Goal: Information Seeking & Learning: Find specific fact

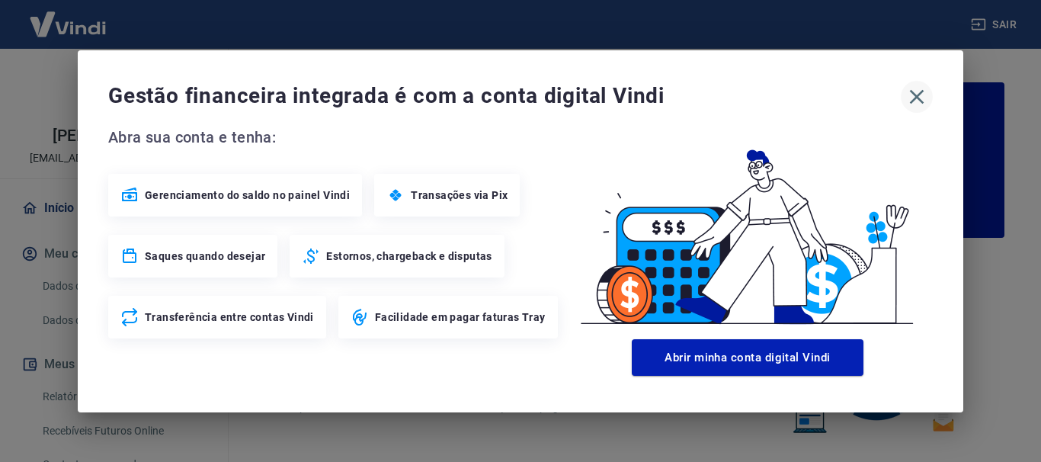
click at [914, 102] on icon "button" at bounding box center [916, 97] width 24 height 24
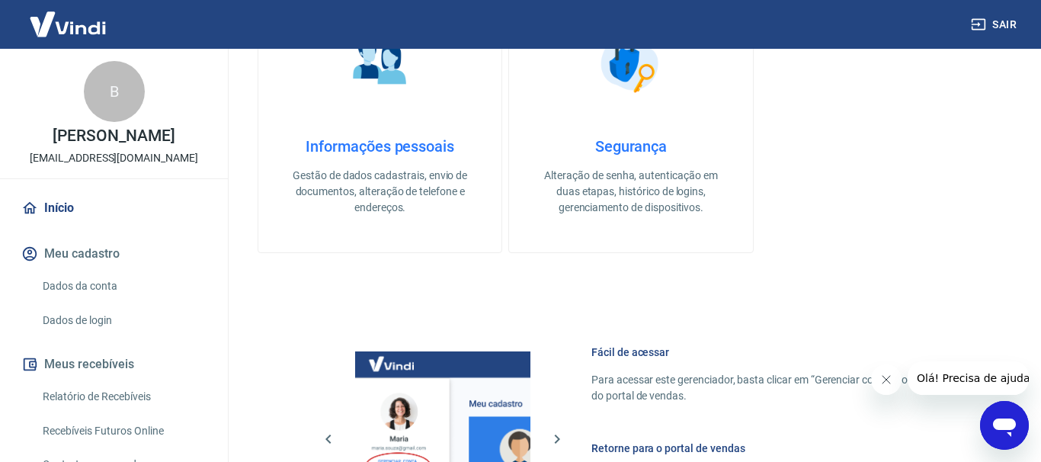
scroll to position [930, 0]
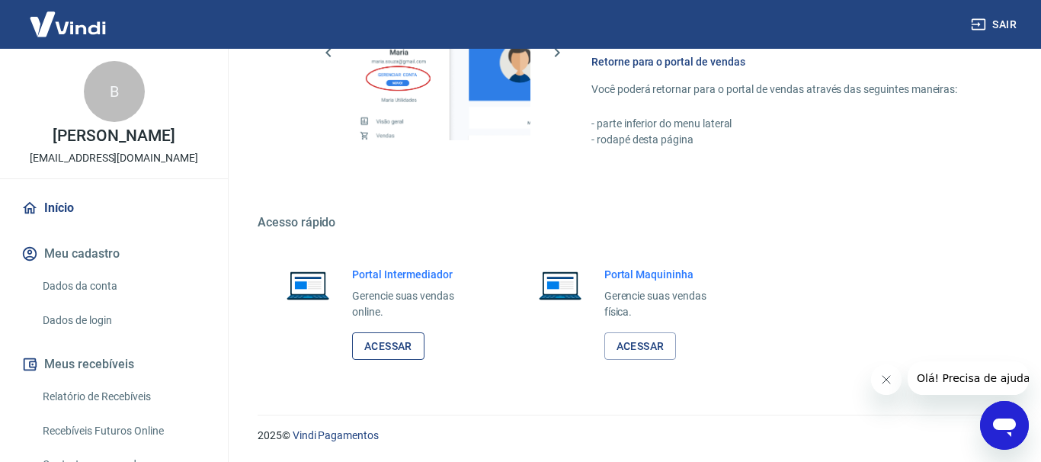
click at [392, 349] on link "Acessar" at bounding box center [388, 346] width 72 height 28
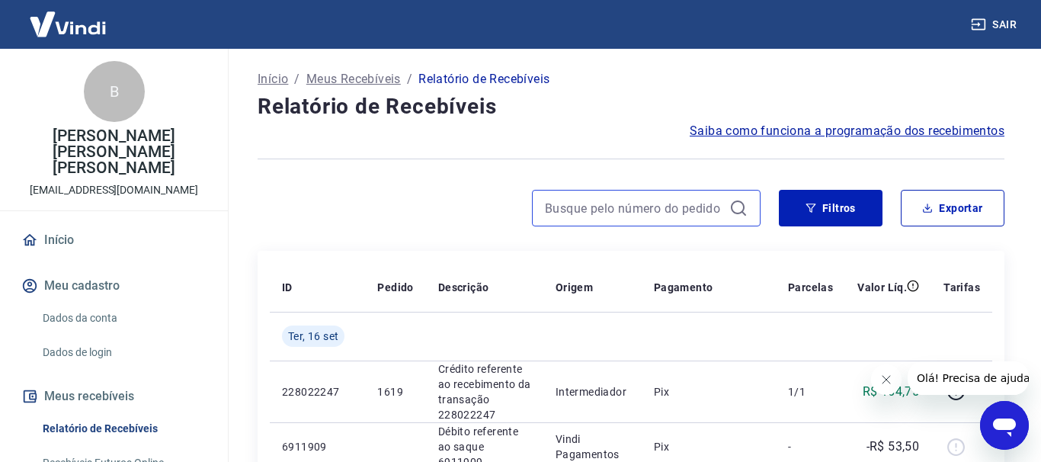
click at [581, 210] on input at bounding box center [634, 208] width 178 height 23
type input "1521"
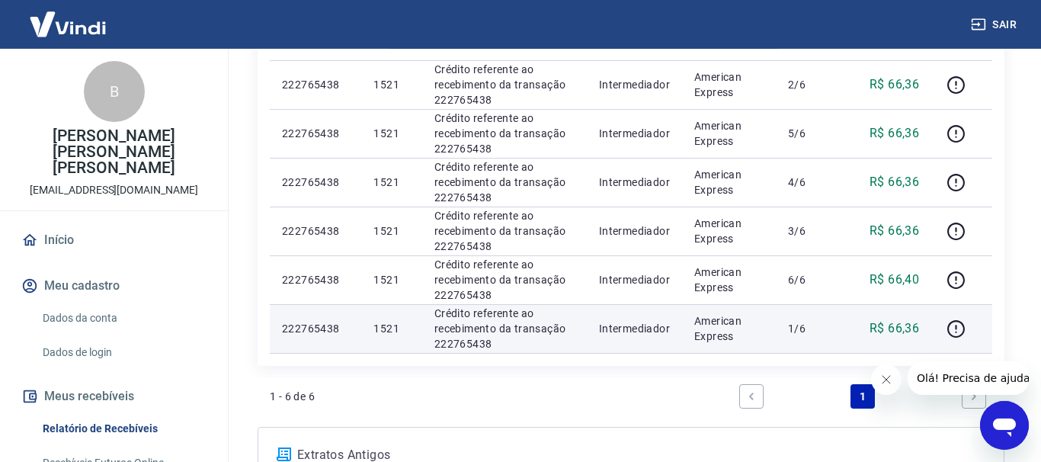
scroll to position [155, 0]
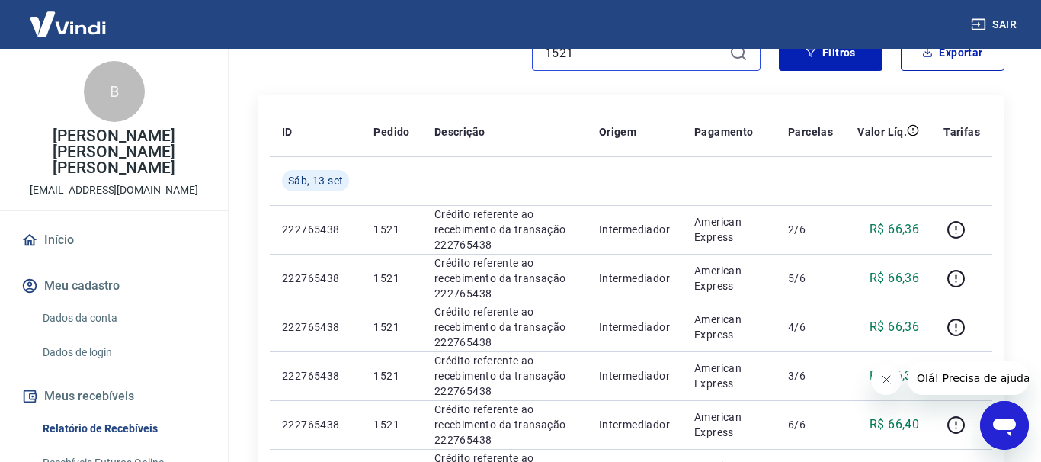
click at [588, 49] on input "1521" at bounding box center [634, 52] width 178 height 23
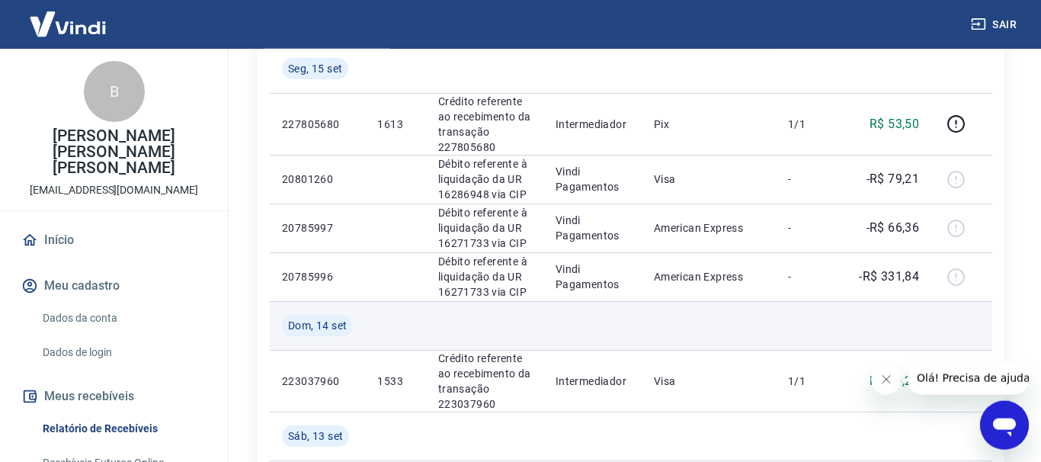
scroll to position [389, 0]
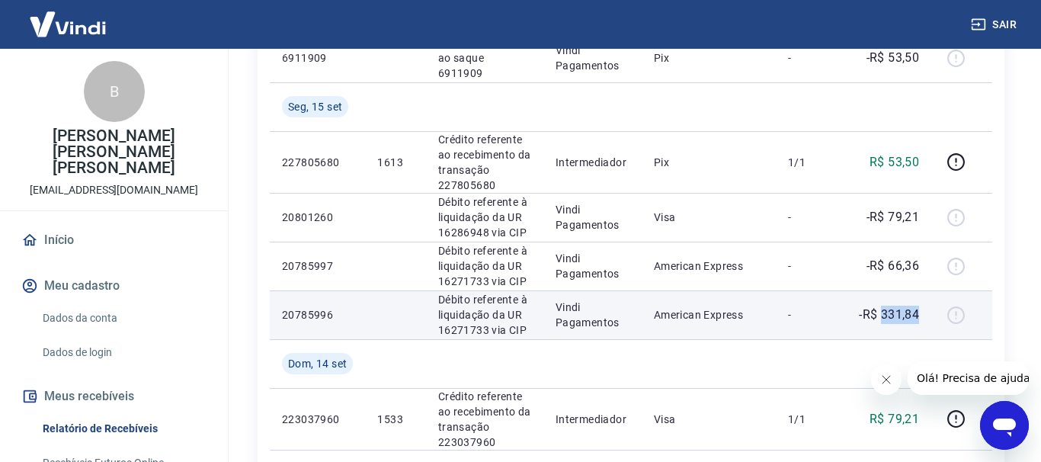
click at [917, 306] on p "-R$ 331,84" at bounding box center [889, 315] width 60 height 18
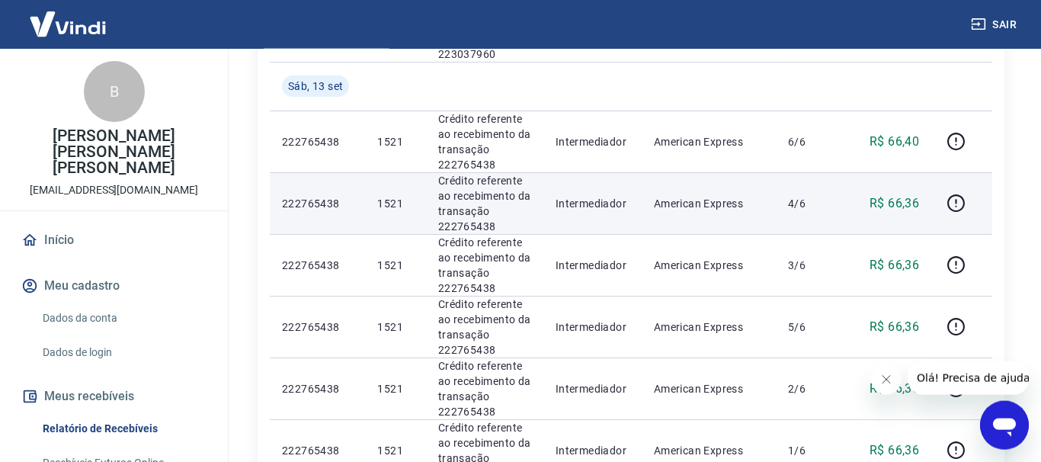
scroll to position [777, 0]
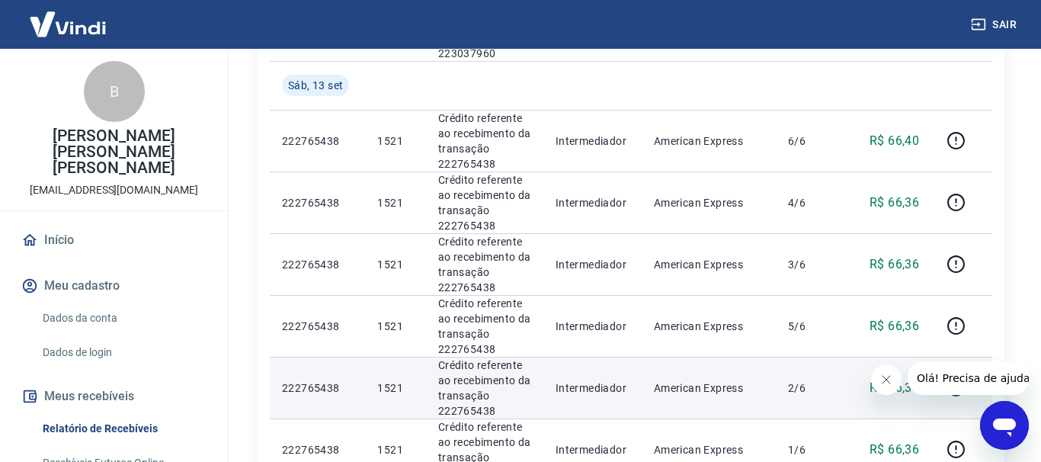
click at [955, 378] on icon "button" at bounding box center [955, 387] width 19 height 19
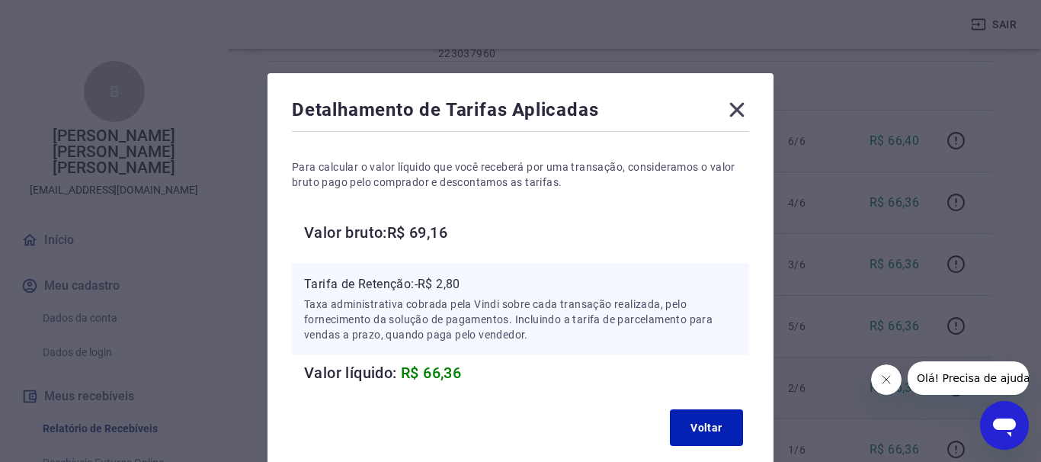
click at [737, 112] on icon at bounding box center [737, 110] width 24 height 24
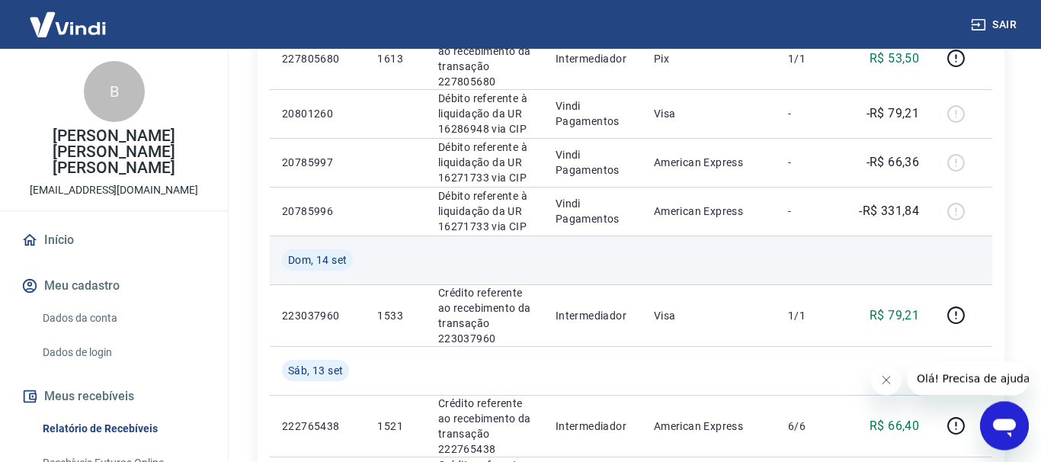
scroll to position [466, 0]
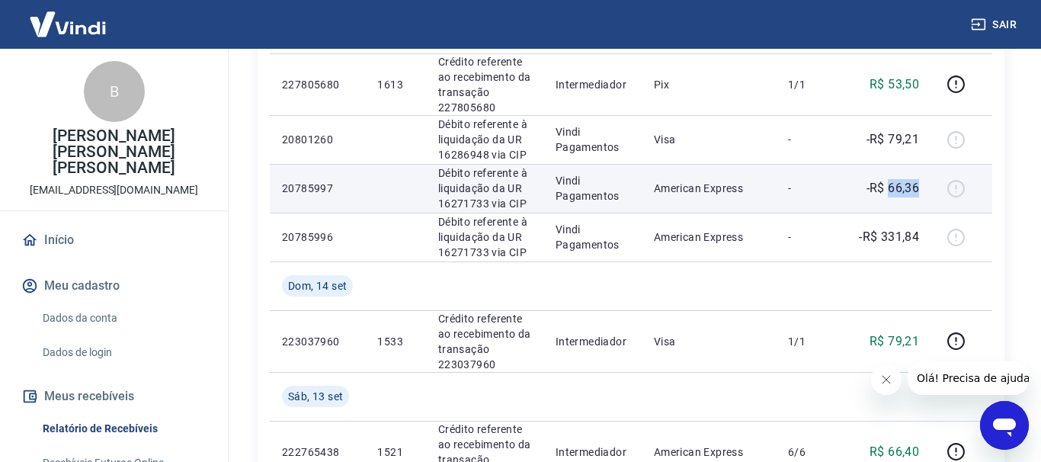
drag, startPoint x: 892, startPoint y: 161, endPoint x: 927, endPoint y: 159, distance: 34.3
click at [927, 164] on td "-R$ 66,36" at bounding box center [888, 188] width 86 height 49
copy p "66,36"
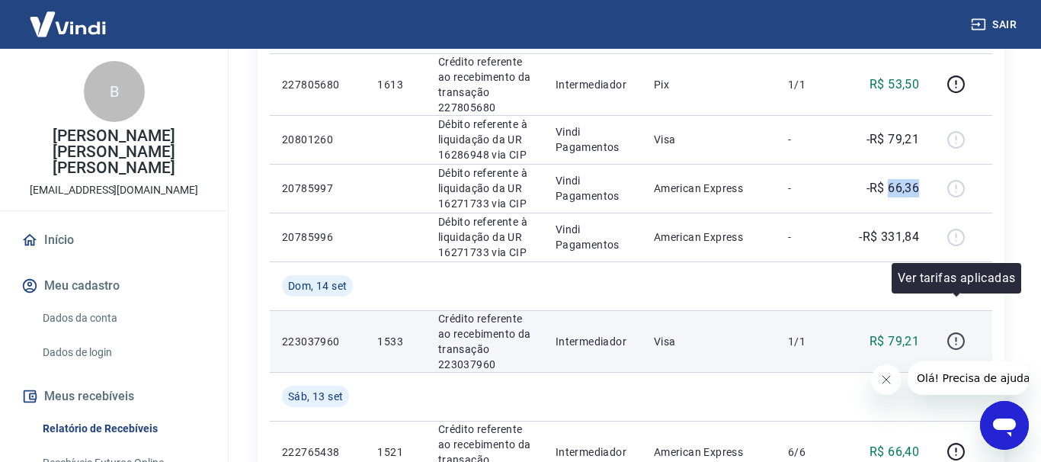
click at [951, 331] on icon "button" at bounding box center [955, 340] width 19 height 19
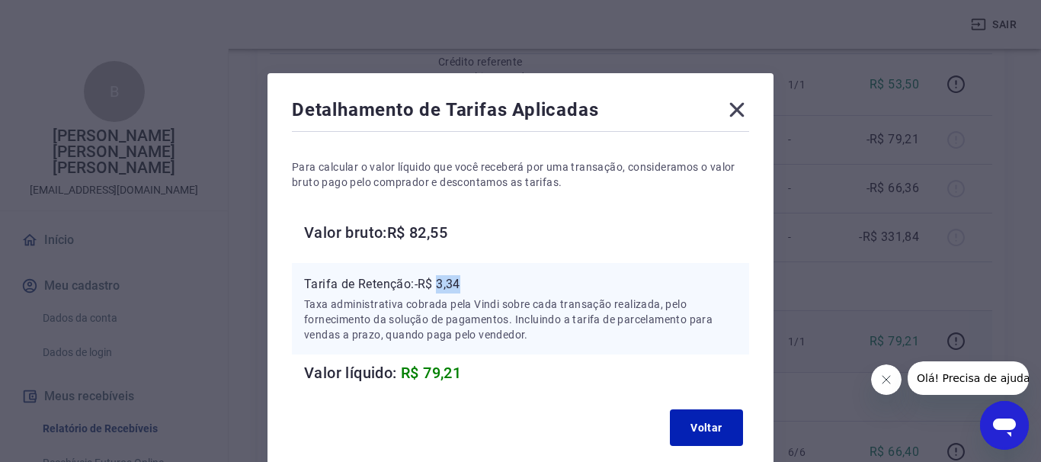
drag, startPoint x: 441, startPoint y: 283, endPoint x: 463, endPoint y: 285, distance: 22.2
click at [465, 286] on p "Tarifa de Retenção: -R$ 3,34" at bounding box center [520, 284] width 433 height 18
copy p "3,34"
click at [743, 113] on icon at bounding box center [737, 110] width 24 height 24
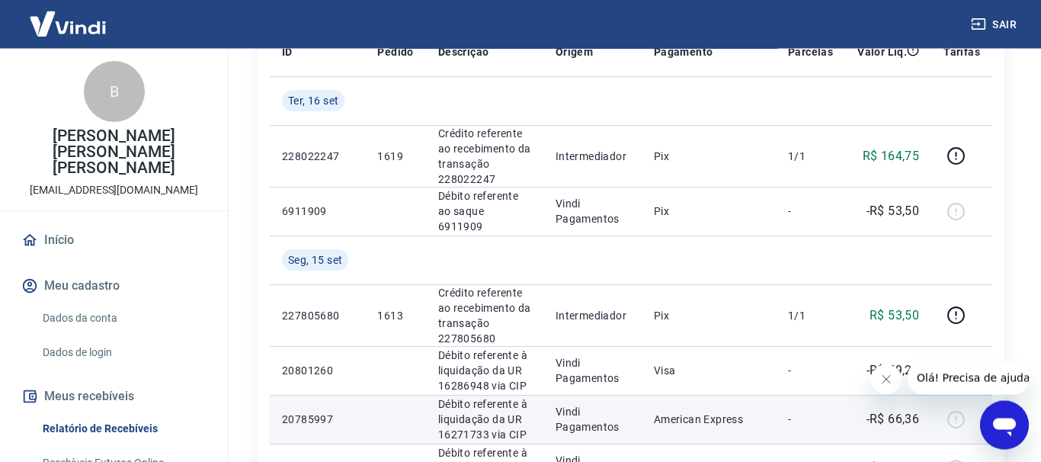
scroll to position [78, 0]
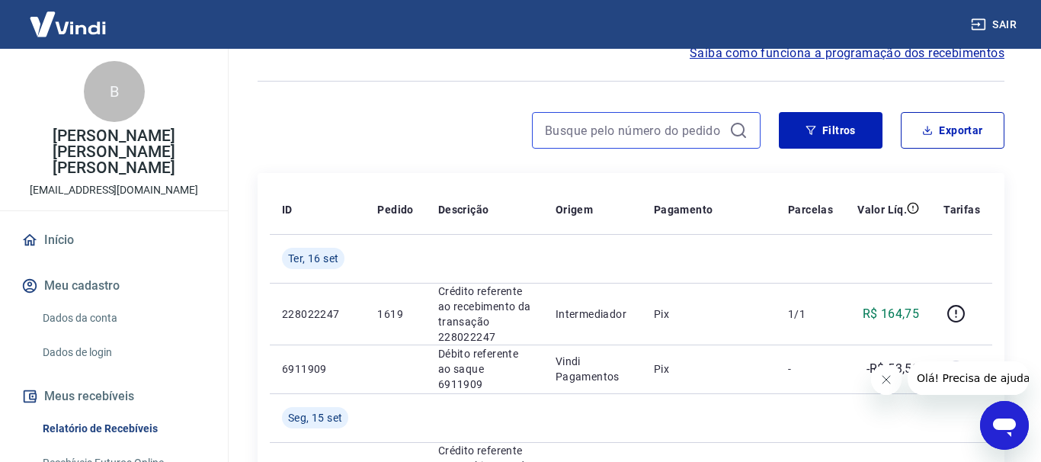
click at [623, 140] on input at bounding box center [634, 130] width 178 height 23
type input "1477"
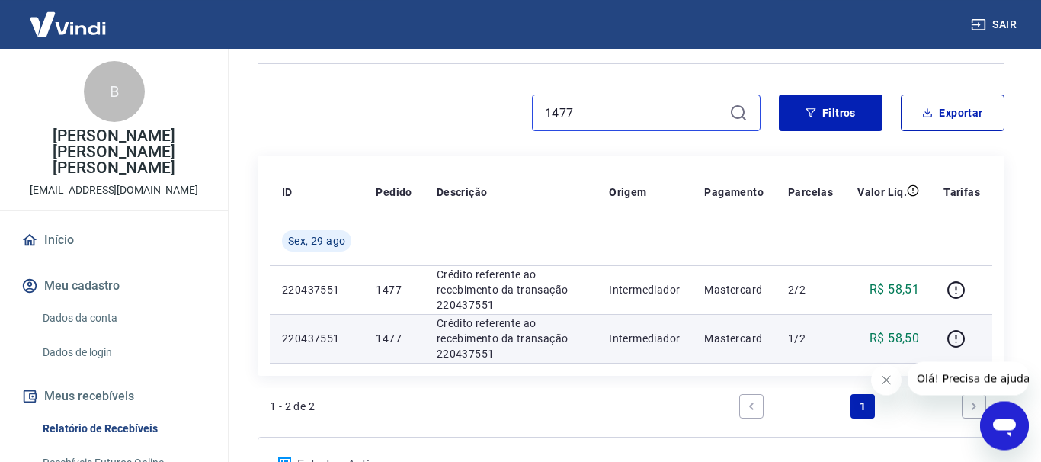
scroll to position [155, 0]
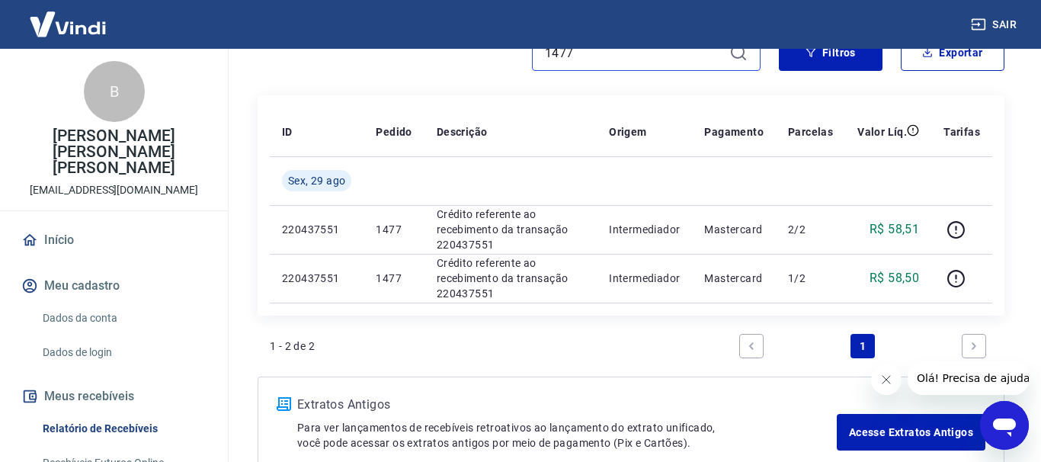
drag, startPoint x: 573, startPoint y: 57, endPoint x: 512, endPoint y: 55, distance: 61.0
click at [545, 56] on input "1477" at bounding box center [634, 52] width 178 height 23
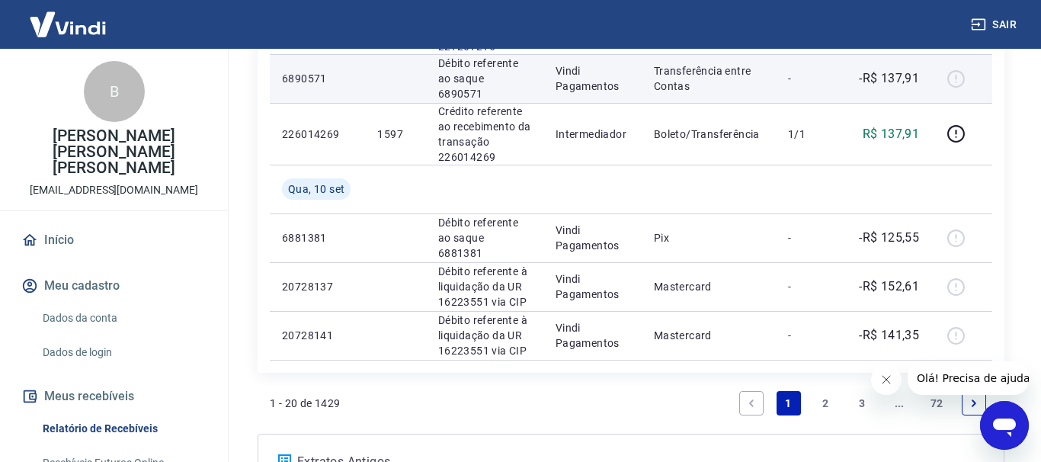
scroll to position [1417, 0]
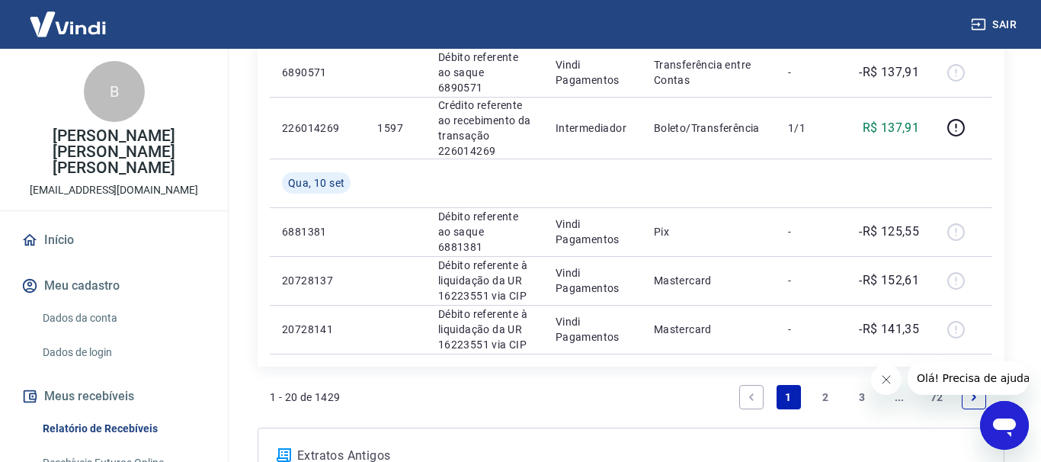
click at [821, 385] on link "2" at bounding box center [825, 397] width 24 height 24
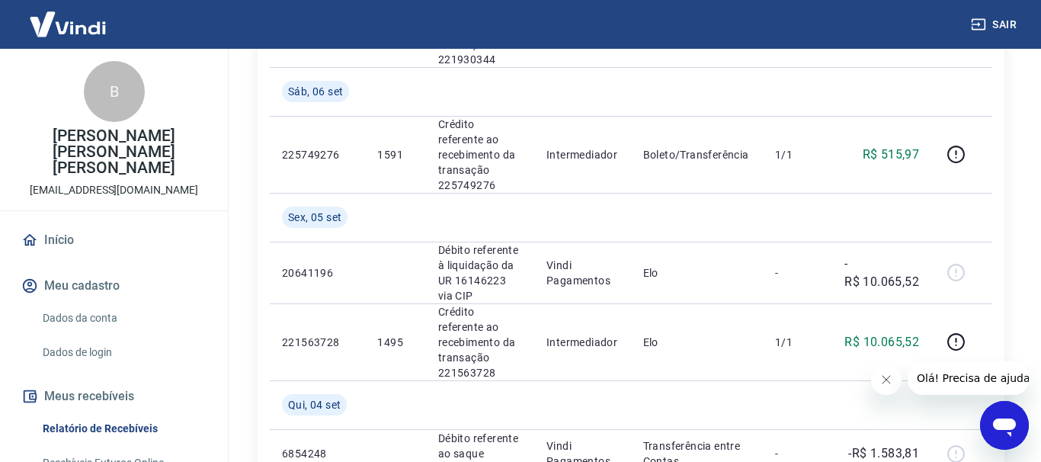
scroll to position [1430, 0]
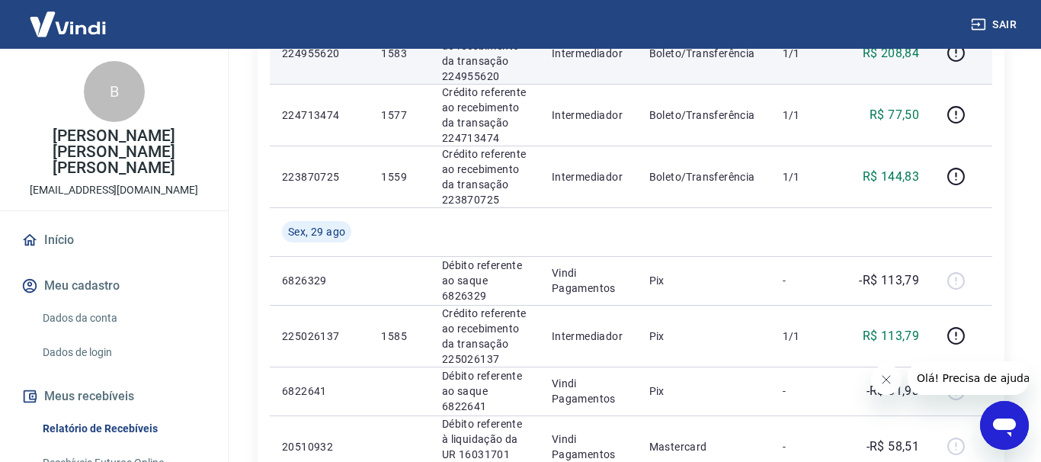
scroll to position [933, 0]
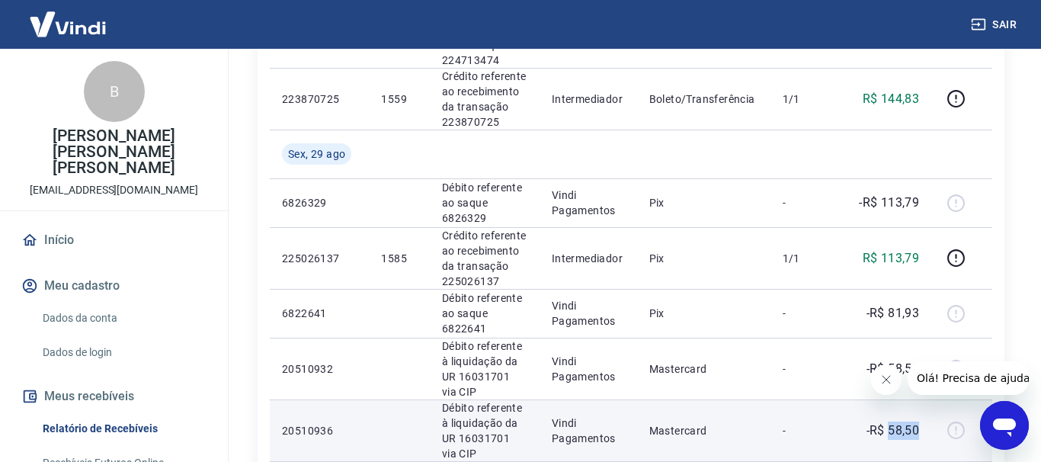
drag, startPoint x: 892, startPoint y: 282, endPoint x: 932, endPoint y: 282, distance: 40.4
click at [931, 399] on td "-R$ 58,50" at bounding box center [885, 430] width 91 height 62
copy p "58,50"
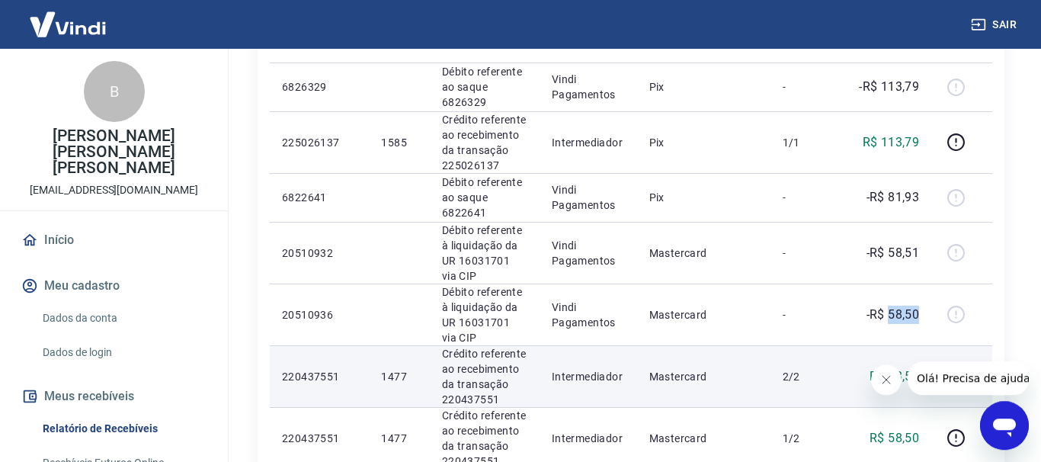
scroll to position [1166, 0]
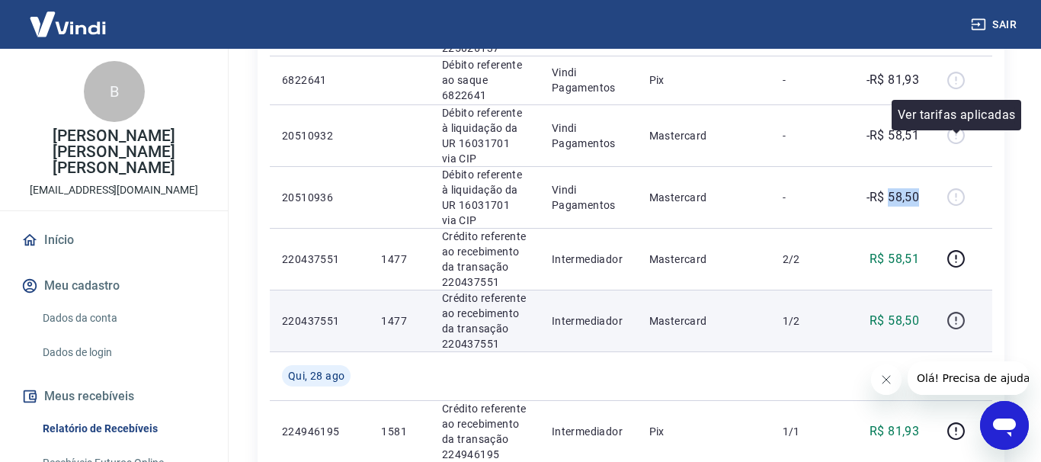
click at [956, 311] on icon "button" at bounding box center [955, 320] width 19 height 19
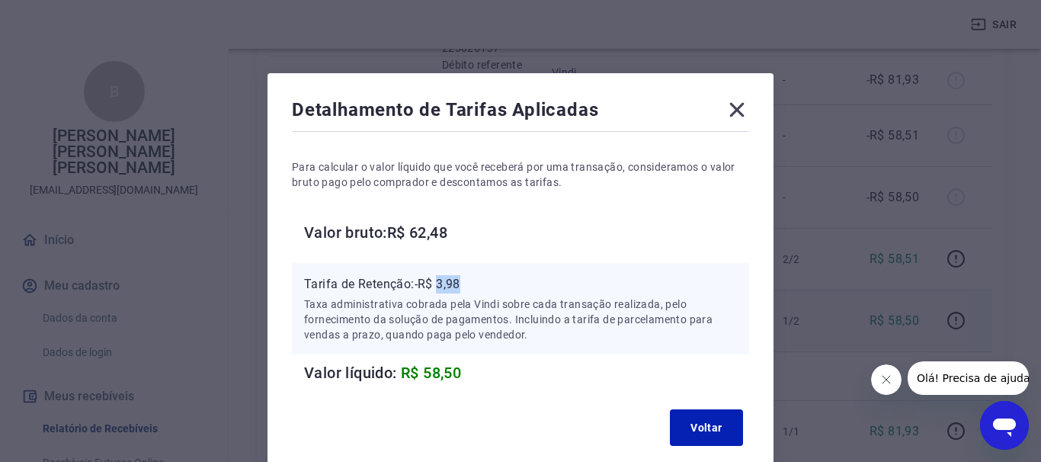
drag, startPoint x: 454, startPoint y: 283, endPoint x: 464, endPoint y: 283, distance: 9.9
click at [464, 283] on p "Tarifa de Retenção: -R$ 3,98" at bounding box center [520, 284] width 433 height 18
copy p "3,98"
click at [737, 111] on icon at bounding box center [737, 110] width 14 height 14
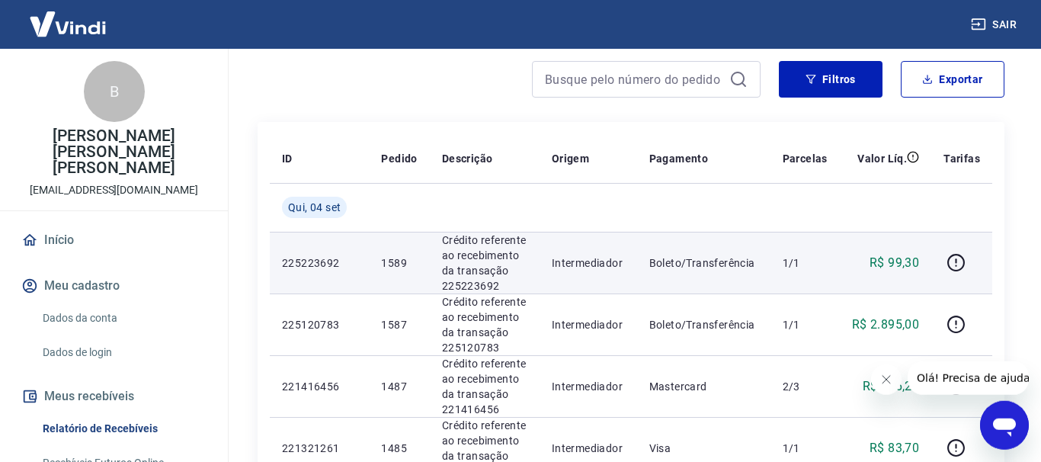
scroll to position [0, 0]
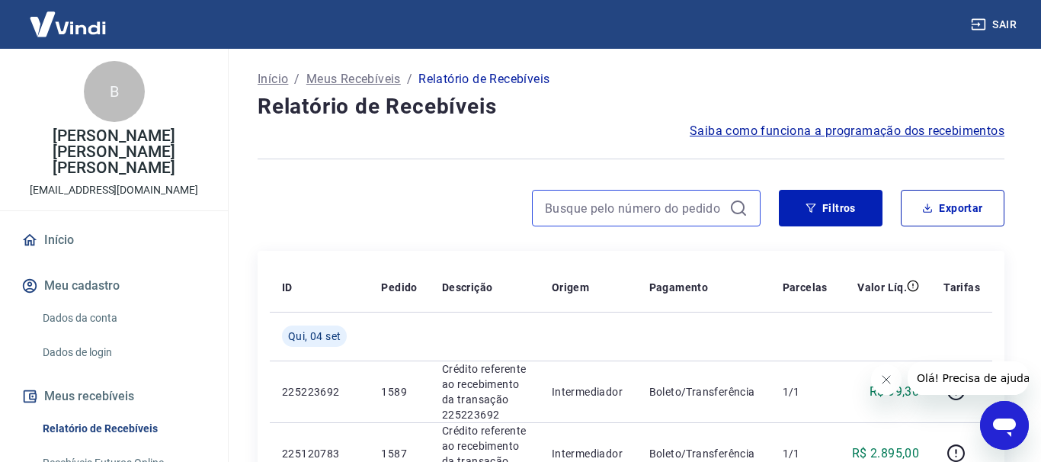
click at [639, 206] on input at bounding box center [634, 208] width 178 height 23
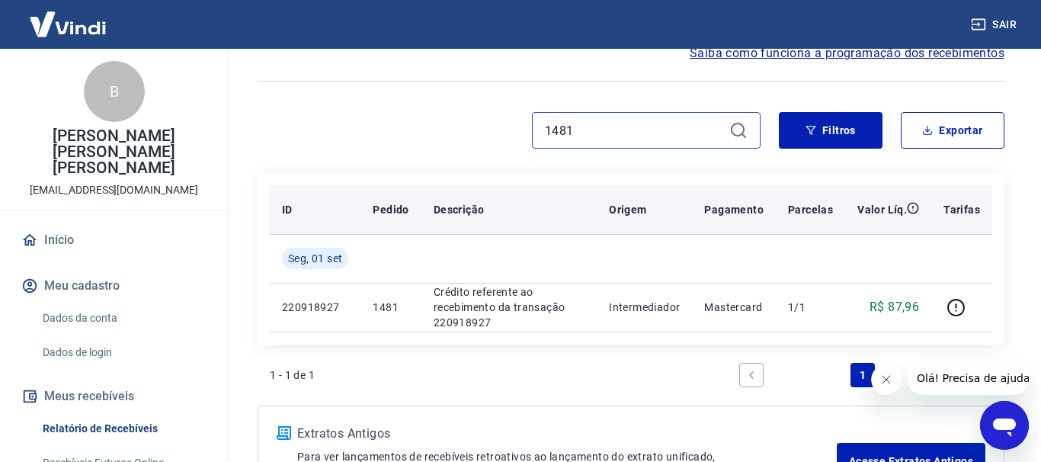
scroll to position [155, 0]
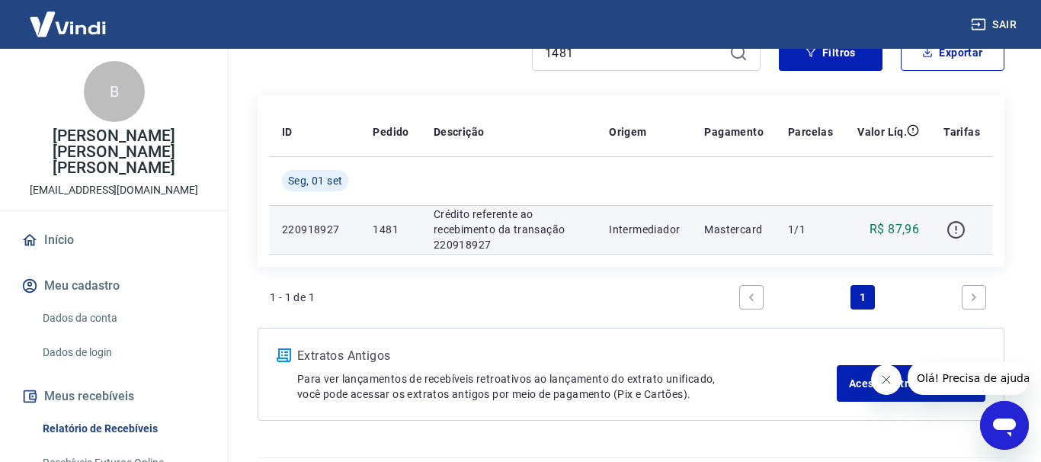
click at [956, 226] on icon "button" at bounding box center [955, 229] width 19 height 19
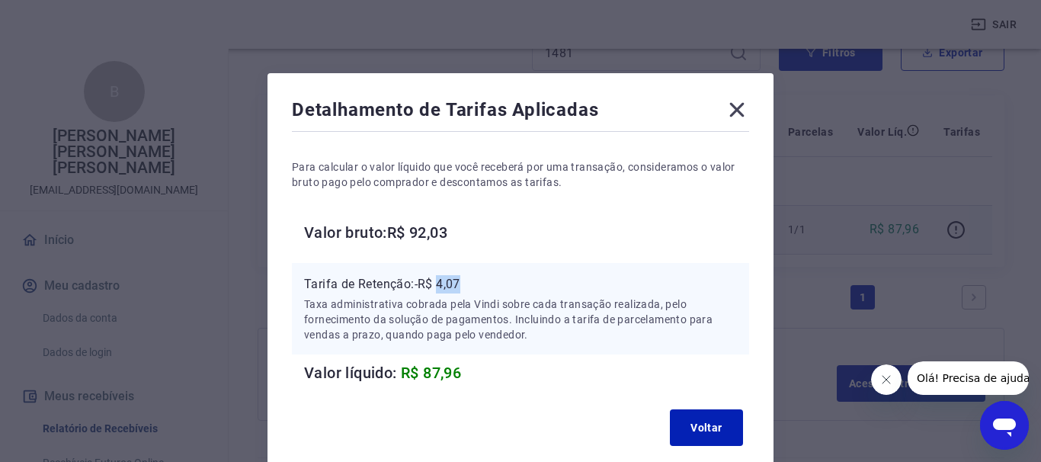
drag, startPoint x: 459, startPoint y: 285, endPoint x: 482, endPoint y: 283, distance: 22.9
click at [482, 283] on p "Tarifa de Retenção: -R$ 4,07" at bounding box center [520, 284] width 433 height 18
copy p "4,07"
click at [736, 110] on icon at bounding box center [737, 110] width 14 height 14
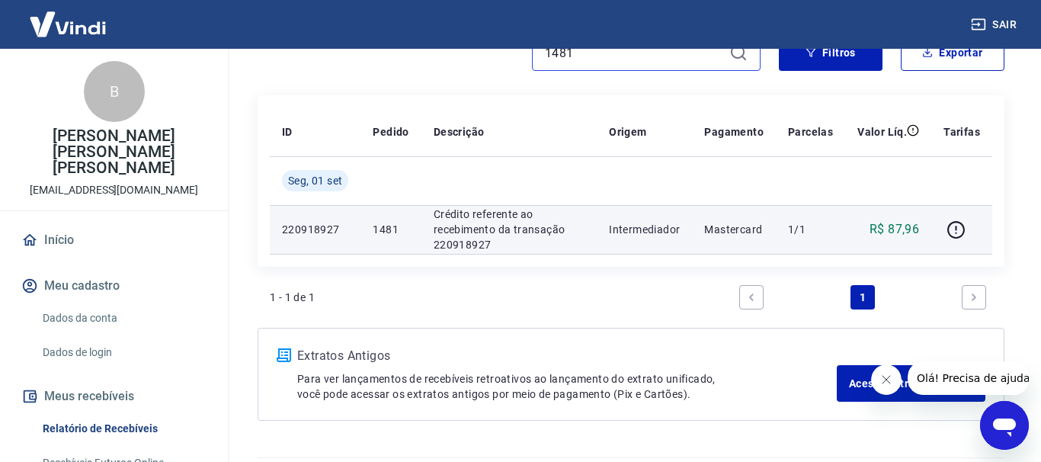
click at [594, 57] on input "1481" at bounding box center [634, 52] width 178 height 23
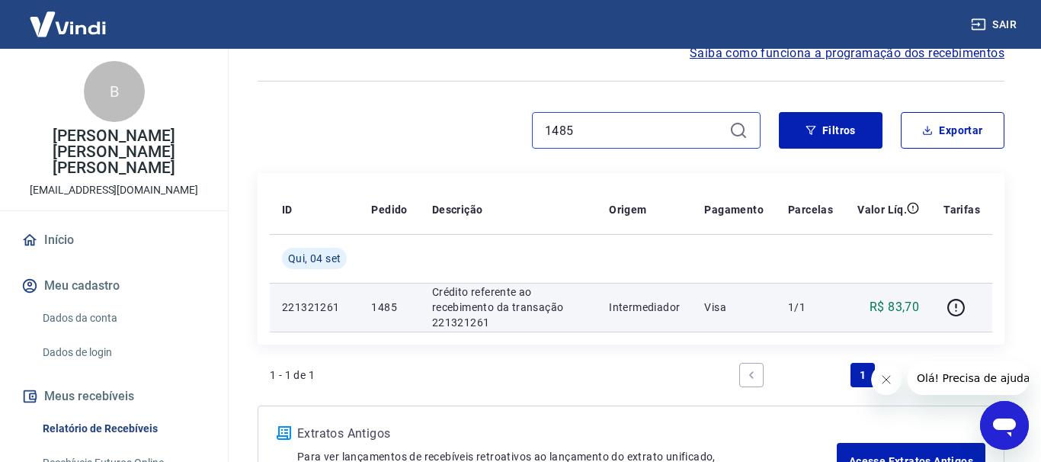
scroll to position [155, 0]
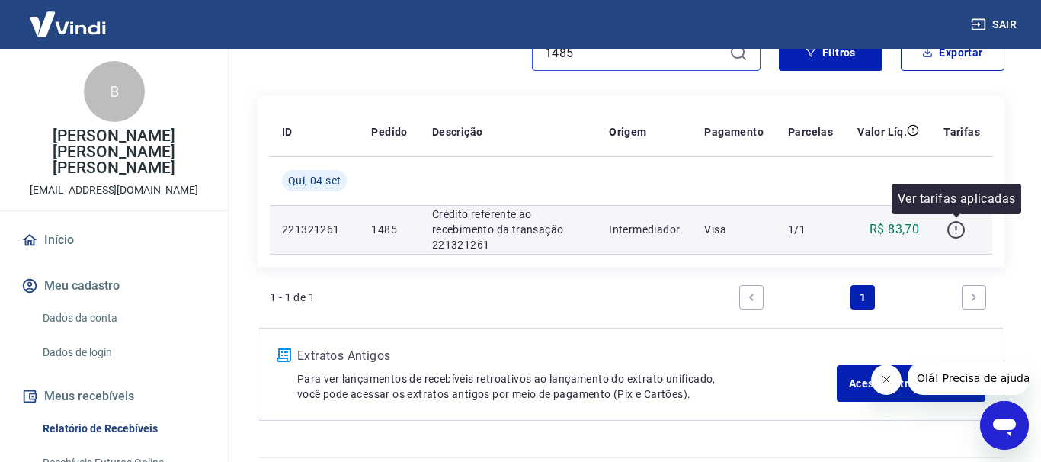
type input "1485"
click at [959, 227] on icon "button" at bounding box center [955, 229] width 19 height 19
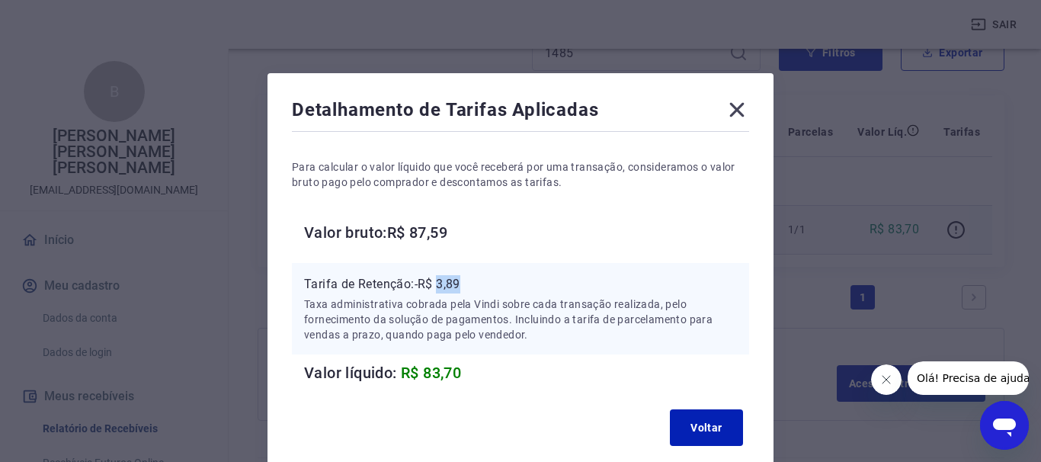
drag, startPoint x: 441, startPoint y: 285, endPoint x: 477, endPoint y: 284, distance: 35.8
click at [477, 284] on p "Tarifa de Retenção: -R$ 3,89" at bounding box center [520, 284] width 433 height 18
copy p "3,89"
click at [732, 107] on icon at bounding box center [737, 110] width 24 height 24
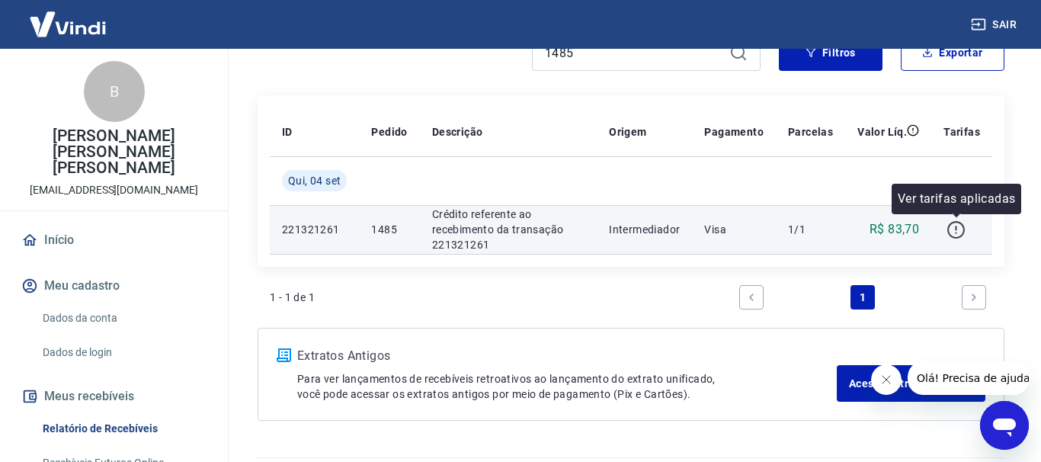
click at [961, 230] on icon "button" at bounding box center [955, 229] width 19 height 19
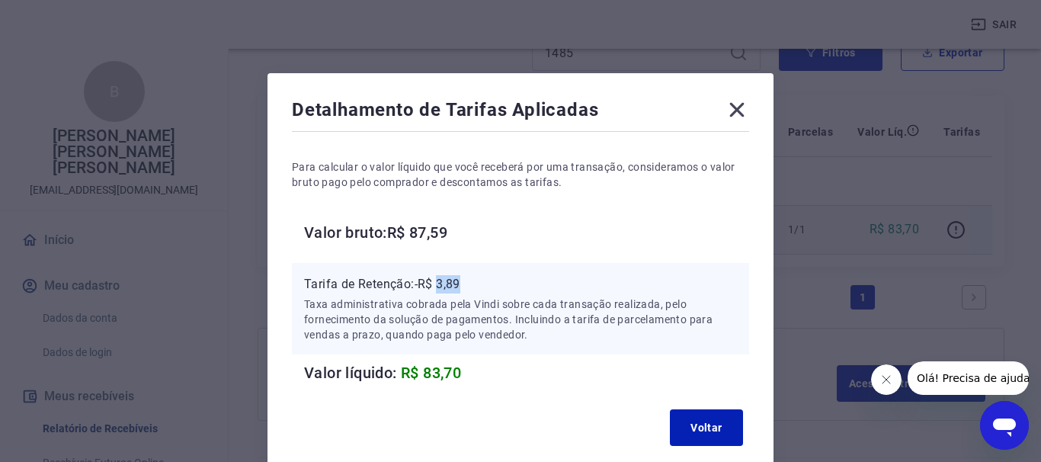
drag, startPoint x: 440, startPoint y: 288, endPoint x: 482, endPoint y: 284, distance: 42.1
click at [482, 284] on p "Tarifa de Retenção: -R$ 3,89" at bounding box center [520, 284] width 433 height 18
copy p "3,89"
click at [729, 110] on icon at bounding box center [737, 110] width 24 height 24
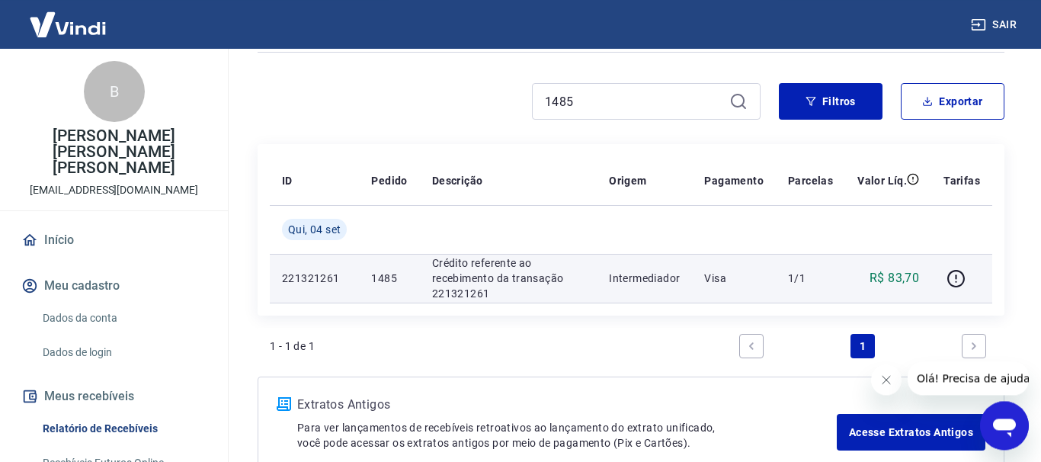
scroll to position [78, 0]
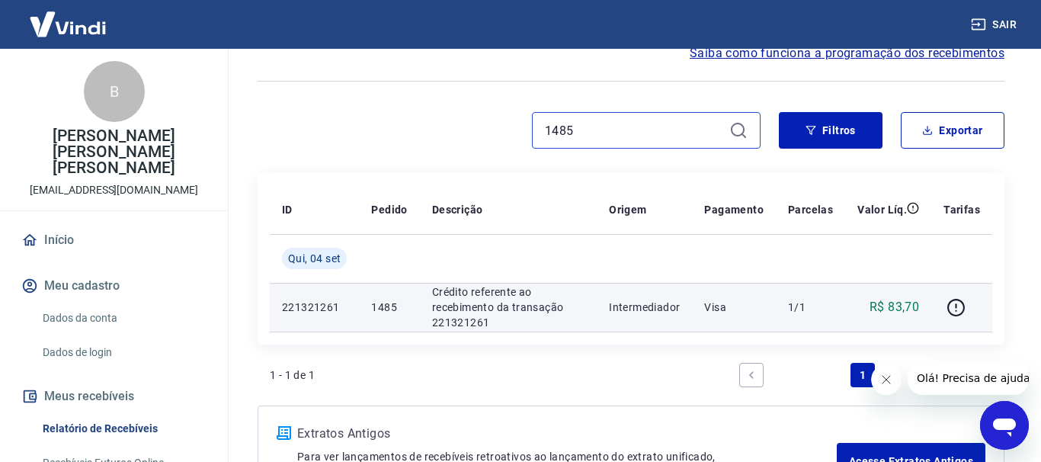
click at [591, 133] on input "1485" at bounding box center [634, 130] width 178 height 23
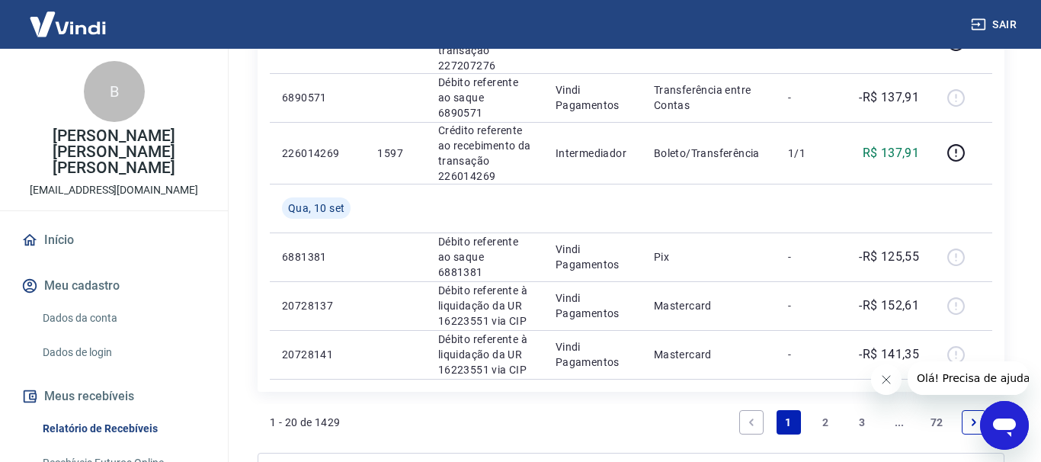
scroll to position [1399, 0]
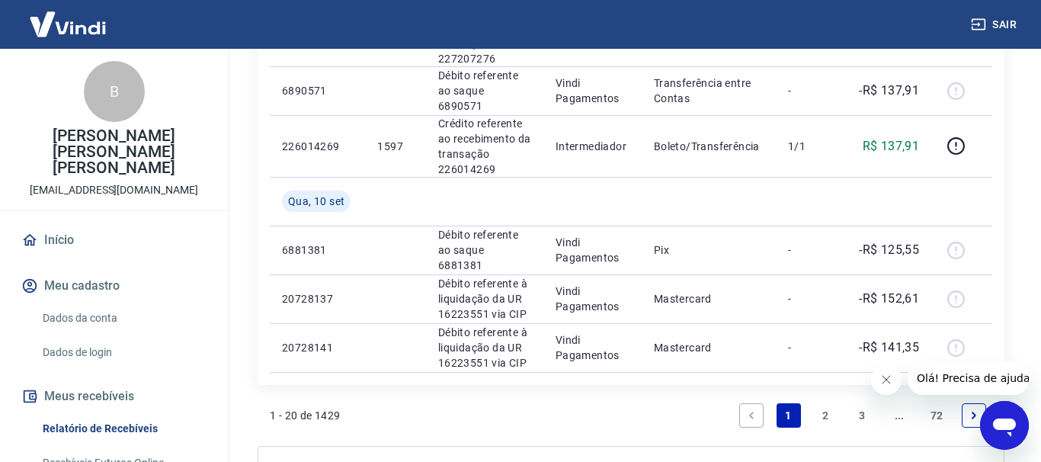
click at [821, 403] on link "2" at bounding box center [825, 415] width 24 height 24
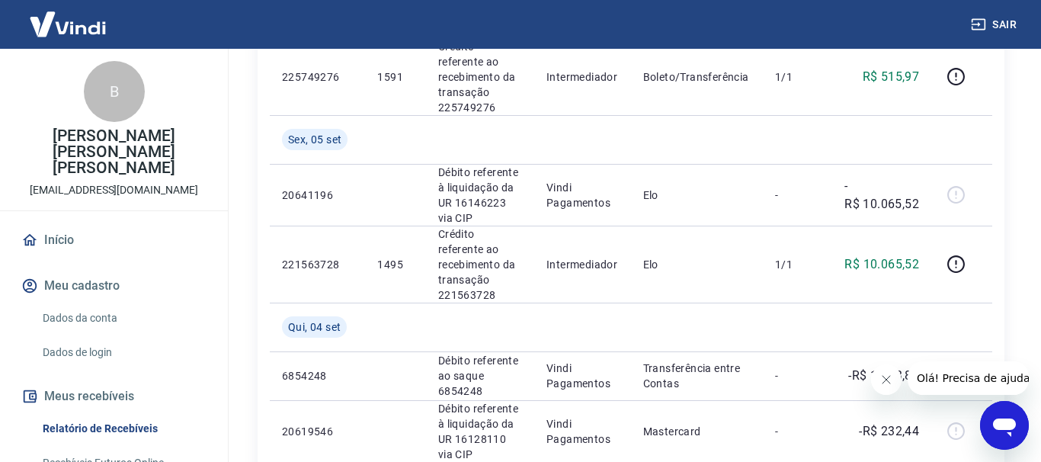
scroll to position [1088, 0]
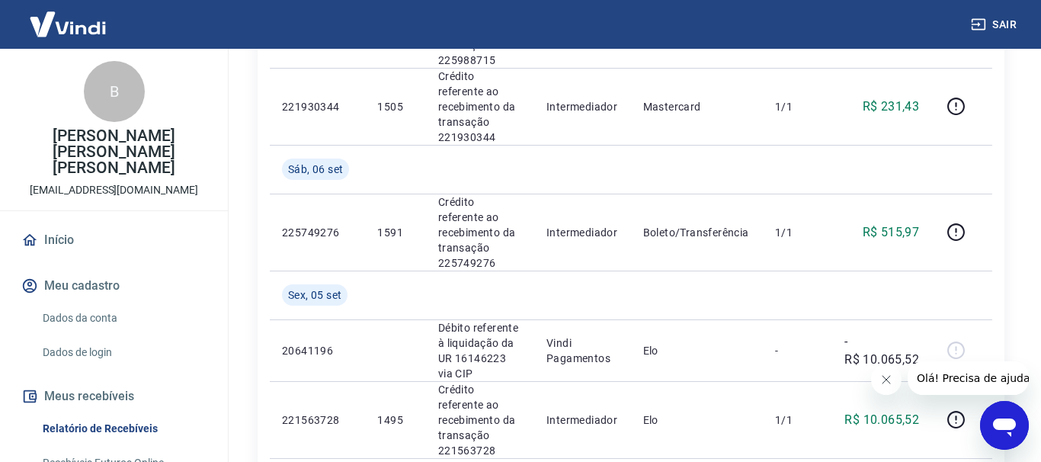
drag, startPoint x: 873, startPoint y: 224, endPoint x: 917, endPoint y: 221, distance: 43.5
copy p "1.583,81"
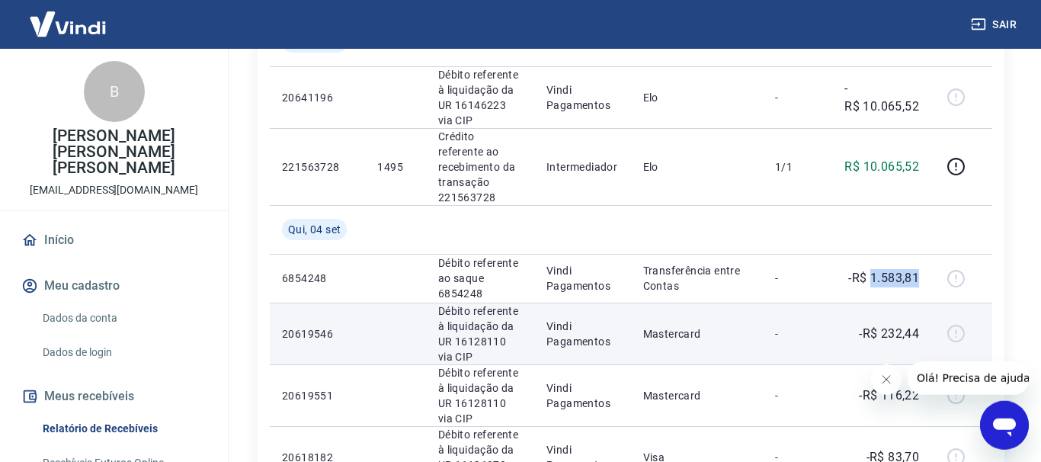
scroll to position [1430, 0]
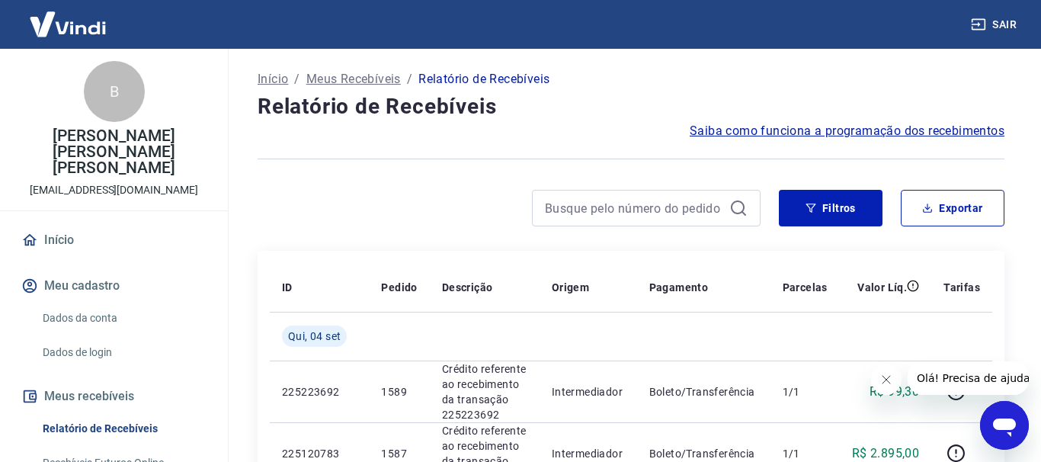
scroll to position [233, 0]
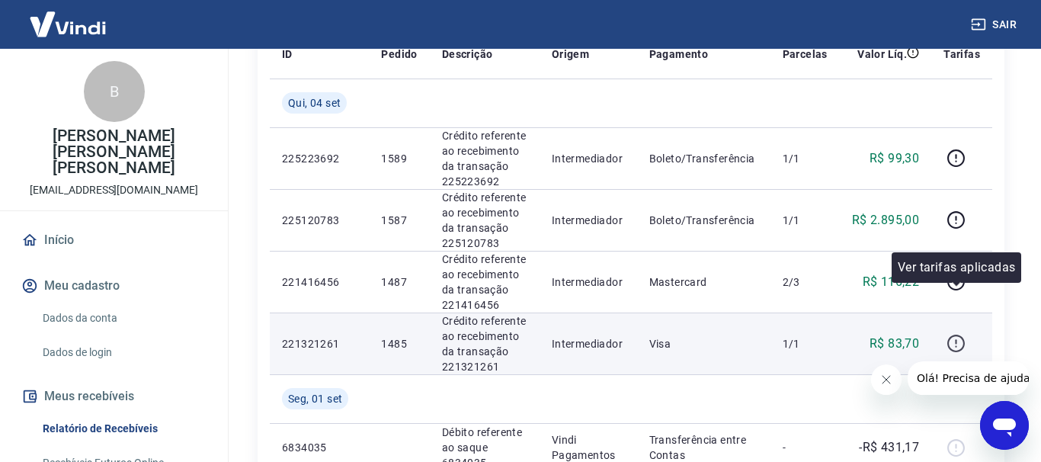
click at [959, 335] on icon "button" at bounding box center [956, 344] width 18 height 18
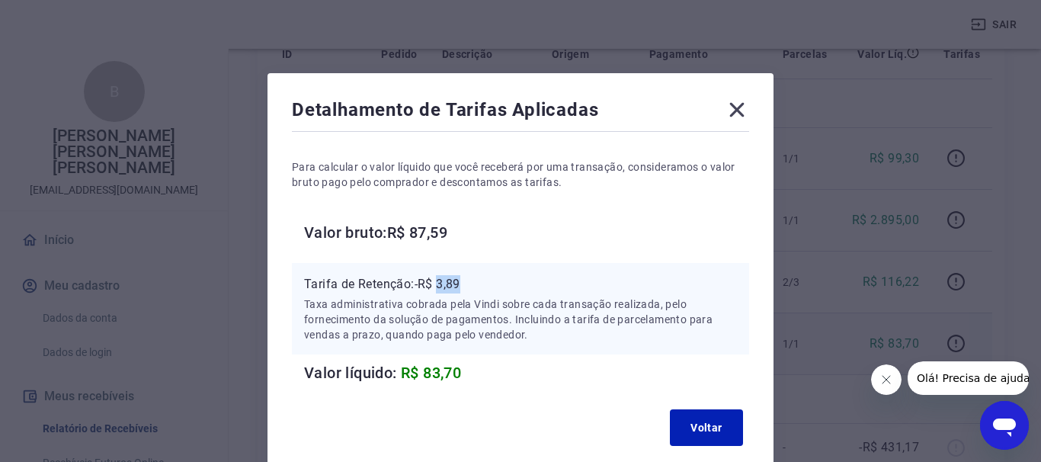
drag, startPoint x: 439, startPoint y: 287, endPoint x: 475, endPoint y: 289, distance: 36.6
click at [475, 289] on p "Tarifa de Retenção: -R$ 3,89" at bounding box center [520, 284] width 433 height 18
copy p "3,89"
click at [738, 109] on icon at bounding box center [737, 110] width 14 height 14
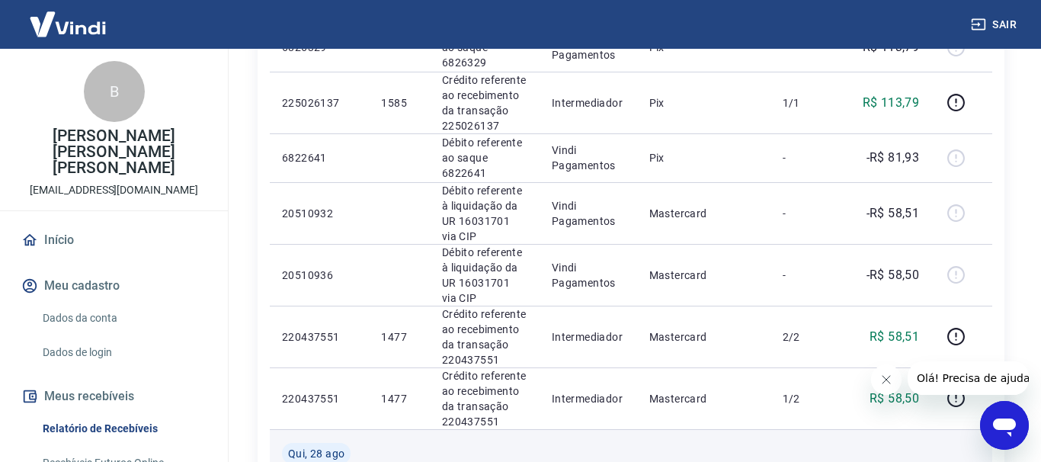
scroll to position [1244, 0]
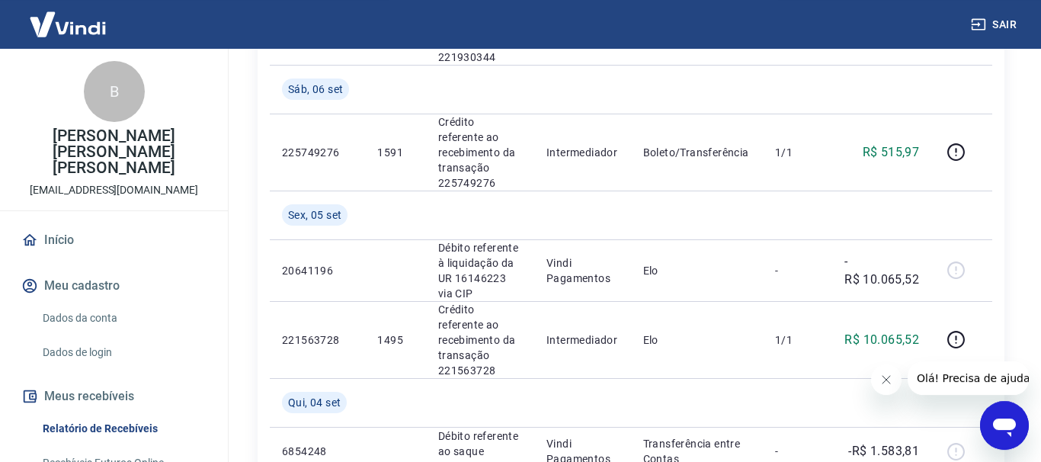
scroll to position [1166, 0]
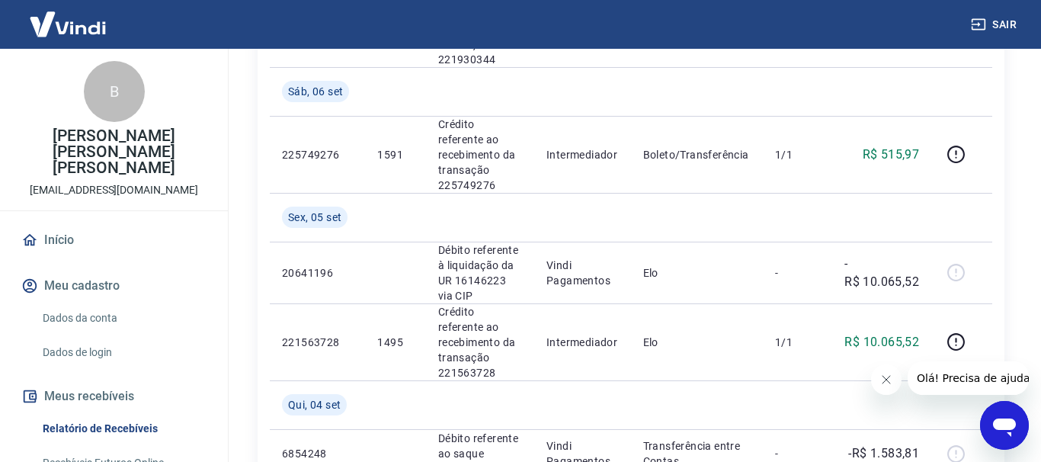
drag, startPoint x: 894, startPoint y: 242, endPoint x: 924, endPoint y: 242, distance: 30.5
copy p "116,22"
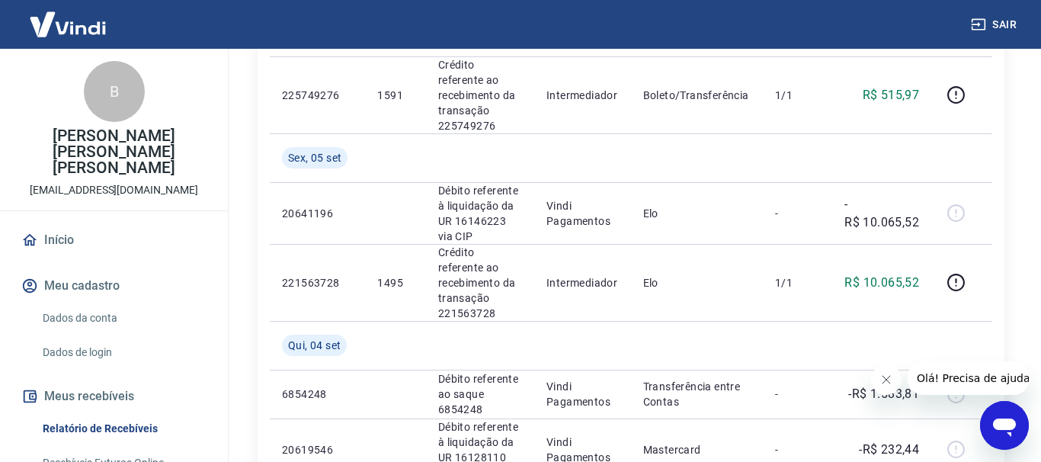
scroll to position [1321, 0]
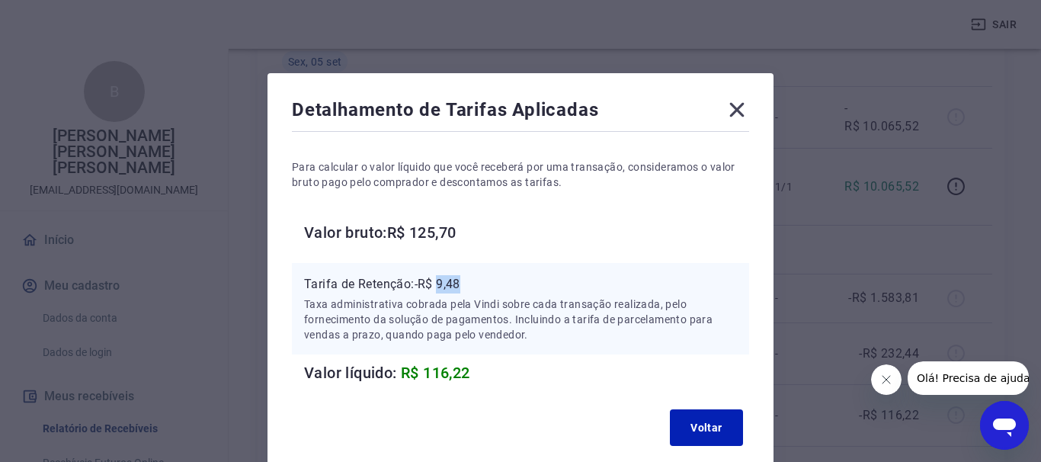
drag, startPoint x: 441, startPoint y: 286, endPoint x: 482, endPoint y: 286, distance: 40.4
click at [482, 286] on p "Tarifa de Retenção: -R$ 9,48" at bounding box center [520, 284] width 433 height 18
click at [730, 113] on icon at bounding box center [737, 110] width 24 height 24
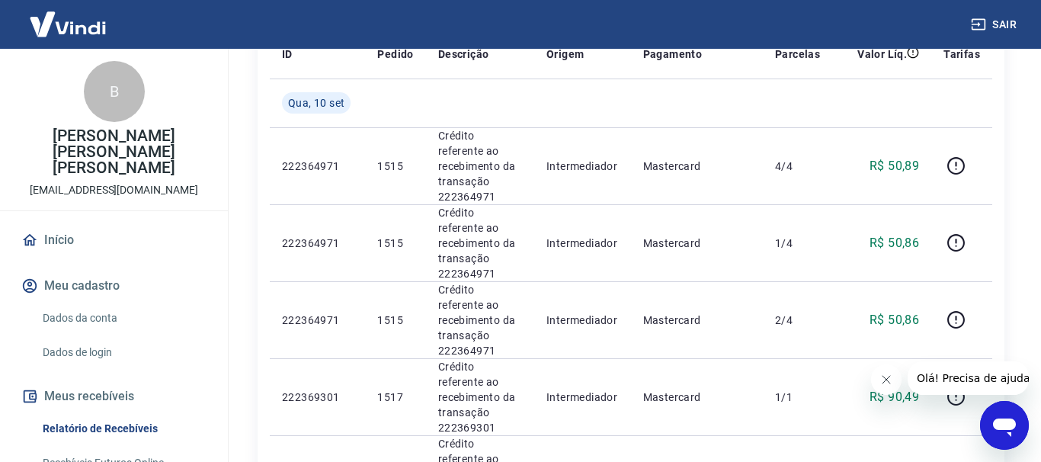
scroll to position [0, 0]
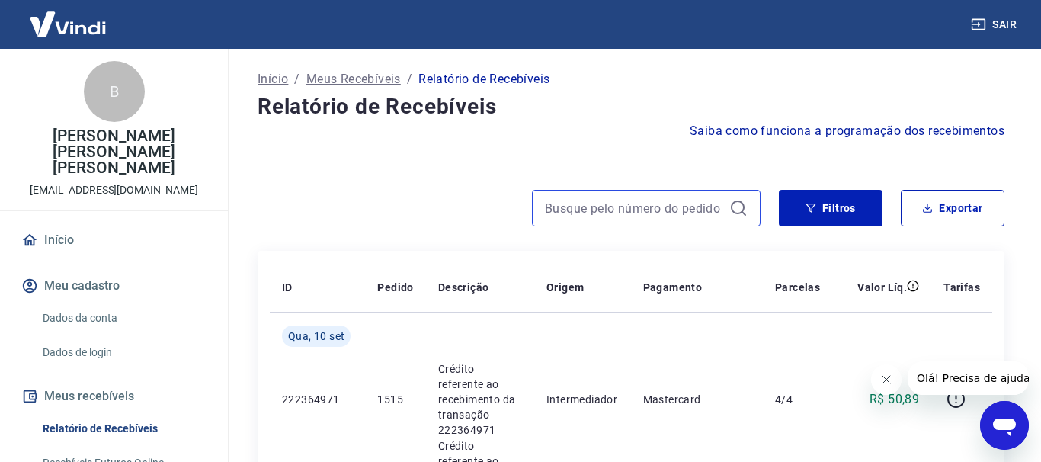
click at [594, 204] on input at bounding box center [634, 208] width 178 height 23
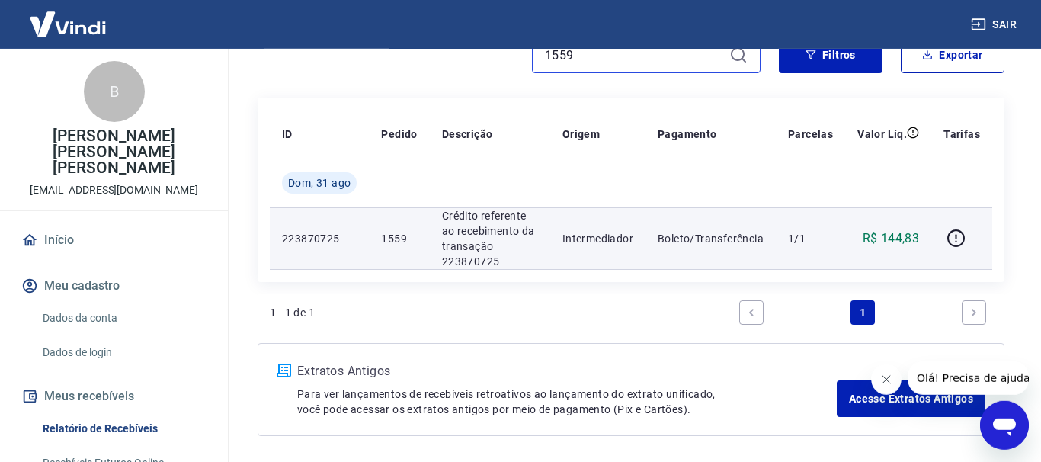
scroll to position [155, 0]
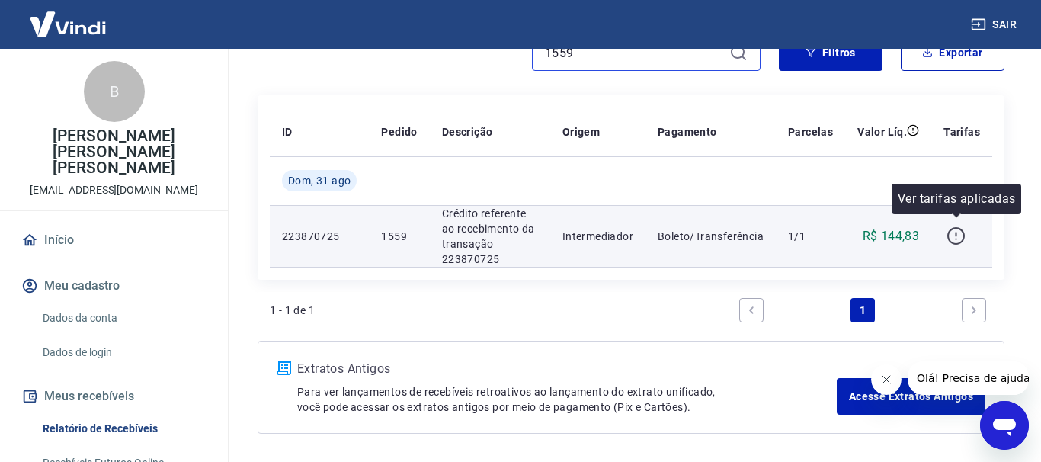
type input "1559"
click at [958, 231] on icon "button" at bounding box center [955, 235] width 19 height 19
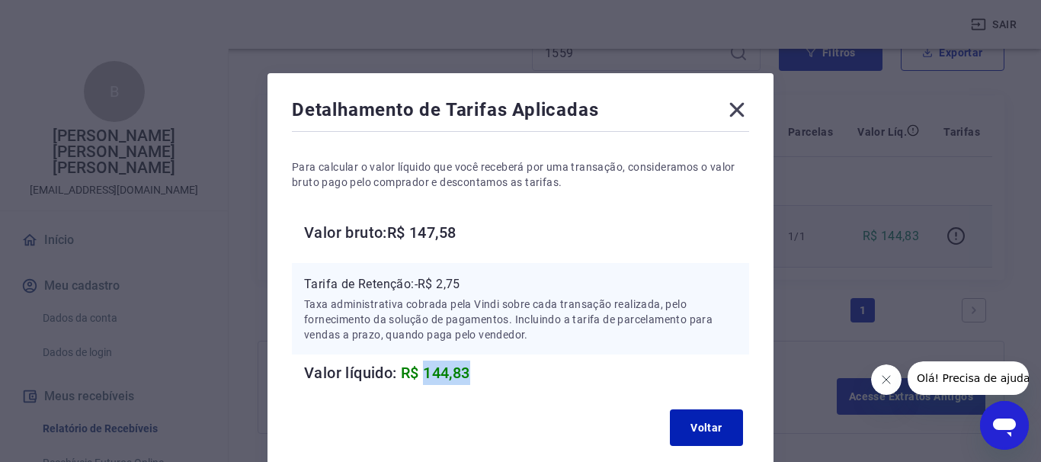
drag, startPoint x: 427, startPoint y: 376, endPoint x: 474, endPoint y: 375, distance: 46.5
click at [474, 375] on h6 "Valor líquido: R$ 144,83" at bounding box center [526, 372] width 445 height 24
click at [734, 111] on icon at bounding box center [737, 110] width 14 height 14
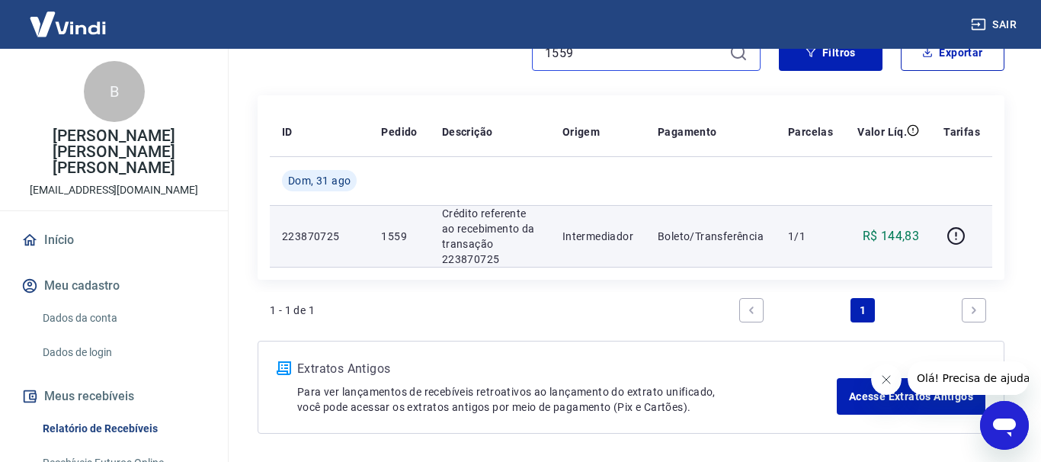
drag, startPoint x: 580, startPoint y: 55, endPoint x: 529, endPoint y: 59, distance: 51.2
click at [545, 59] on input "1559" at bounding box center [634, 52] width 178 height 23
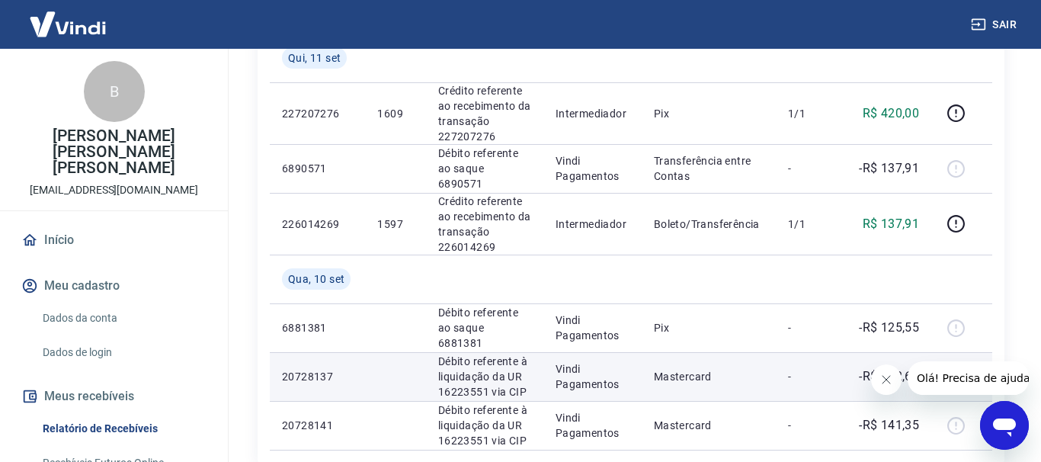
scroll to position [1417, 0]
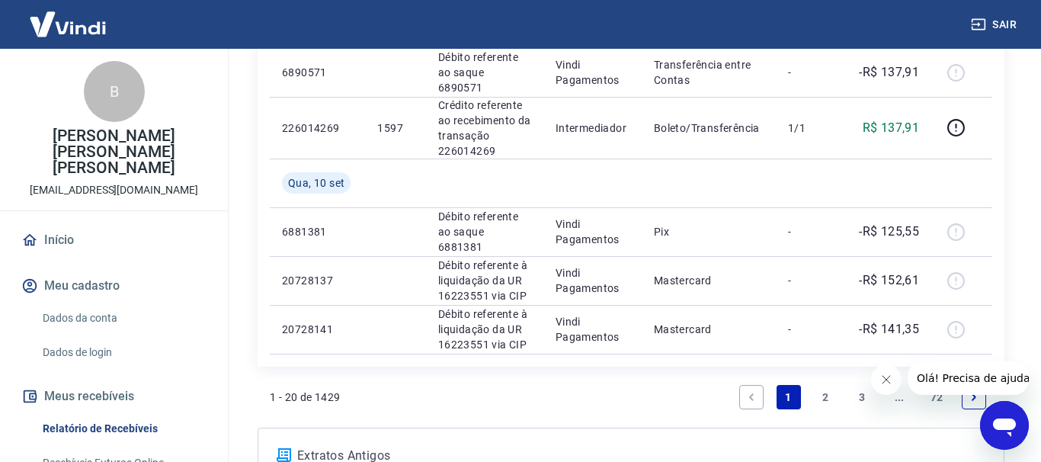
click at [863, 385] on link "3" at bounding box center [862, 397] width 24 height 24
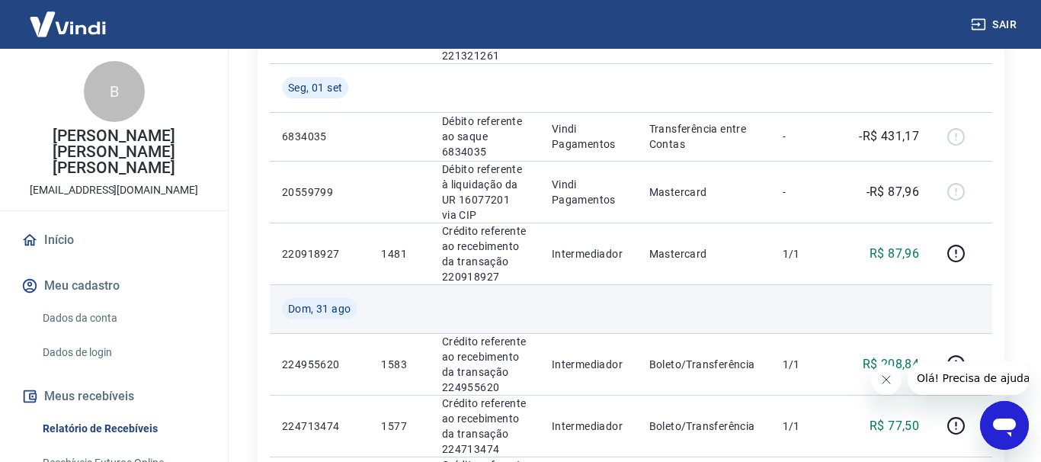
scroll to position [466, 0]
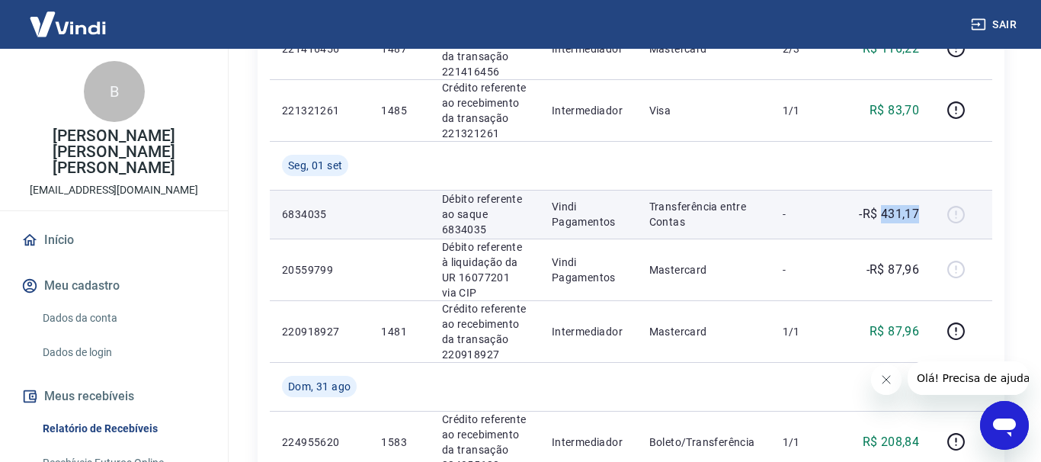
drag, startPoint x: 885, startPoint y: 160, endPoint x: 922, endPoint y: 162, distance: 37.4
click at [922, 190] on td "-R$ 431,17" at bounding box center [885, 214] width 91 height 49
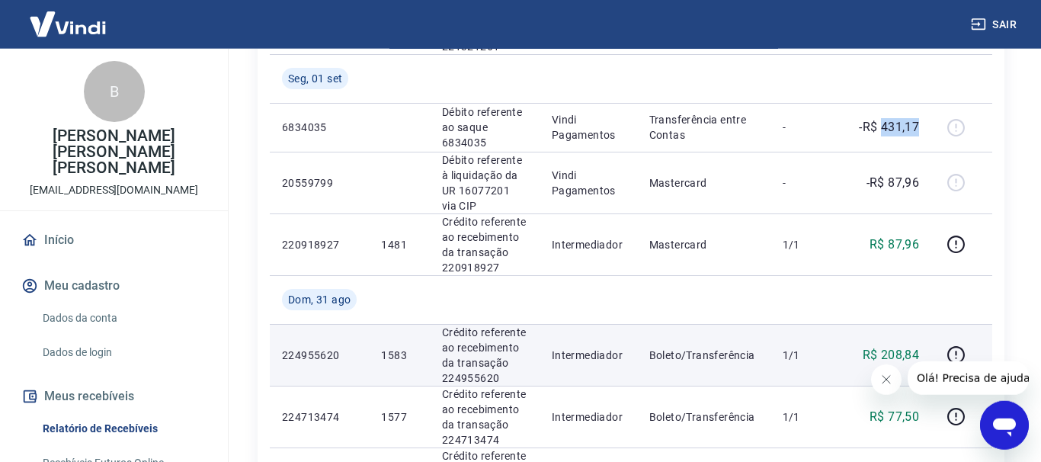
scroll to position [622, 0]
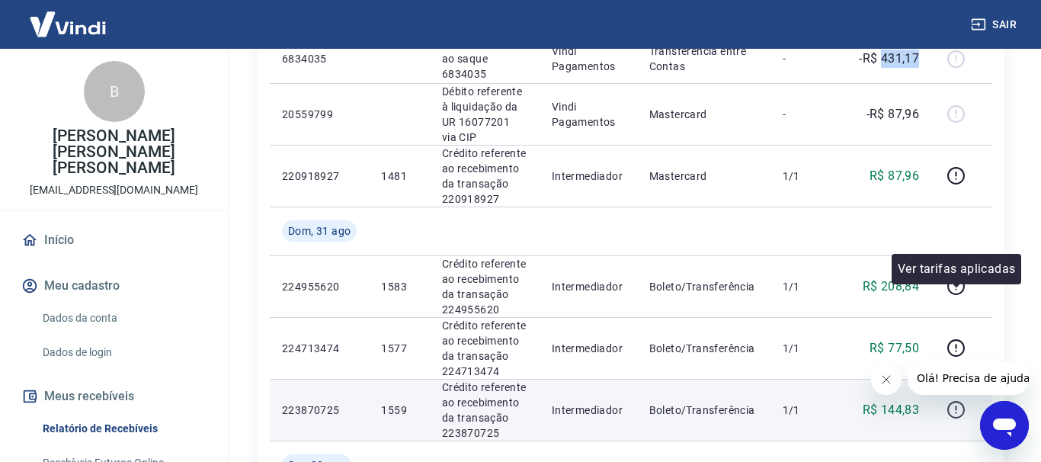
click at [955, 400] on icon "button" at bounding box center [955, 409] width 19 height 19
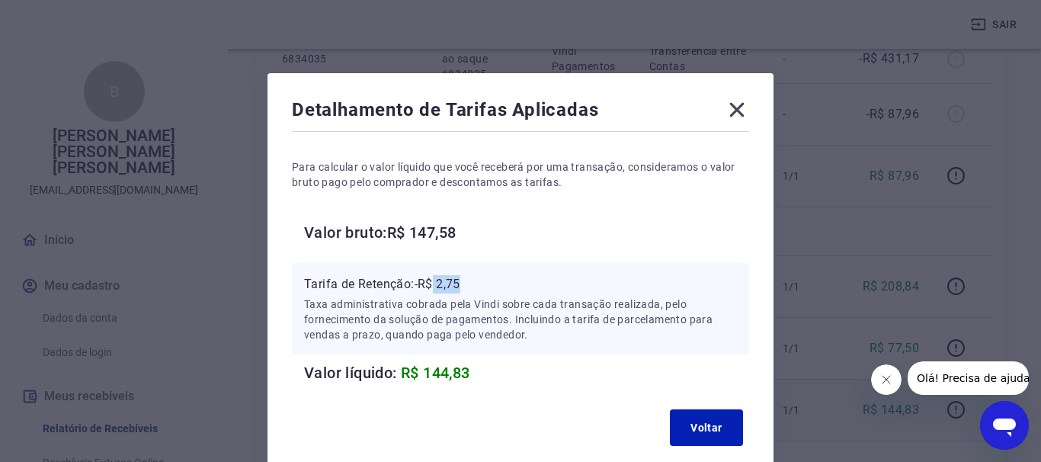
drag, startPoint x: 437, startPoint y: 287, endPoint x: 468, endPoint y: 287, distance: 30.5
click at [468, 287] on p "Tarifa de Retenção: -R$ 2,75" at bounding box center [520, 284] width 433 height 18
click at [735, 112] on icon at bounding box center [737, 110] width 14 height 14
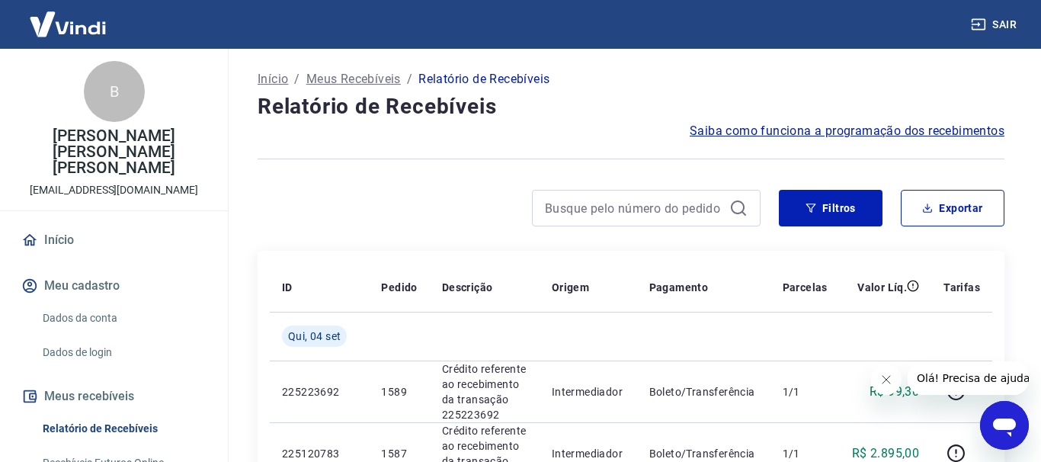
scroll to position [78, 0]
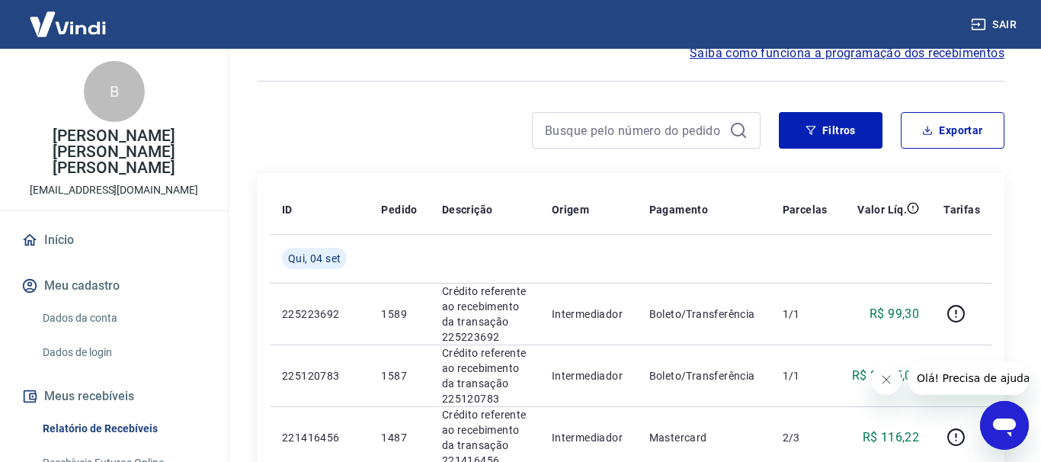
click at [603, 143] on div at bounding box center [646, 130] width 229 height 37
click at [603, 134] on input at bounding box center [634, 130] width 178 height 23
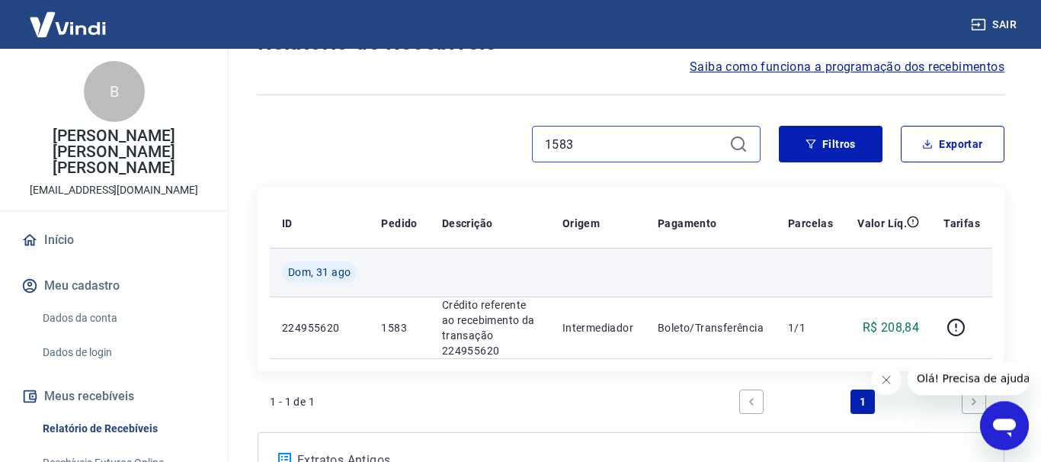
scroll to position [155, 0]
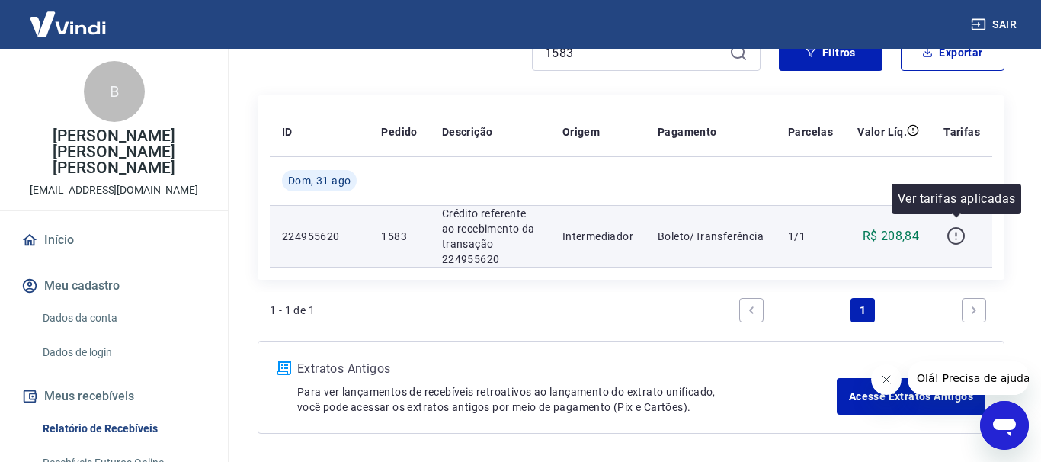
click at [962, 229] on icon "button" at bounding box center [955, 235] width 19 height 19
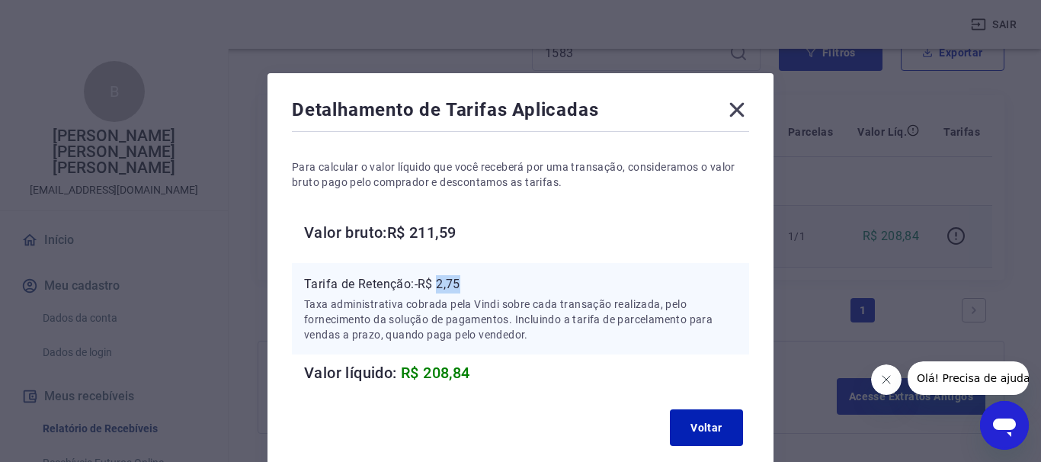
drag, startPoint x: 441, startPoint y: 286, endPoint x: 464, endPoint y: 285, distance: 22.9
click at [464, 285] on p "Tarifa de Retenção: -R$ 2,75" at bounding box center [520, 284] width 433 height 18
click at [735, 117] on icon at bounding box center [737, 110] width 24 height 24
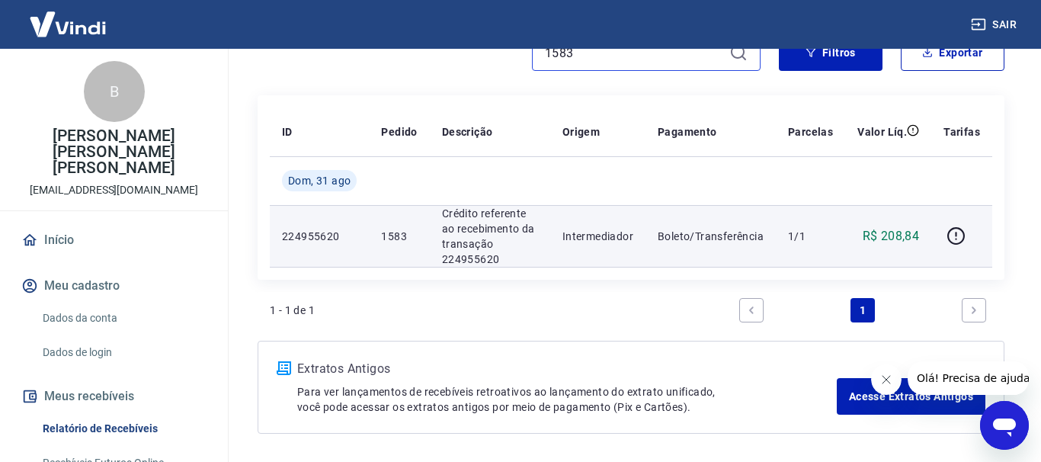
click at [575, 59] on input "1583" at bounding box center [634, 52] width 178 height 23
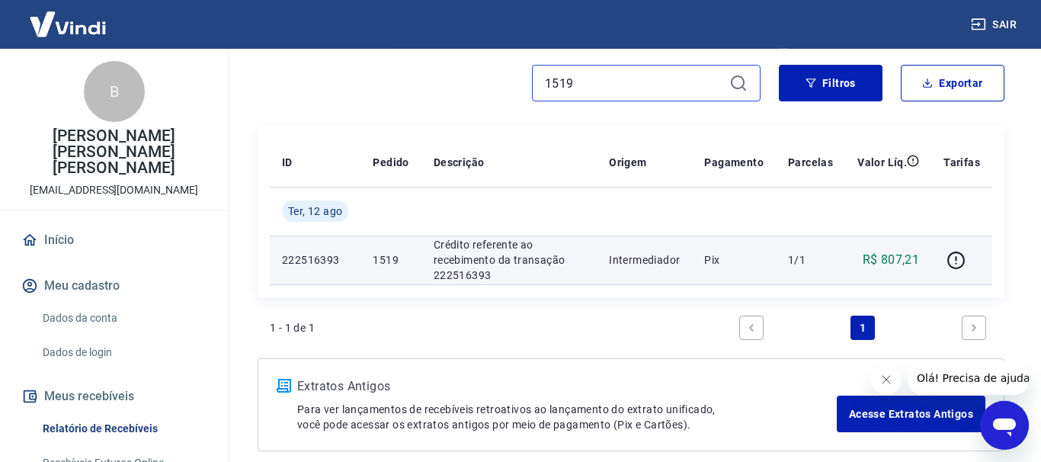
scroll to position [155, 0]
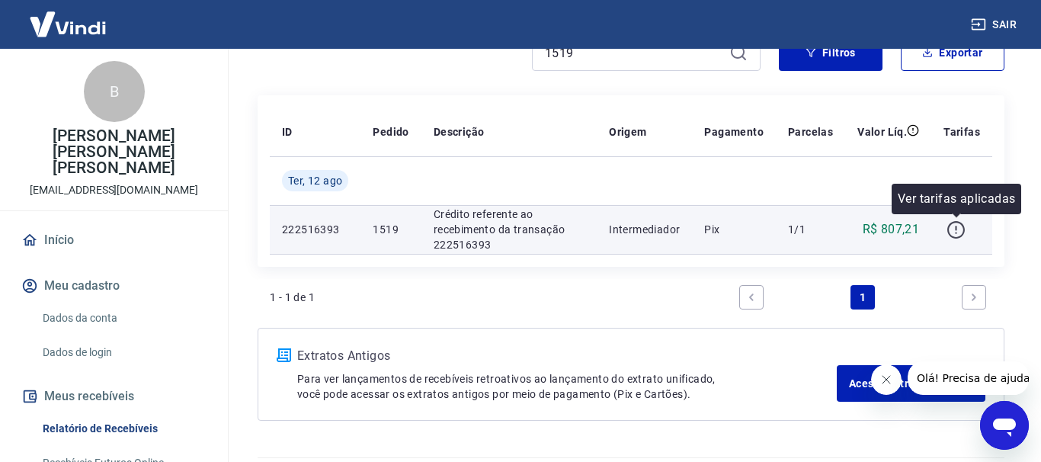
click at [962, 235] on icon "button" at bounding box center [956, 230] width 18 height 18
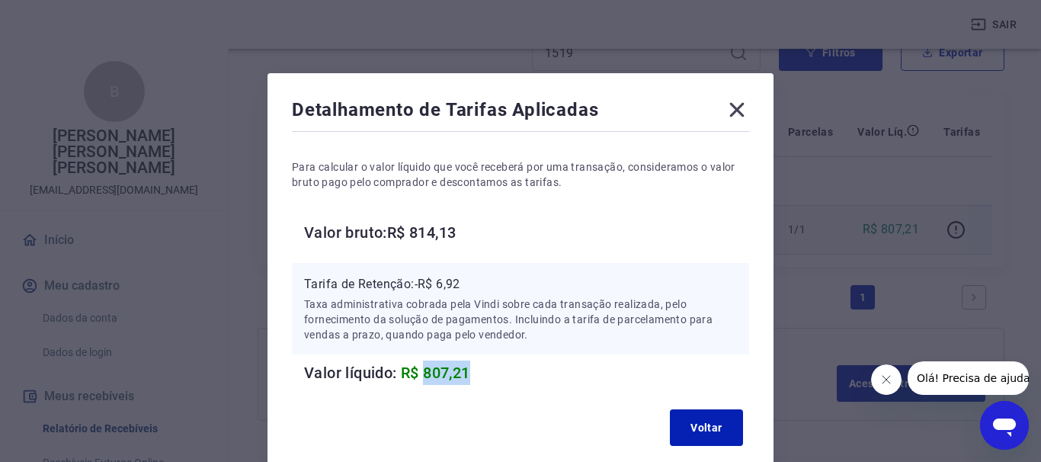
drag, startPoint x: 443, startPoint y: 373, endPoint x: 475, endPoint y: 373, distance: 32.8
click at [475, 373] on h6 "Valor líquido: R$ 807,21" at bounding box center [526, 372] width 445 height 24
drag, startPoint x: 440, startPoint y: 286, endPoint x: 504, endPoint y: 280, distance: 64.3
click at [504, 280] on p "Tarifa de Retenção: -R$ 6,92" at bounding box center [520, 284] width 433 height 18
click at [743, 104] on icon at bounding box center [737, 110] width 14 height 14
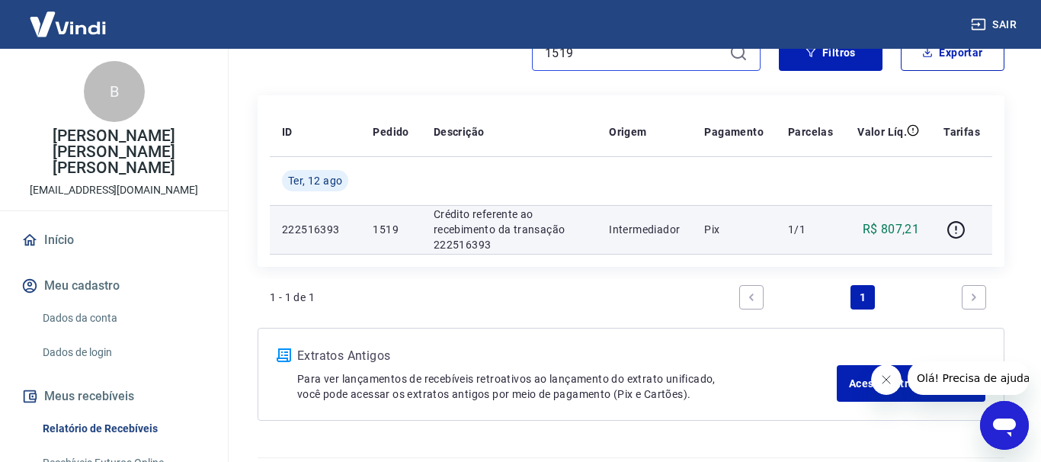
click at [588, 59] on input "1519" at bounding box center [634, 52] width 178 height 23
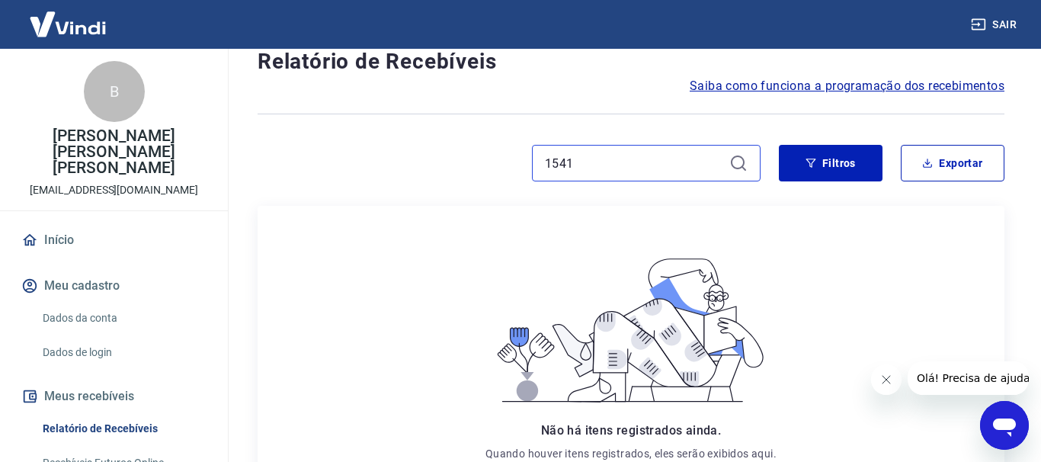
scroll to position [78, 0]
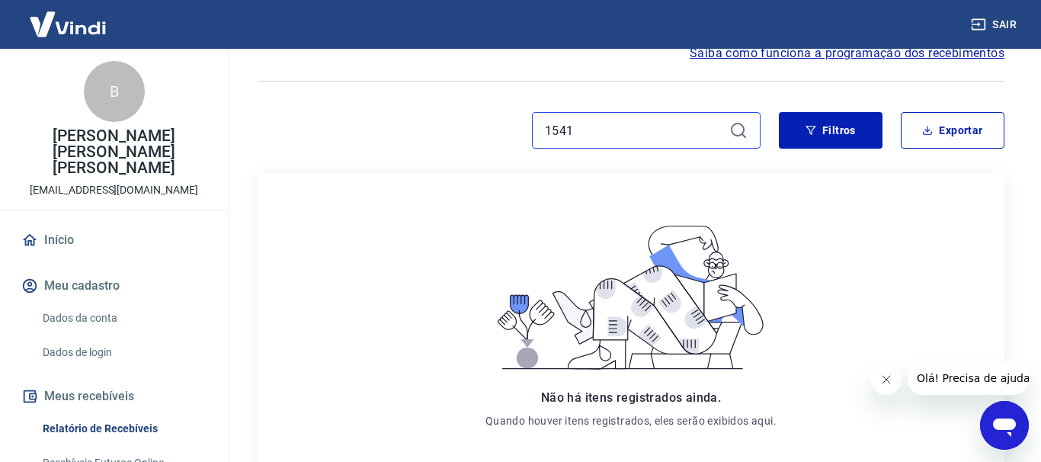
click at [577, 127] on input "1541" at bounding box center [634, 130] width 178 height 23
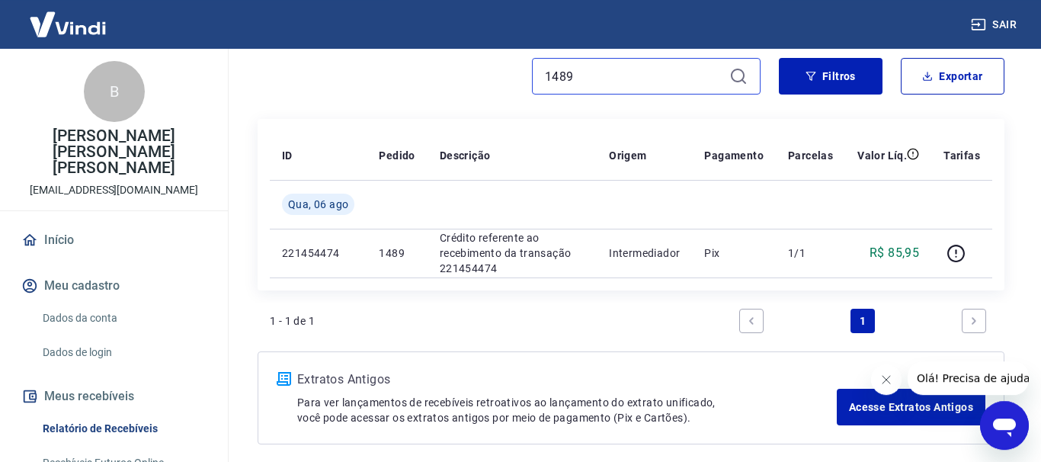
scroll to position [155, 0]
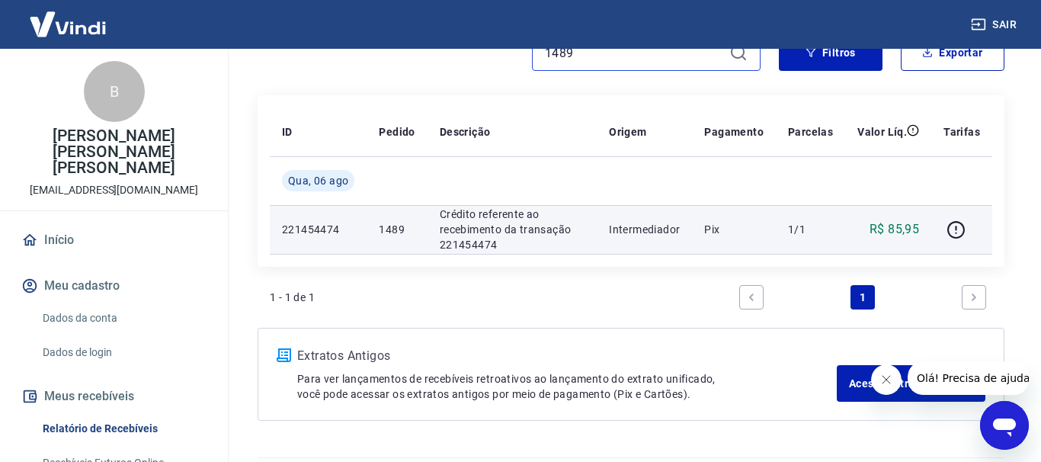
type input "1489"
drag, startPoint x: 903, startPoint y: 230, endPoint x: 920, endPoint y: 231, distance: 17.5
click at [920, 231] on td "R$ 85,95" at bounding box center [888, 229] width 86 height 49
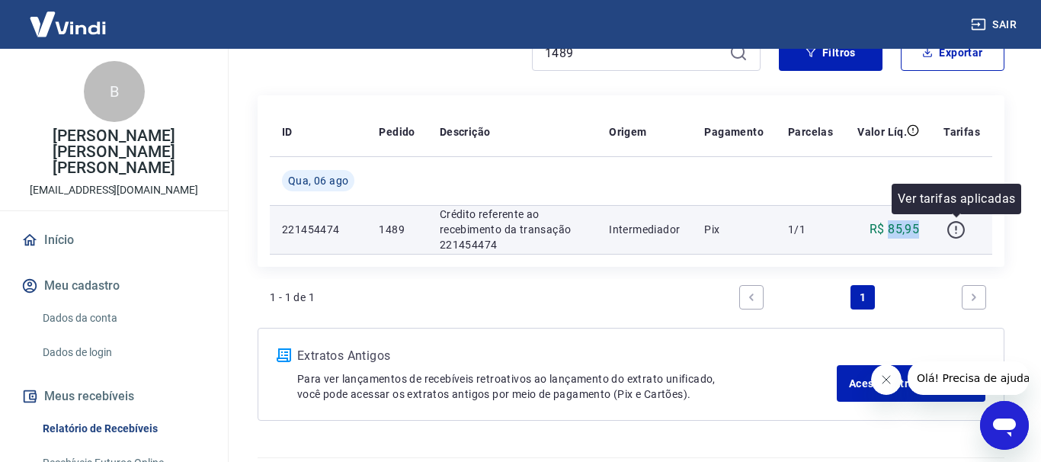
click at [956, 226] on icon "button" at bounding box center [956, 228] width 2 height 5
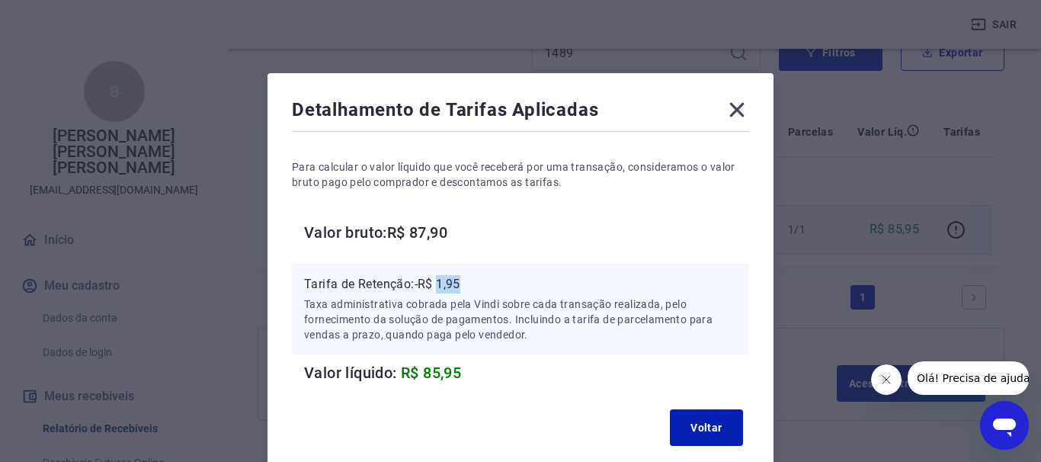
drag, startPoint x: 441, startPoint y: 285, endPoint x: 479, endPoint y: 283, distance: 37.4
click at [479, 283] on p "Tarifa de Retenção: -R$ 1,95" at bounding box center [520, 284] width 433 height 18
click at [742, 108] on icon at bounding box center [737, 110] width 24 height 24
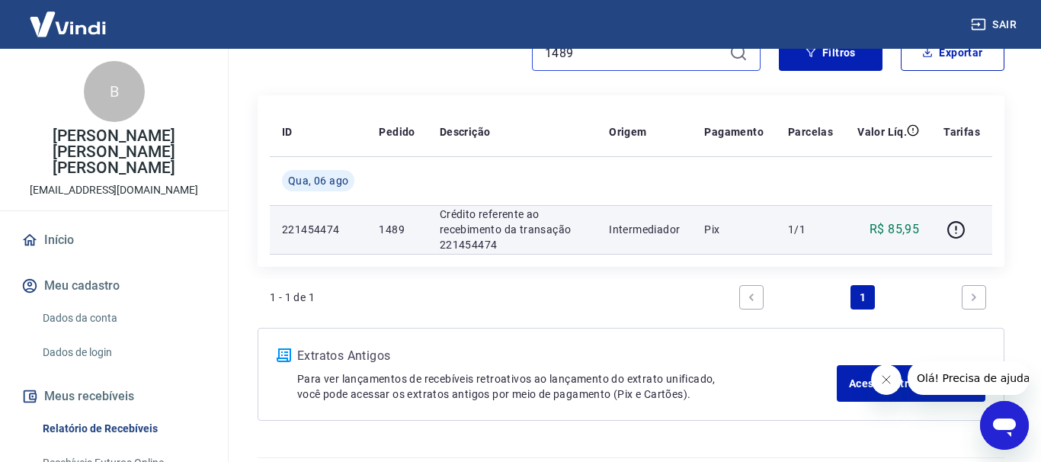
click at [591, 59] on input "1489" at bounding box center [634, 52] width 178 height 23
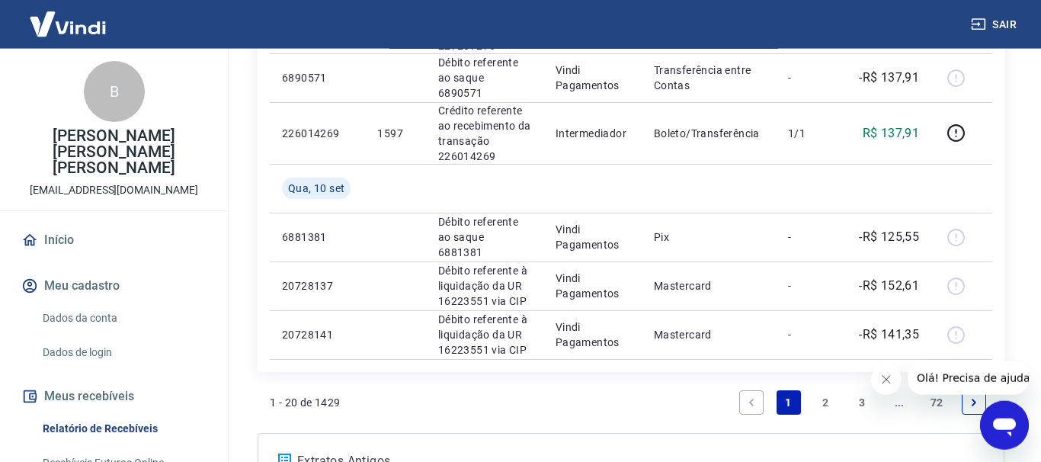
scroll to position [1417, 0]
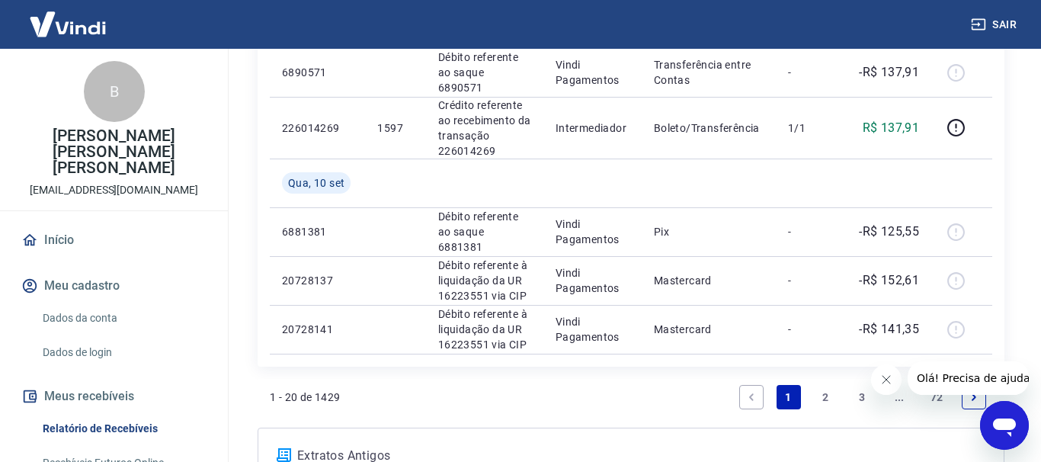
click at [859, 385] on link "3" at bounding box center [862, 397] width 24 height 24
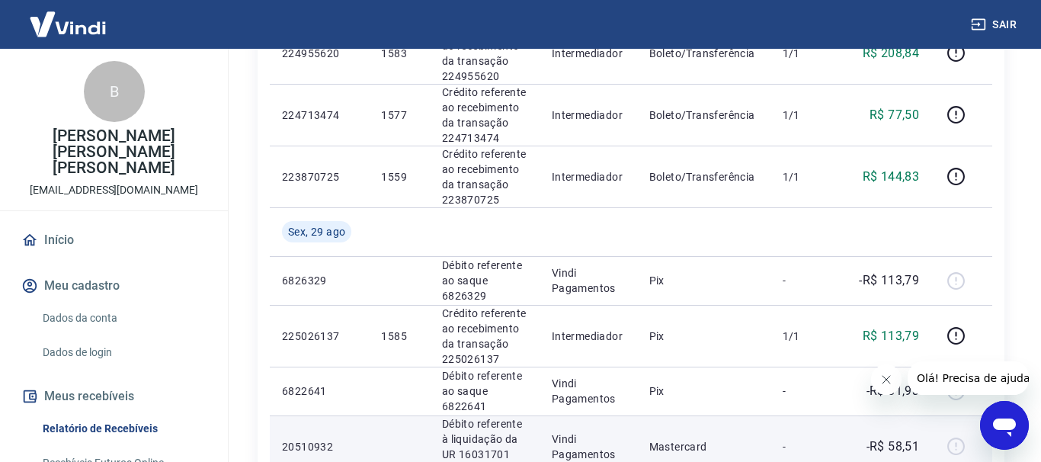
scroll to position [1320, 0]
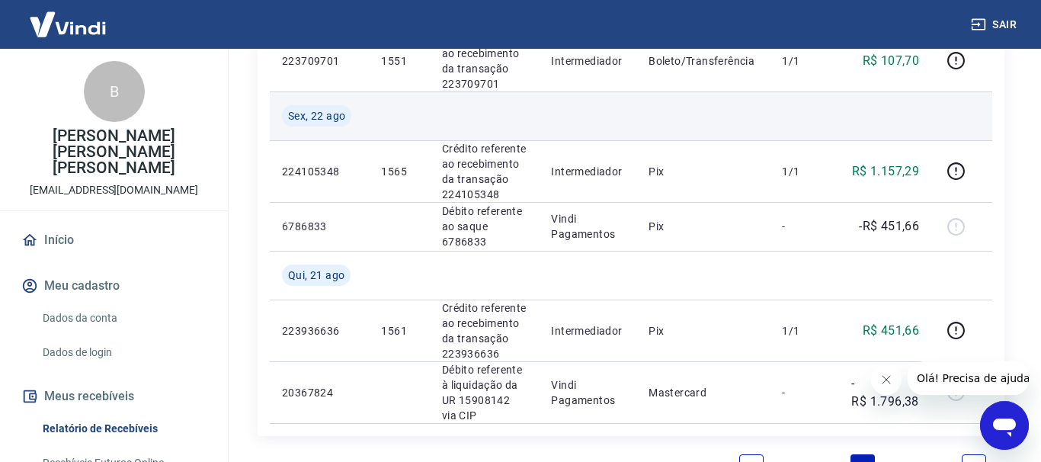
scroll to position [1466, 0]
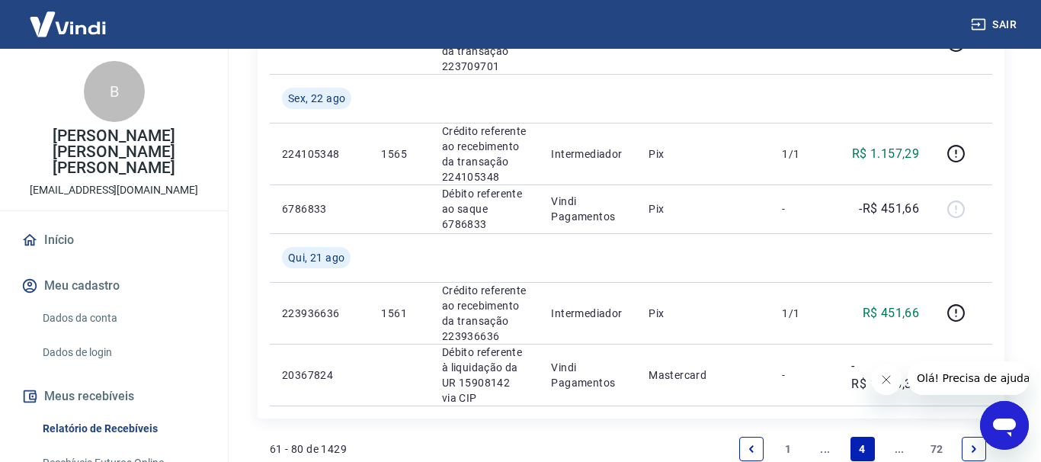
click at [896, 437] on link "..." at bounding box center [899, 449] width 24 height 24
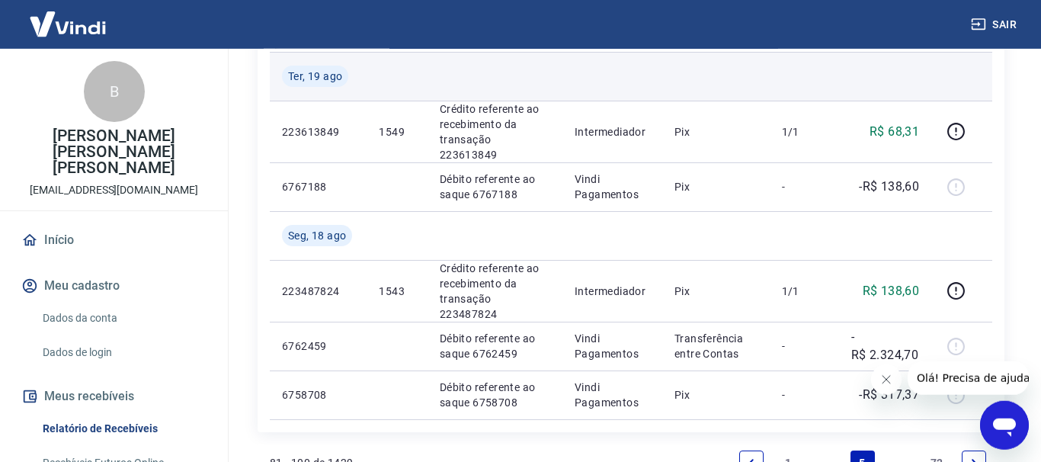
scroll to position [1271, 0]
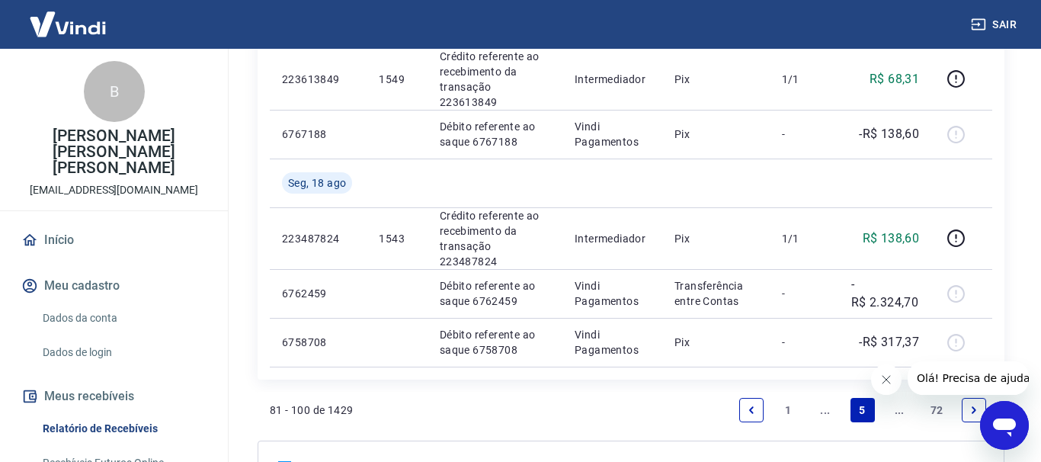
click at [891, 398] on link "..." at bounding box center [899, 410] width 24 height 24
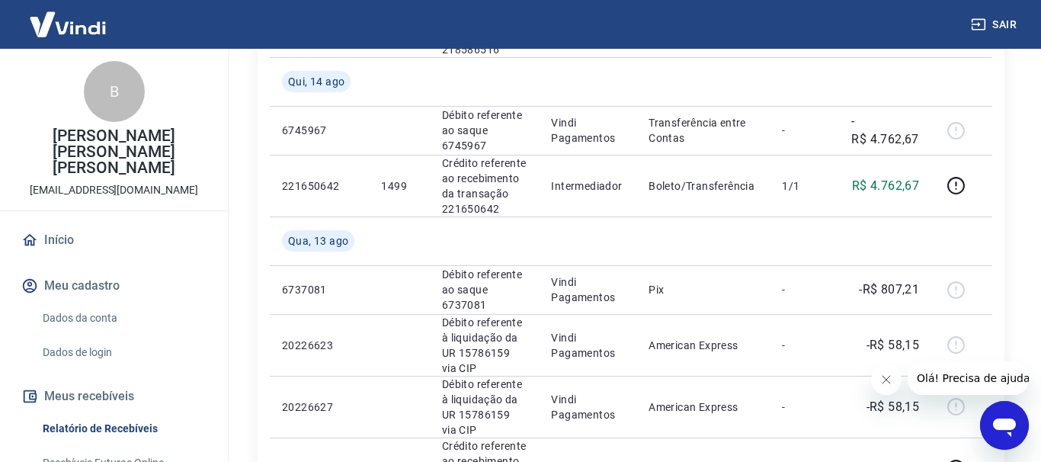
scroll to position [1369, 0]
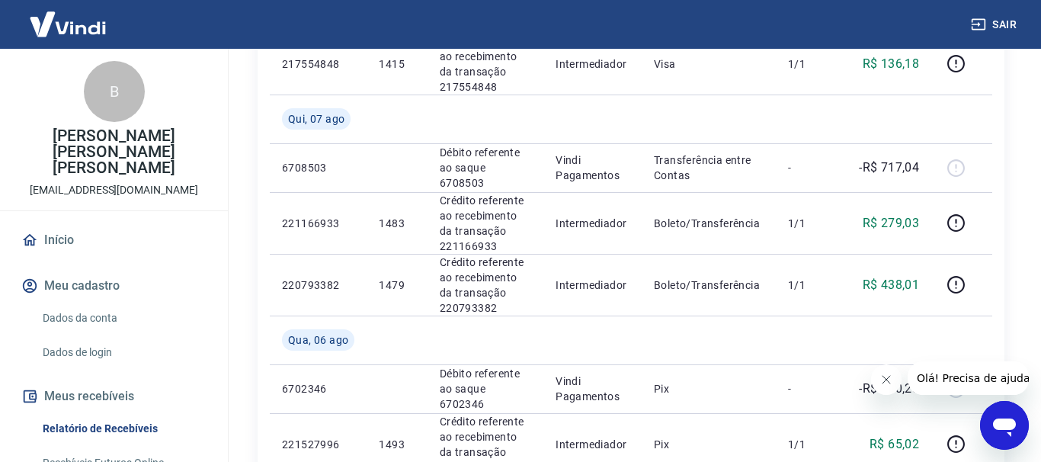
scroll to position [1237, 0]
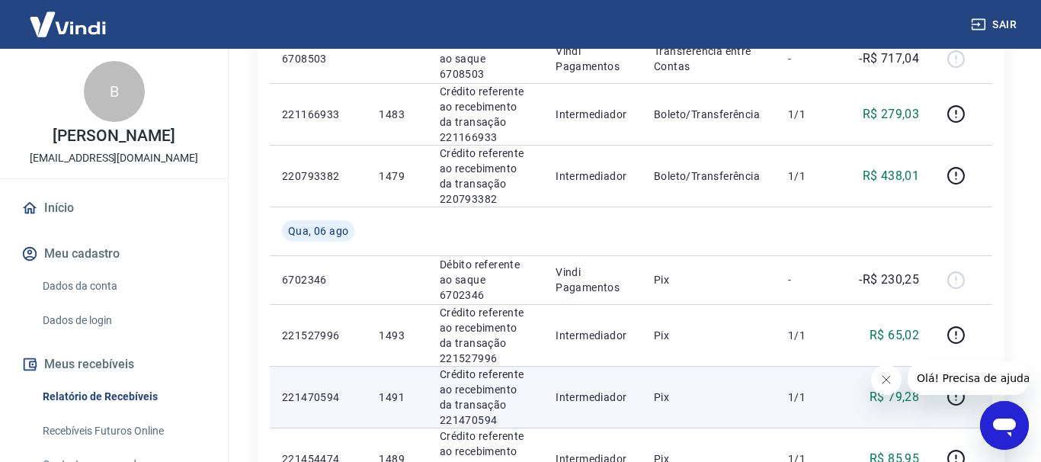
scroll to position [1166, 0]
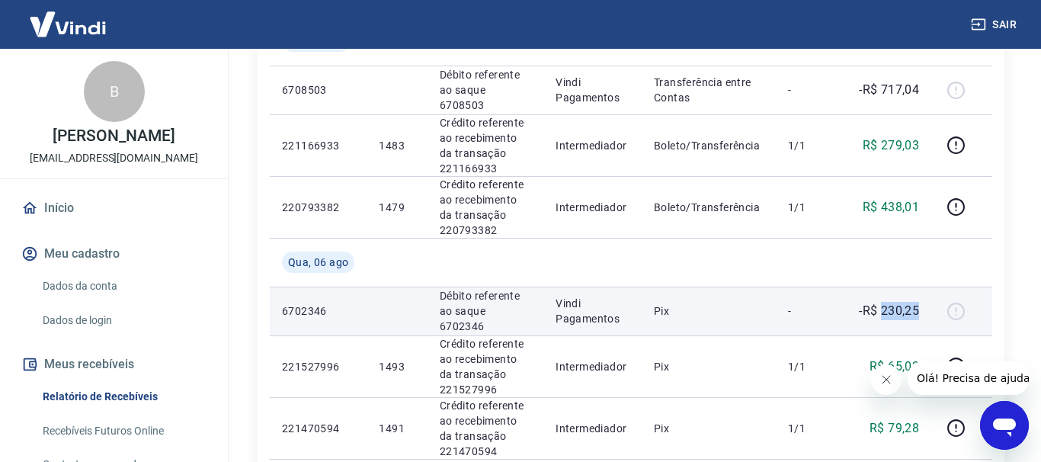
drag, startPoint x: 882, startPoint y: 195, endPoint x: 924, endPoint y: 196, distance: 42.7
click at [924, 287] on td "-R$ 230,25" at bounding box center [888, 311] width 86 height 49
copy p "230,25"
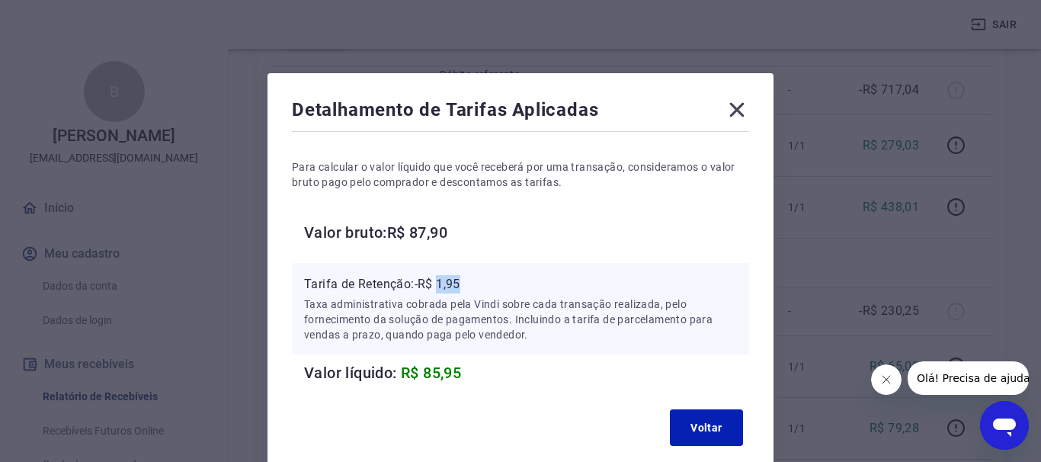
drag, startPoint x: 461, startPoint y: 287, endPoint x: 488, endPoint y: 287, distance: 26.7
click at [488, 287] on p "Tarifa de Retenção: -R$ 1,95" at bounding box center [520, 284] width 433 height 18
copy p "1,95"
click at [740, 110] on icon at bounding box center [737, 110] width 24 height 24
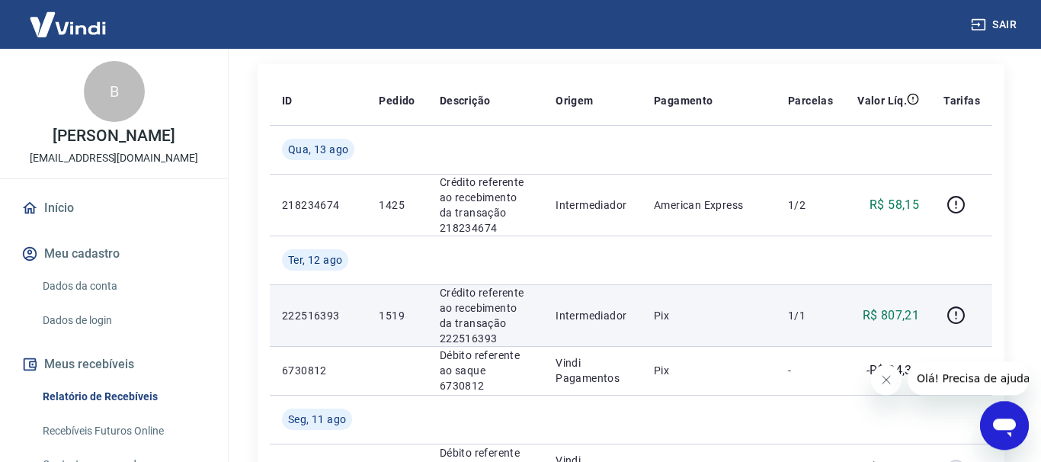
scroll to position [0, 0]
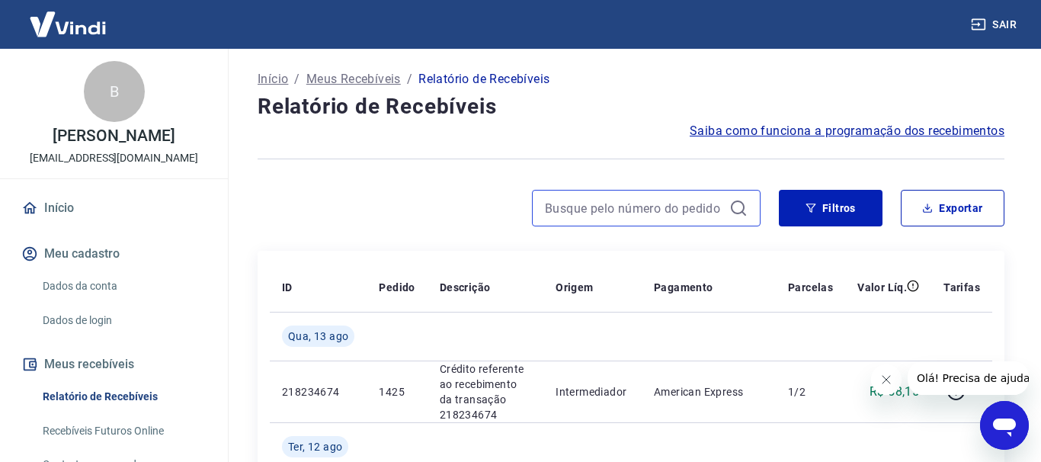
click at [577, 203] on input at bounding box center [634, 208] width 178 height 23
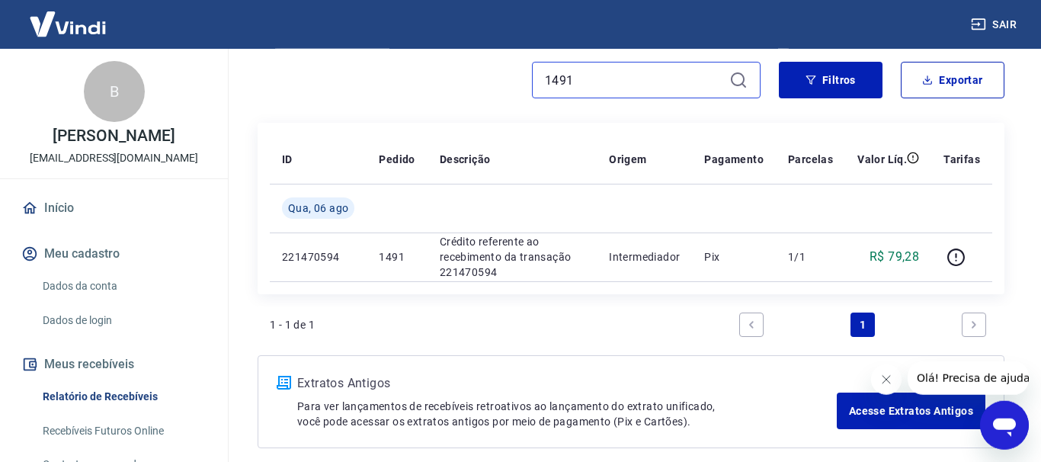
scroll to position [155, 0]
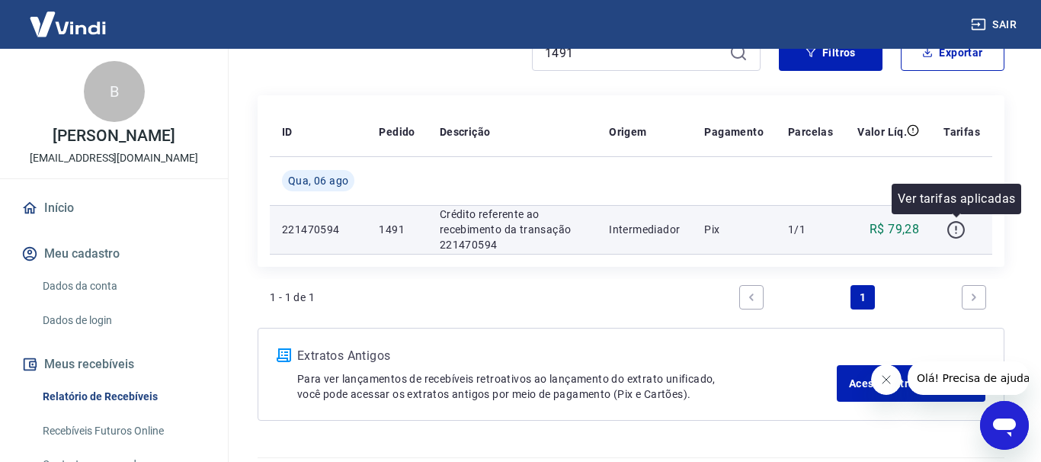
click at [952, 232] on icon "button" at bounding box center [955, 229] width 19 height 19
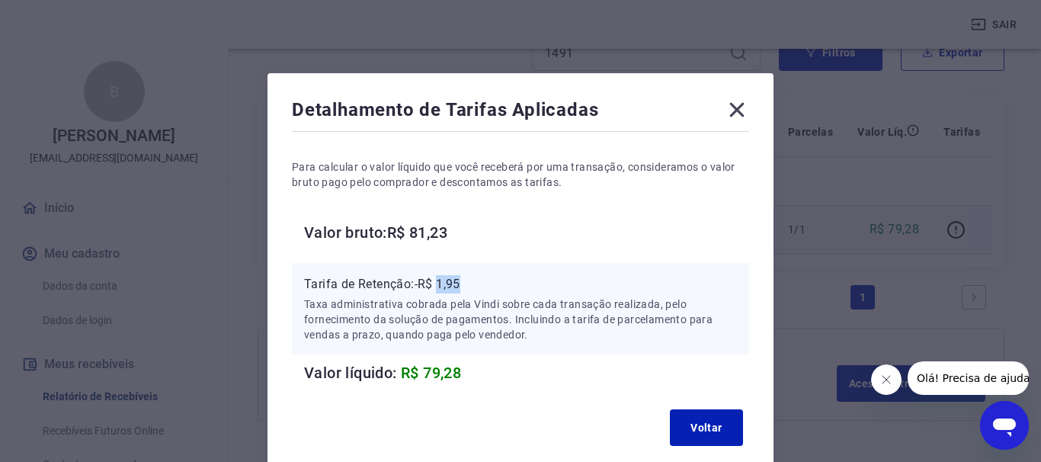
drag, startPoint x: 440, startPoint y: 281, endPoint x: 481, endPoint y: 281, distance: 41.1
click at [481, 281] on p "Tarifa de Retenção: -R$ 1,95" at bounding box center [520, 284] width 433 height 18
copy p "1,95"
click at [735, 114] on icon at bounding box center [737, 110] width 24 height 24
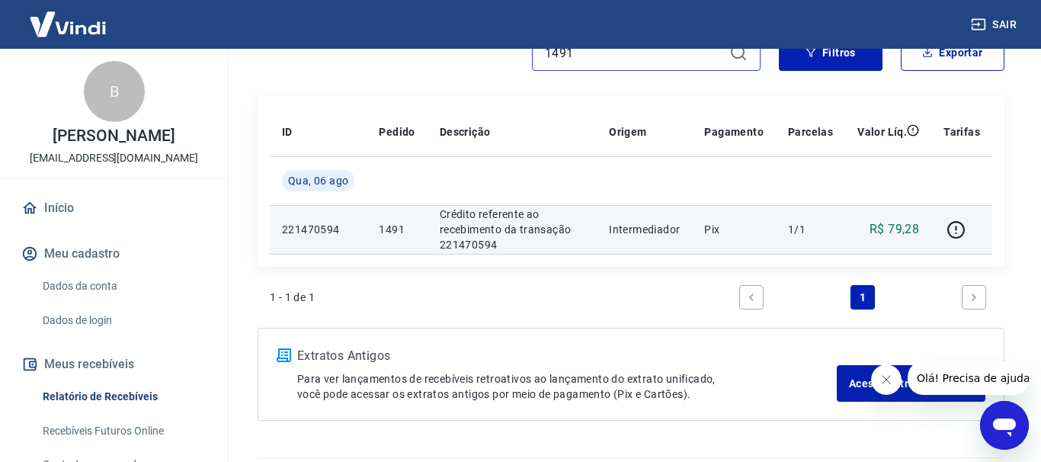
drag, startPoint x: 581, startPoint y: 56, endPoint x: 522, endPoint y: 58, distance: 59.5
click at [545, 58] on input "1491" at bounding box center [634, 52] width 178 height 23
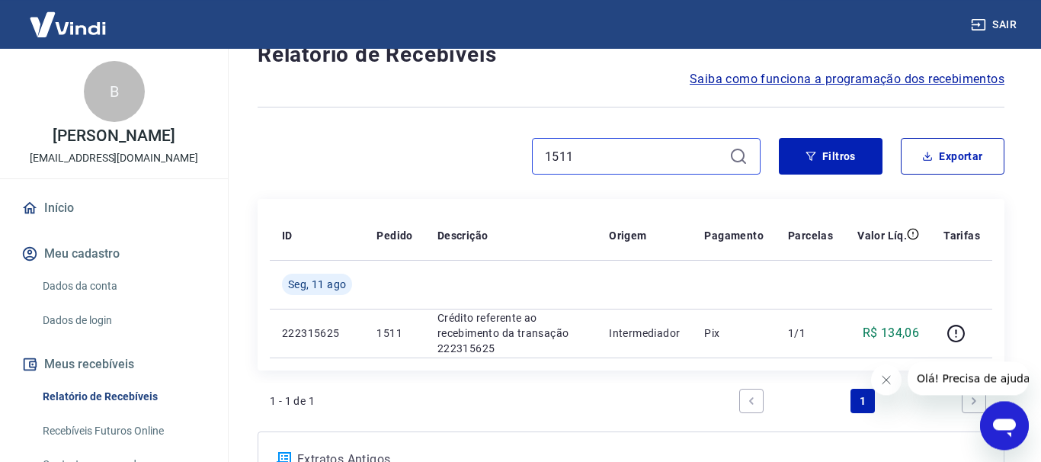
scroll to position [155, 0]
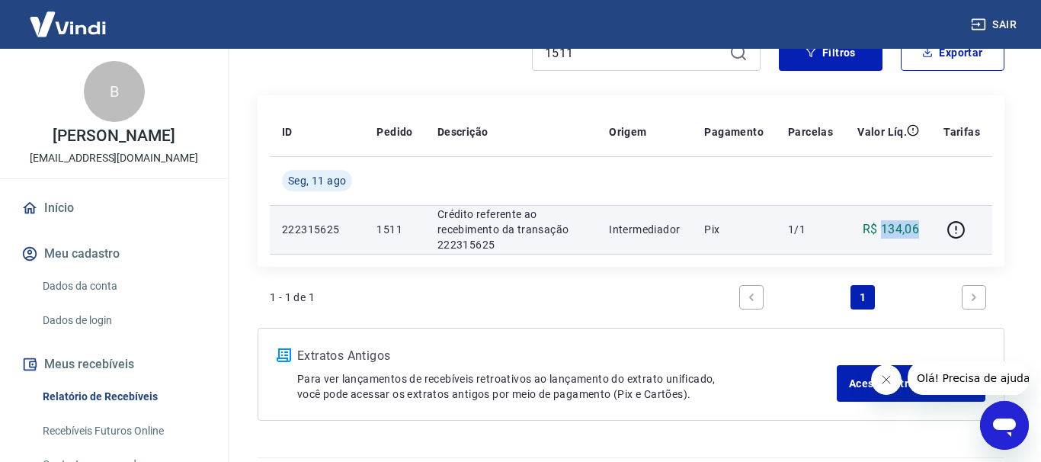
drag, startPoint x: 885, startPoint y: 230, endPoint x: 924, endPoint y: 229, distance: 38.9
click at [924, 229] on td "R$ 134,06" at bounding box center [888, 229] width 86 height 49
copy p "134,06"
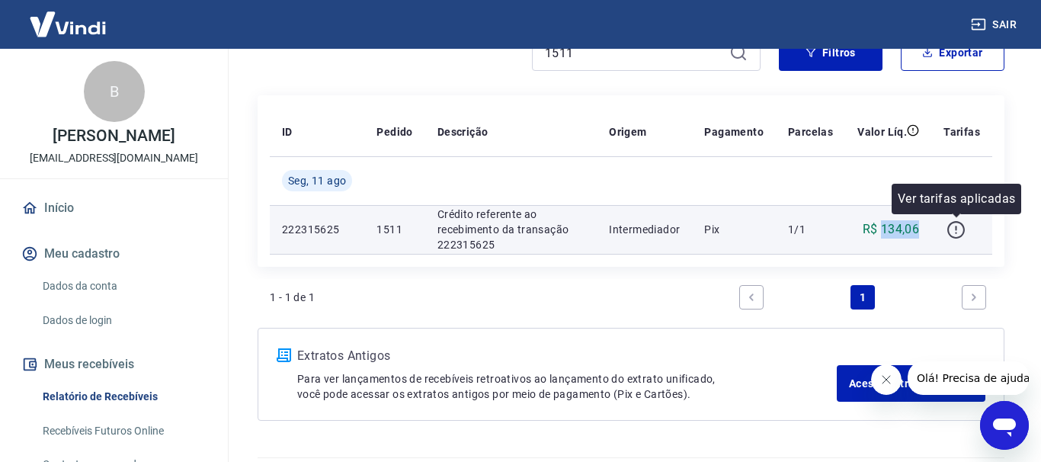
click at [958, 227] on icon "button" at bounding box center [955, 229] width 19 height 19
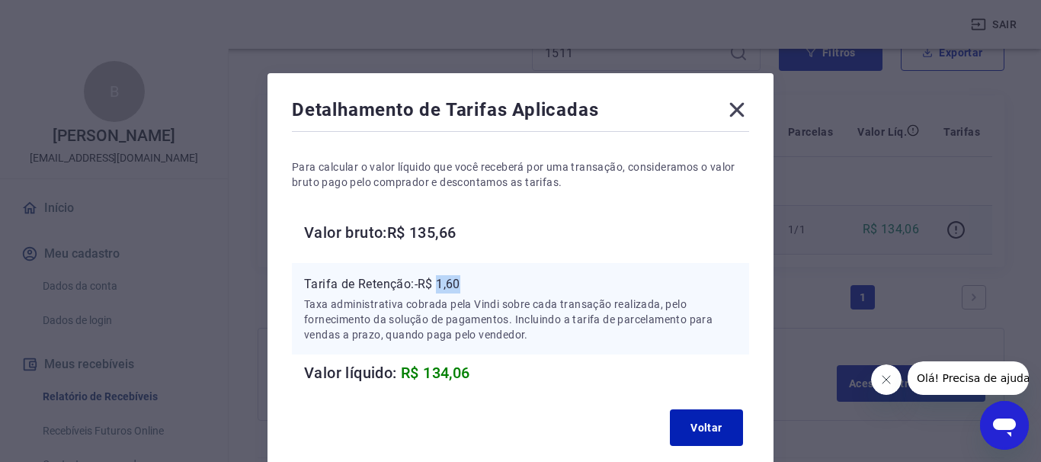
drag, startPoint x: 442, startPoint y: 283, endPoint x: 469, endPoint y: 281, distance: 26.7
click at [469, 281] on p "Tarifa de Retenção: -R$ 1,60" at bounding box center [520, 284] width 433 height 18
copy p "1,60"
click at [741, 112] on icon at bounding box center [737, 110] width 24 height 24
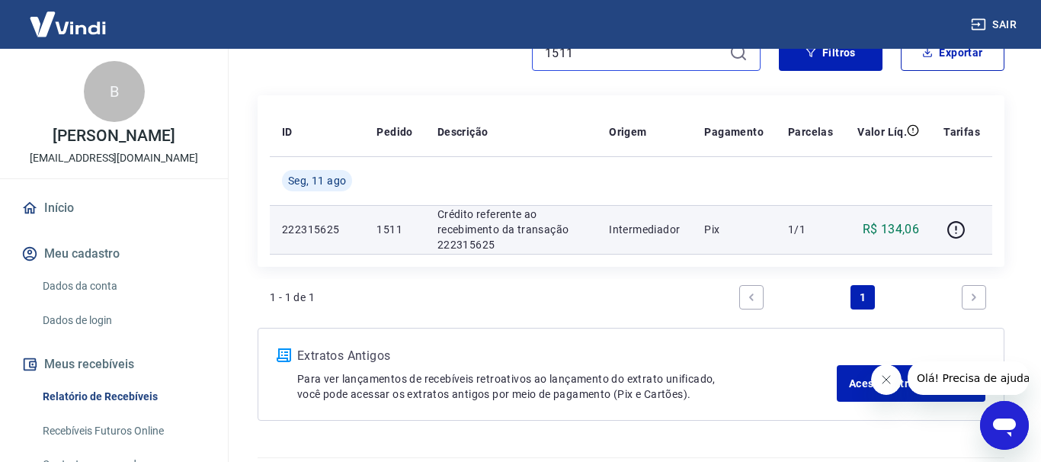
click at [592, 54] on input "1511" at bounding box center [634, 52] width 178 height 23
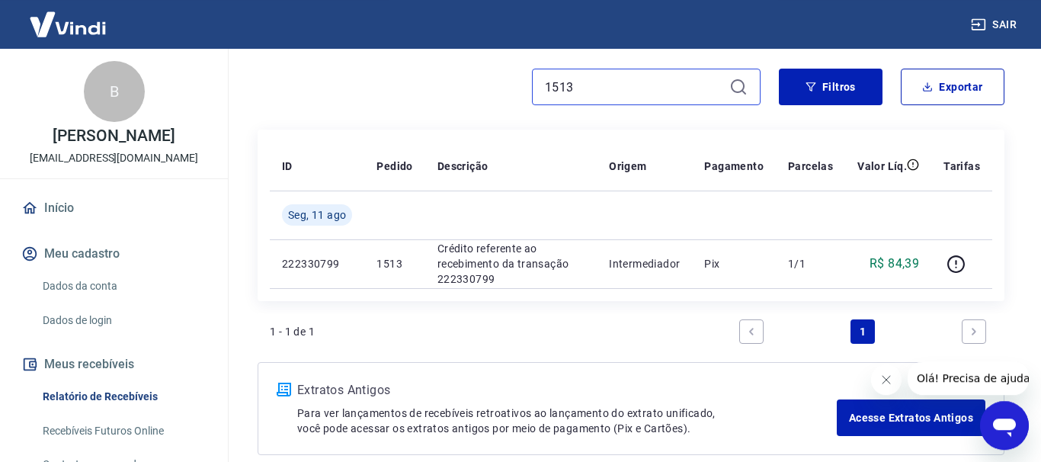
scroll to position [155, 0]
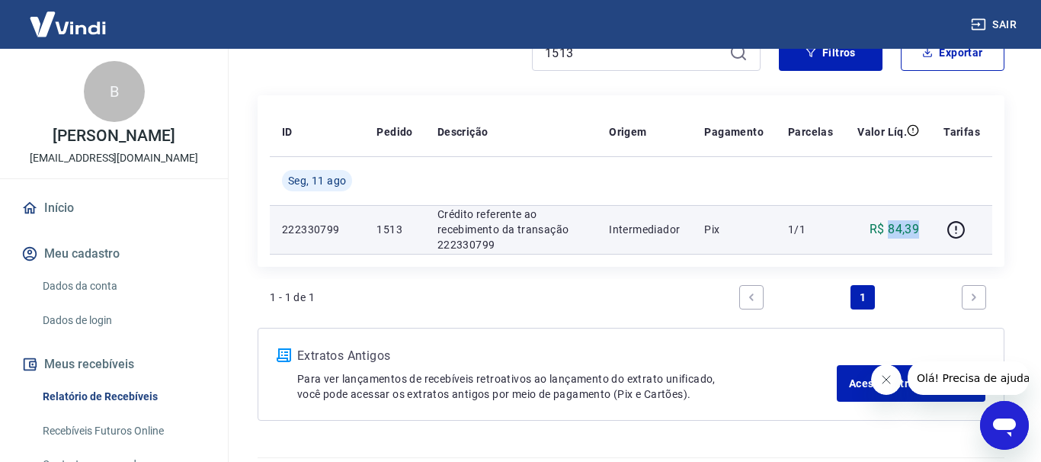
drag, startPoint x: 891, startPoint y: 230, endPoint x: 922, endPoint y: 230, distance: 31.2
click at [922, 230] on td "R$ 84,39" at bounding box center [888, 229] width 86 height 49
copy p "84,39"
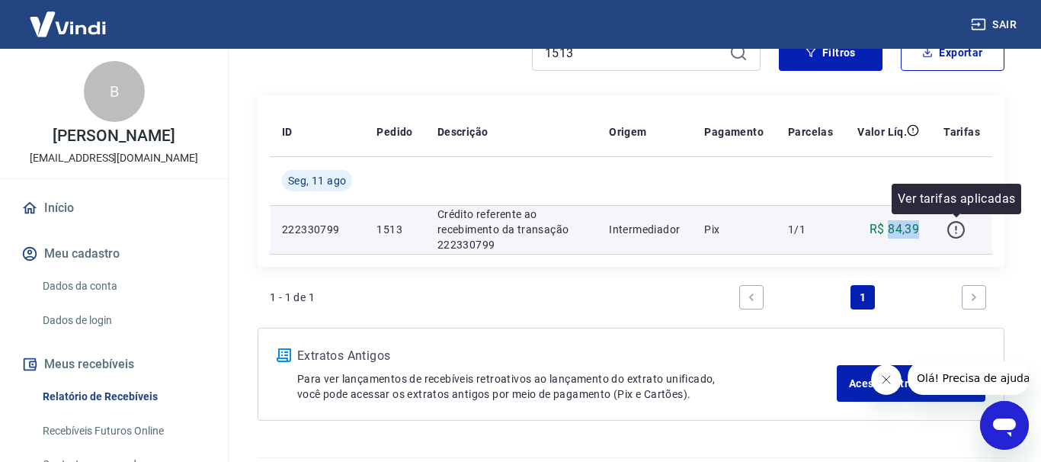
click at [956, 227] on icon "button" at bounding box center [955, 229] width 19 height 19
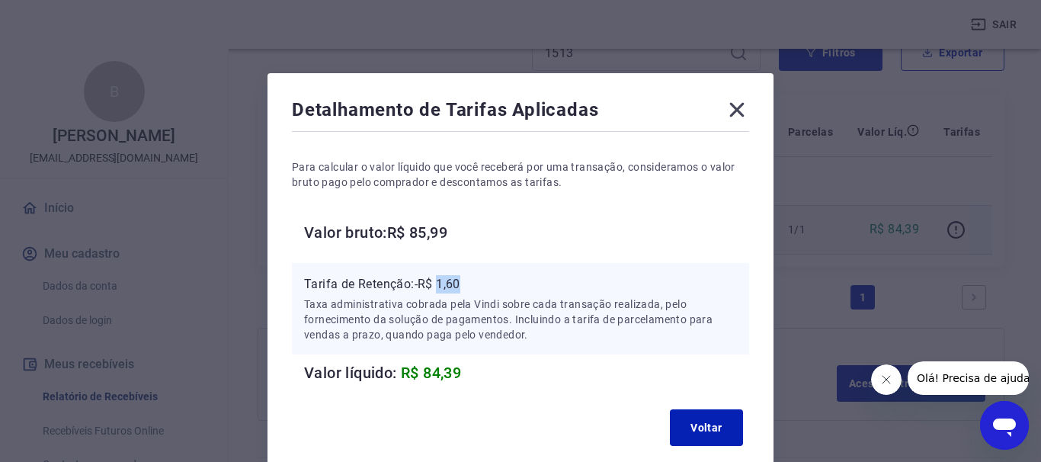
drag, startPoint x: 440, startPoint y: 287, endPoint x: 470, endPoint y: 284, distance: 29.8
click at [470, 284] on p "Tarifa de Retenção: -R$ 1,60" at bounding box center [520, 284] width 433 height 18
copy p "1,60"
click at [740, 113] on icon at bounding box center [737, 110] width 14 height 14
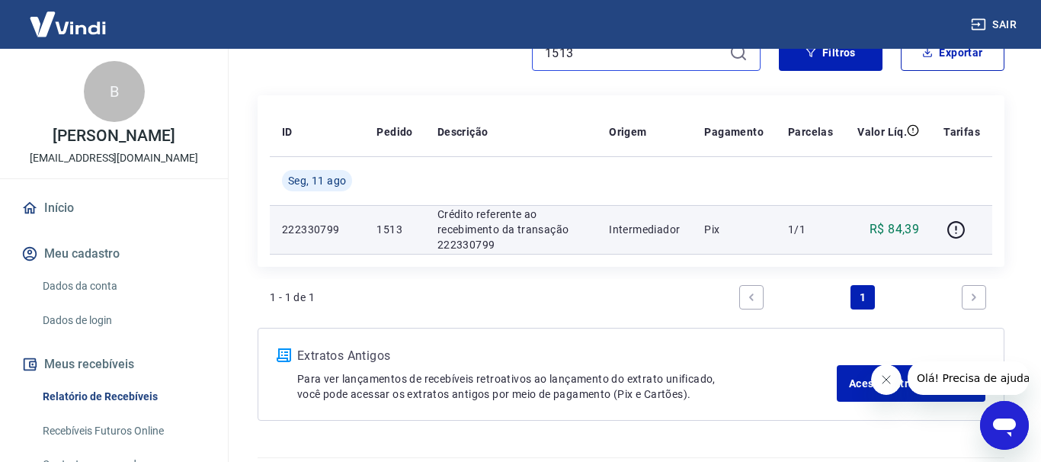
click at [578, 52] on input "1513" at bounding box center [634, 52] width 178 height 23
type input "1515"
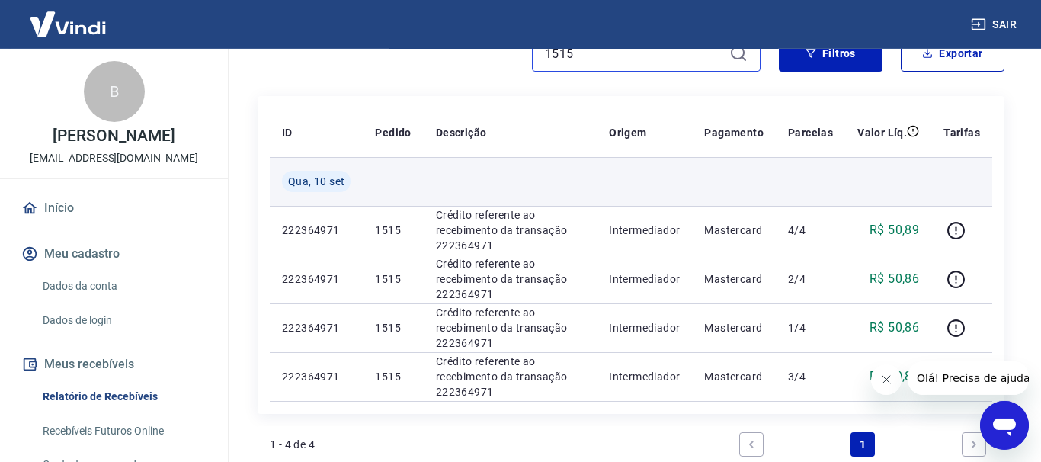
scroll to position [78, 0]
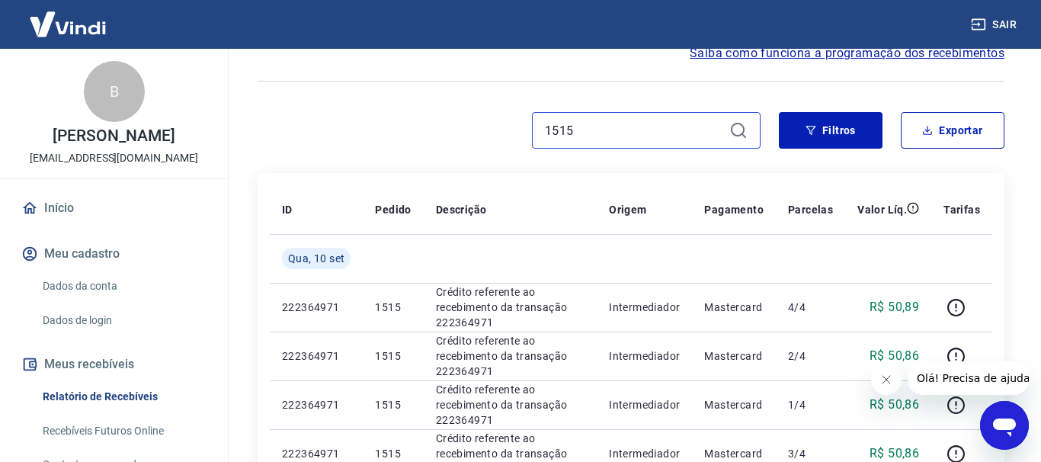
click at [602, 138] on input "1515" at bounding box center [634, 130] width 178 height 23
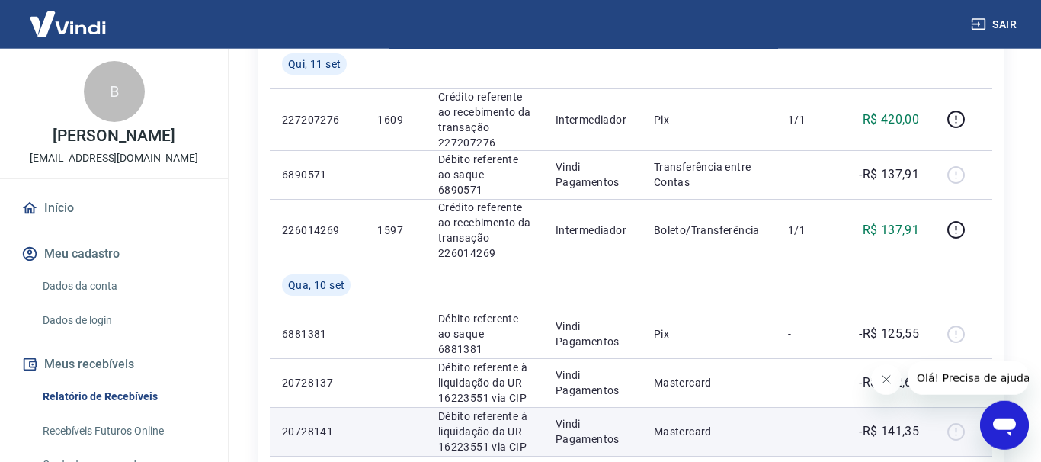
scroll to position [1321, 0]
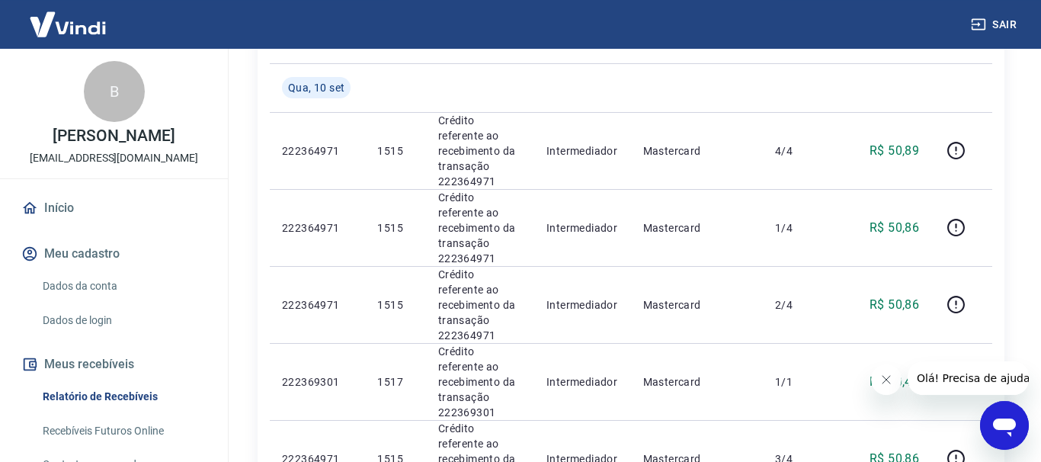
scroll to position [233, 0]
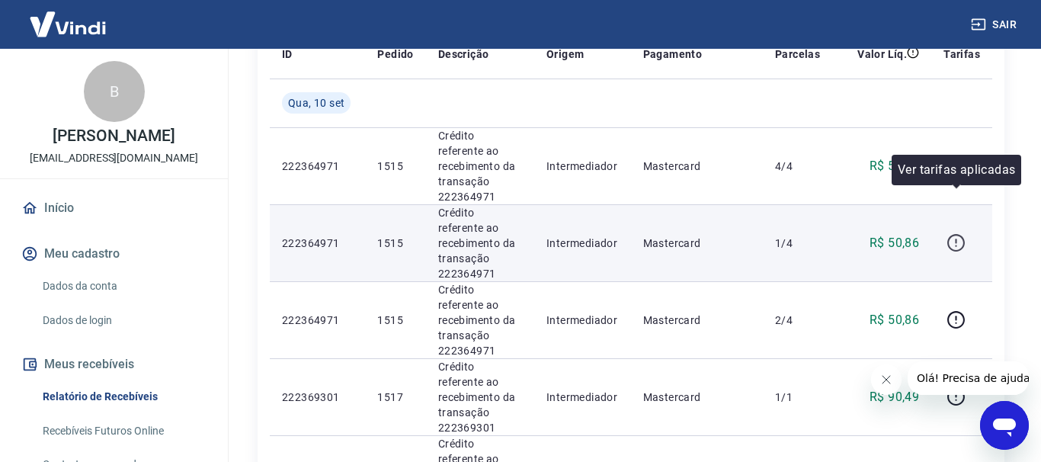
click at [949, 233] on icon "button" at bounding box center [955, 242] width 19 height 19
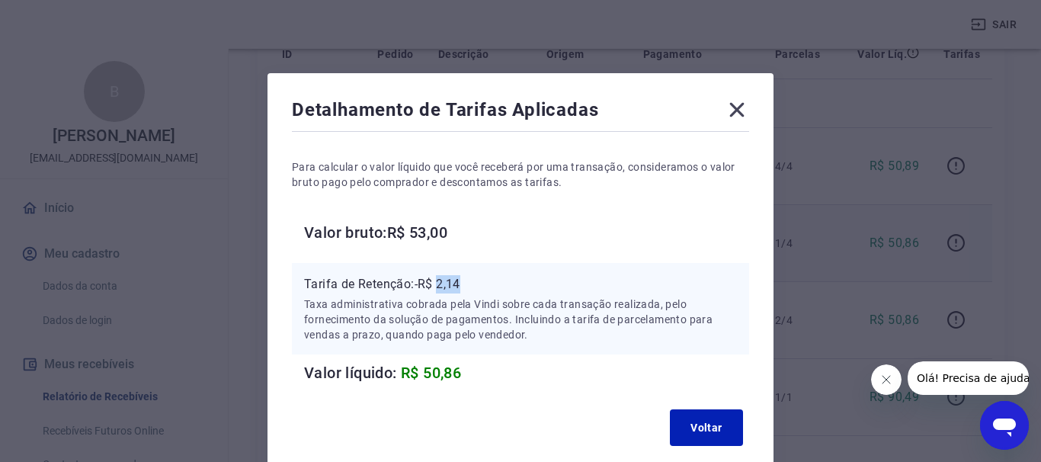
drag, startPoint x: 450, startPoint y: 287, endPoint x: 475, endPoint y: 287, distance: 25.1
click at [475, 287] on p "Tarifa de Retenção: -R$ 2,14" at bounding box center [520, 284] width 433 height 18
click at [739, 117] on icon at bounding box center [737, 110] width 24 height 24
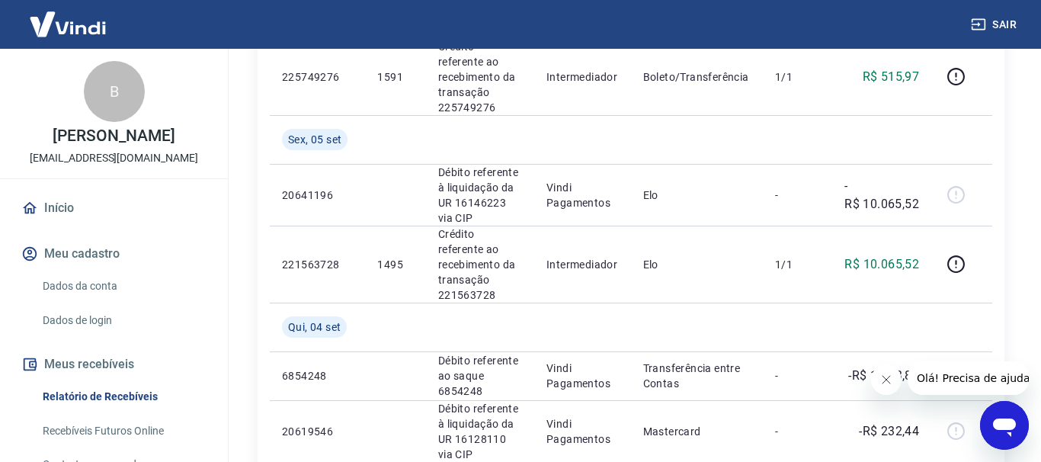
scroll to position [1430, 0]
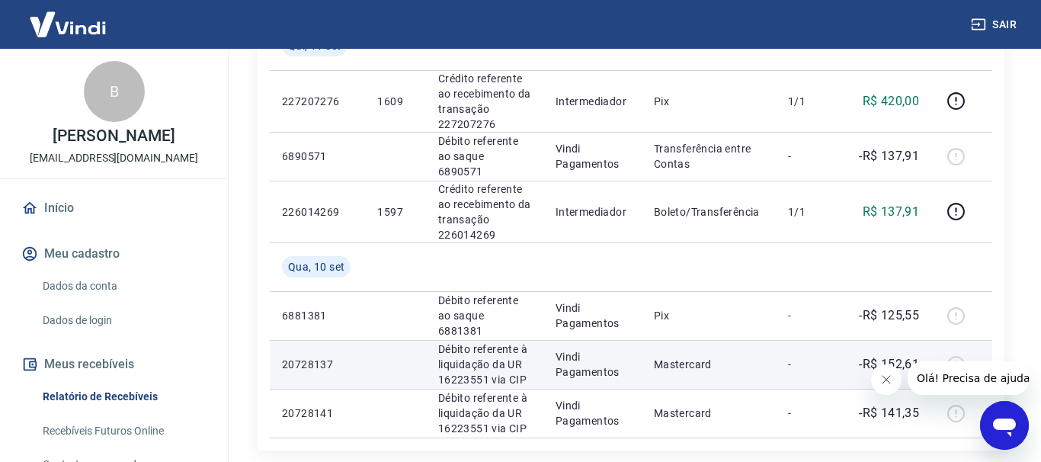
scroll to position [1340, 0]
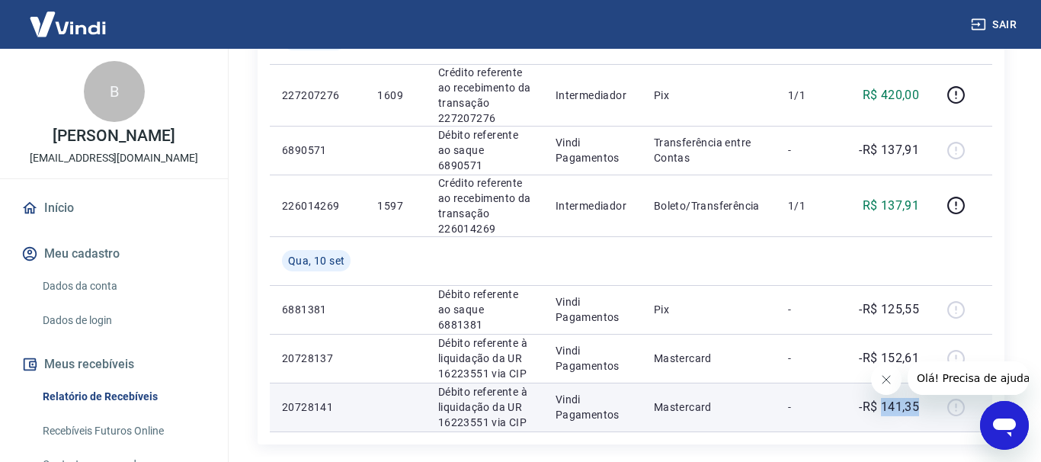
drag, startPoint x: 884, startPoint y: 267, endPoint x: 920, endPoint y: 265, distance: 35.8
click at [919, 398] on p "-R$ 141,35" at bounding box center [889, 407] width 60 height 18
copy p "141,35"
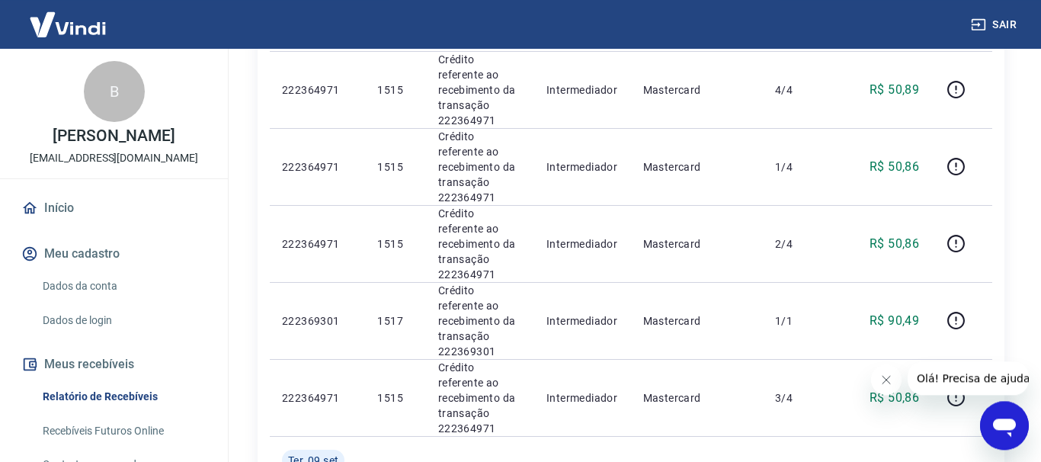
scroll to position [311, 0]
click at [958, 224] on div "Ver tarifas aplicadas" at bounding box center [957, 238] width 130 height 30
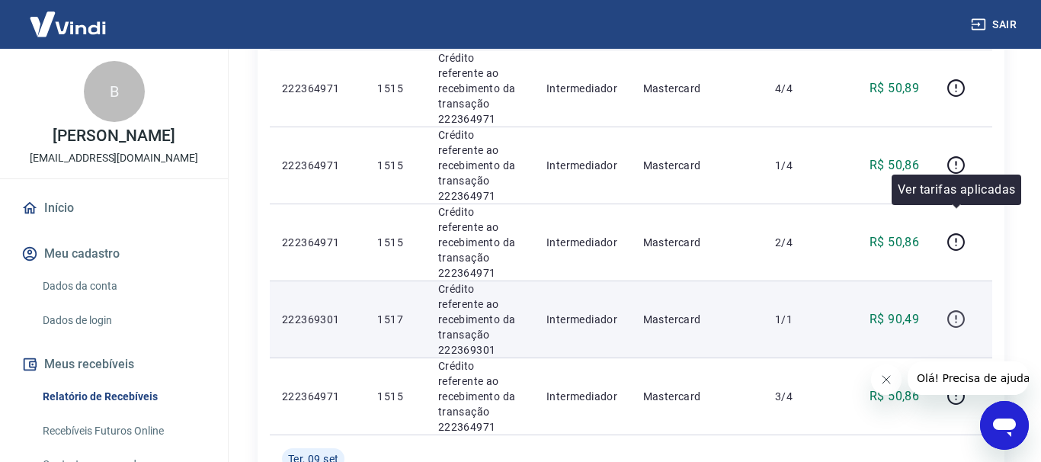
click at [958, 309] on icon "button" at bounding box center [955, 318] width 19 height 19
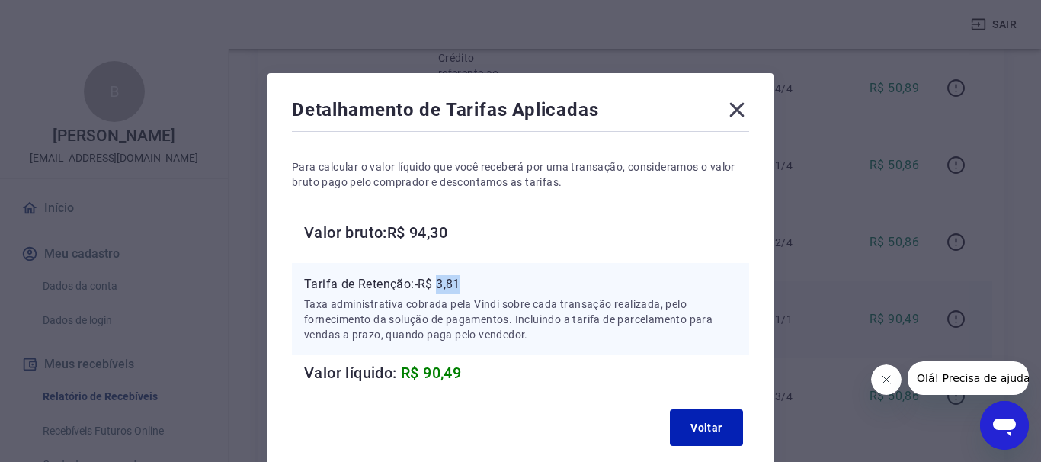
drag, startPoint x: 440, startPoint y: 286, endPoint x: 468, endPoint y: 286, distance: 27.4
click at [468, 286] on p "Tarifa de Retenção: -R$ 3,81" at bounding box center [520, 284] width 433 height 18
copy p "3,81"
click at [748, 108] on icon at bounding box center [737, 110] width 24 height 24
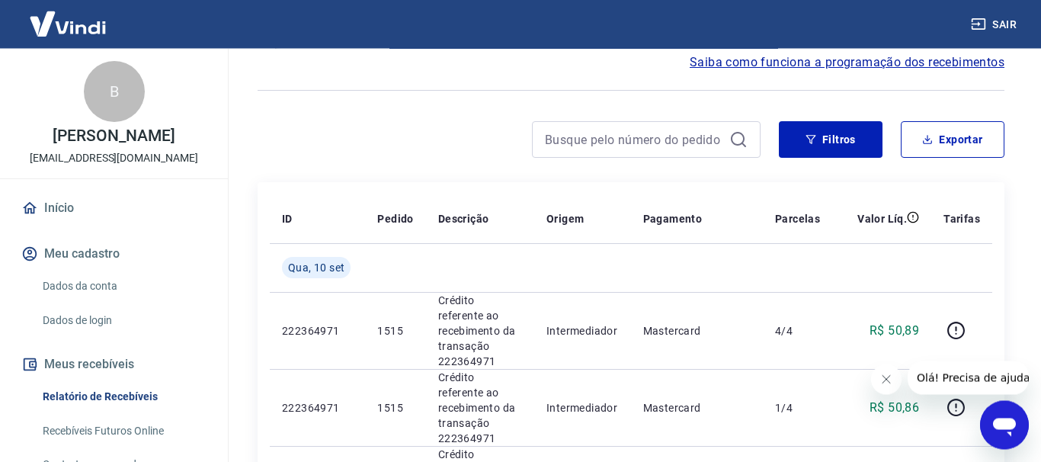
scroll to position [0, 0]
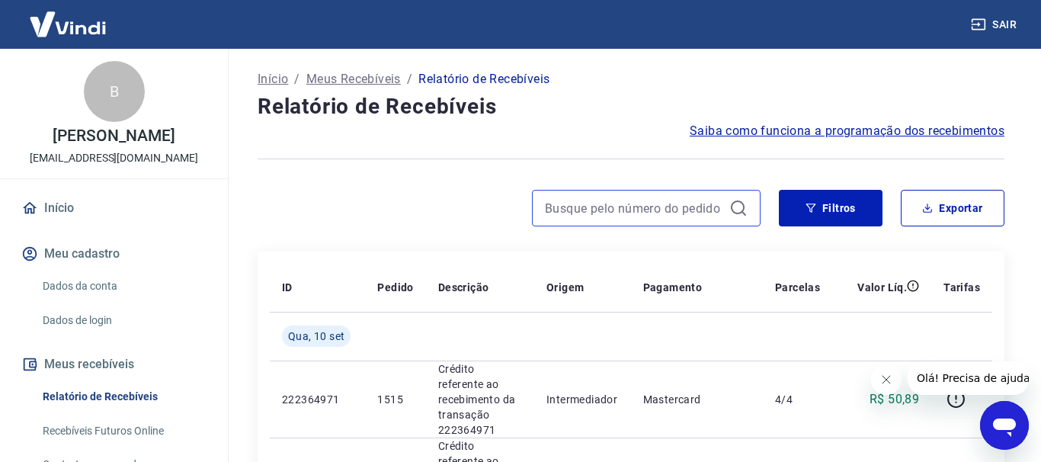
click at [588, 209] on input at bounding box center [634, 208] width 178 height 23
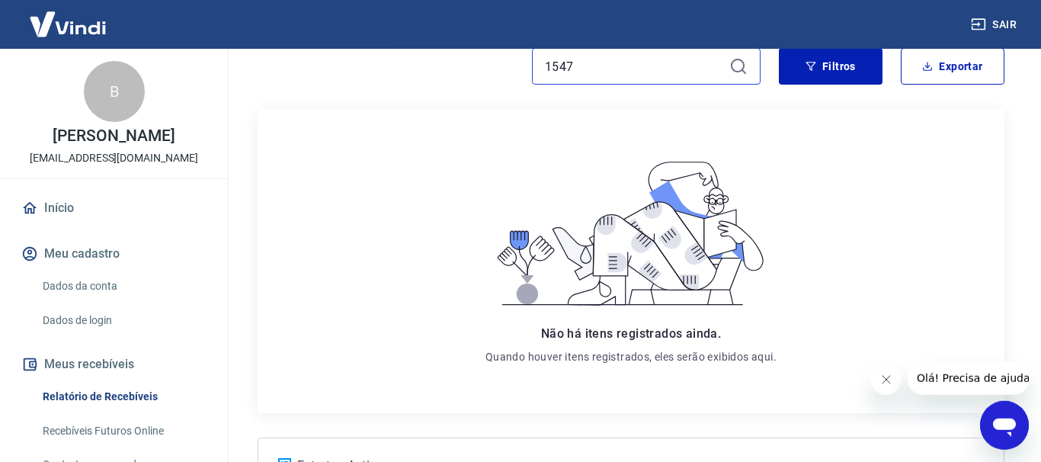
scroll to position [155, 0]
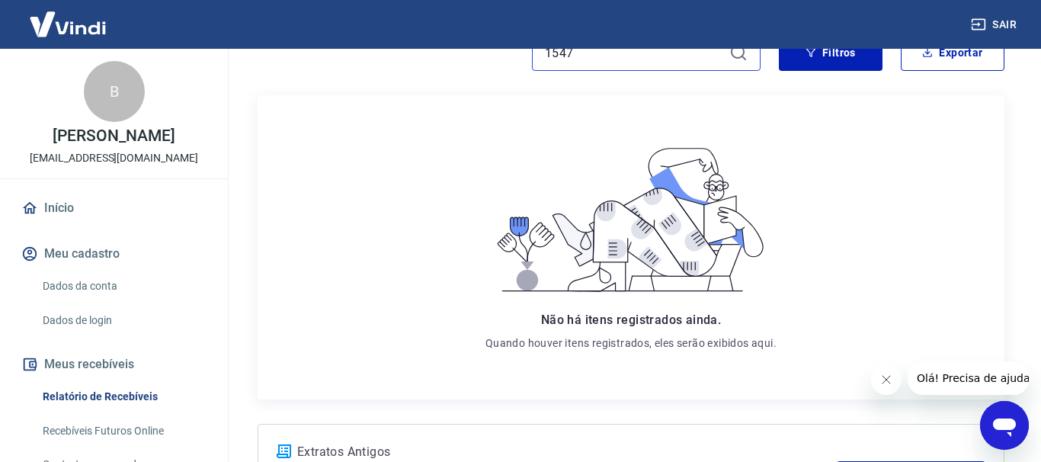
click at [601, 58] on input "1547" at bounding box center [634, 52] width 178 height 23
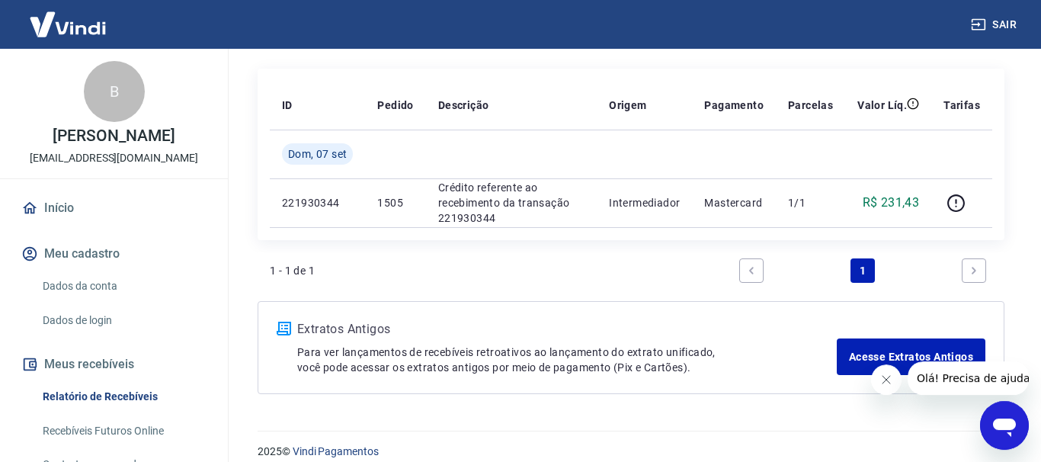
scroll to position [198, 0]
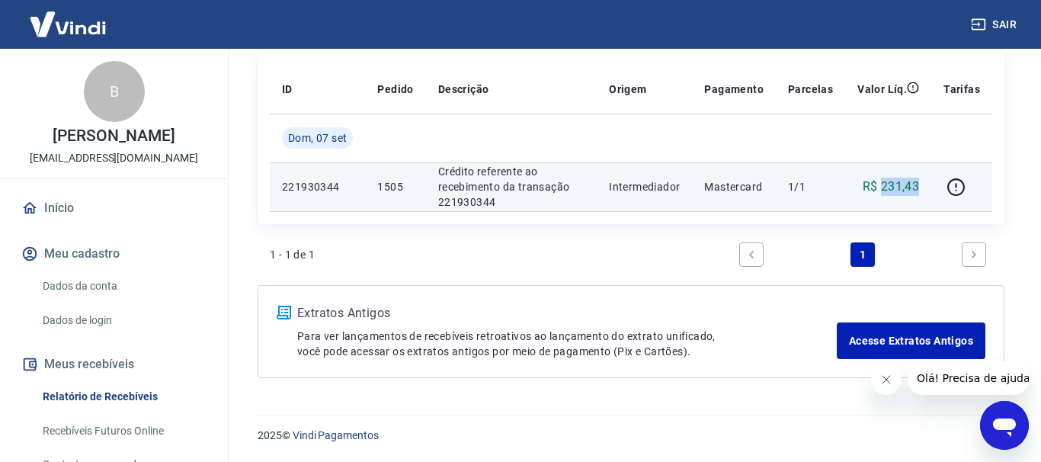
drag, startPoint x: 888, startPoint y: 190, endPoint x: 918, endPoint y: 188, distance: 29.8
click at [918, 188] on p "R$ 231,43" at bounding box center [891, 187] width 57 height 18
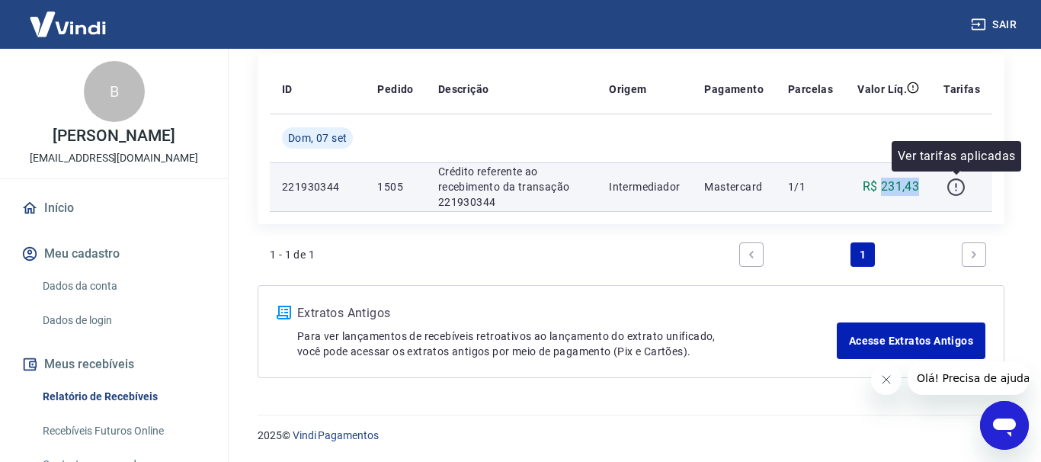
click at [963, 187] on icon "button" at bounding box center [955, 187] width 19 height 19
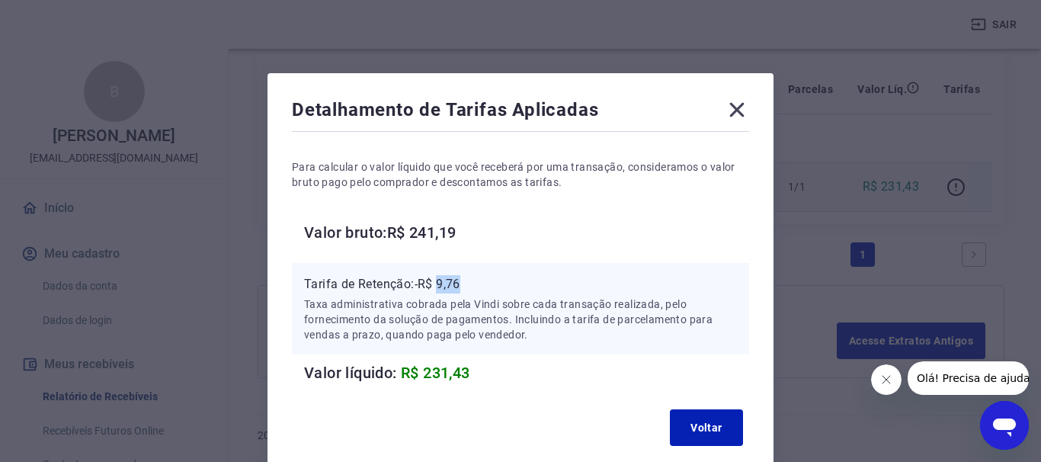
drag, startPoint x: 439, startPoint y: 284, endPoint x: 472, endPoint y: 284, distance: 33.5
click at [472, 284] on p "Tarifa de Retenção: -R$ 9,76" at bounding box center [520, 284] width 433 height 18
copy p "9,76"
click at [741, 114] on icon at bounding box center [737, 110] width 14 height 14
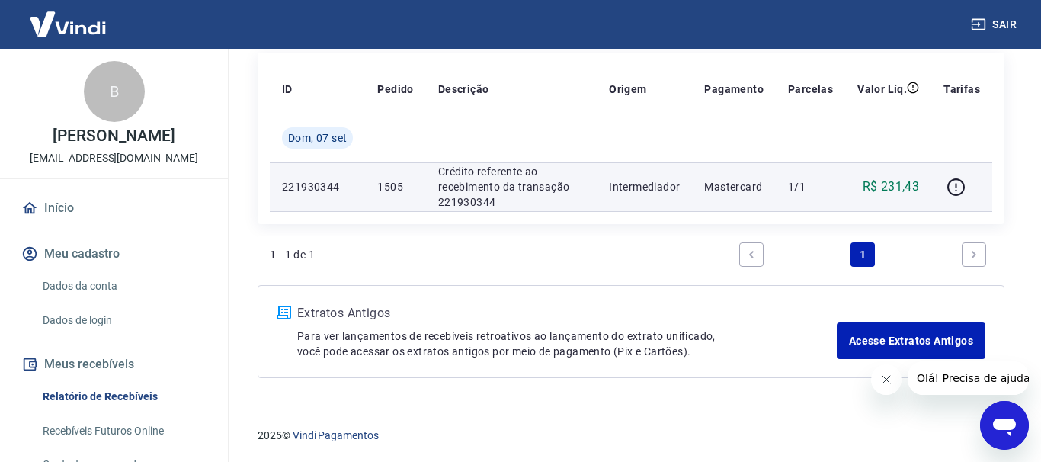
scroll to position [43, 0]
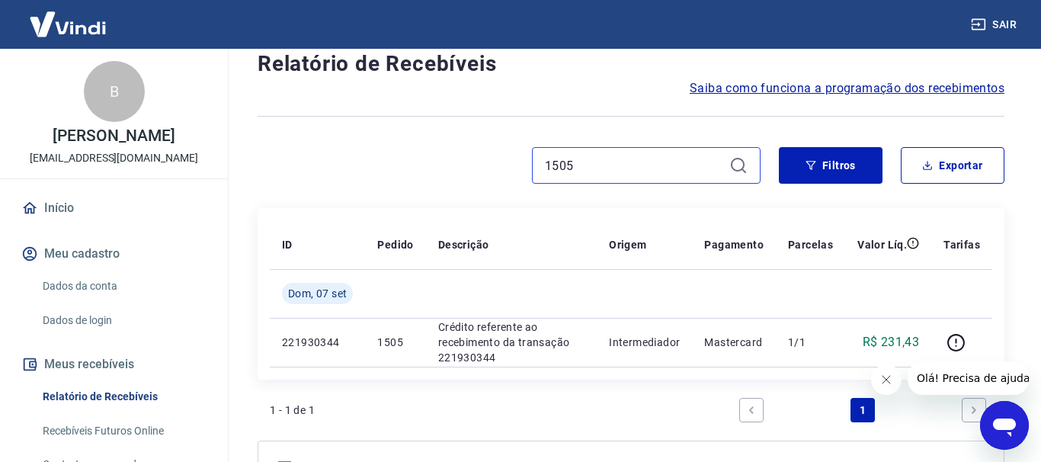
drag, startPoint x: 600, startPoint y: 158, endPoint x: 506, endPoint y: 158, distance: 94.5
click at [545, 162] on input "1505" at bounding box center [634, 165] width 178 height 23
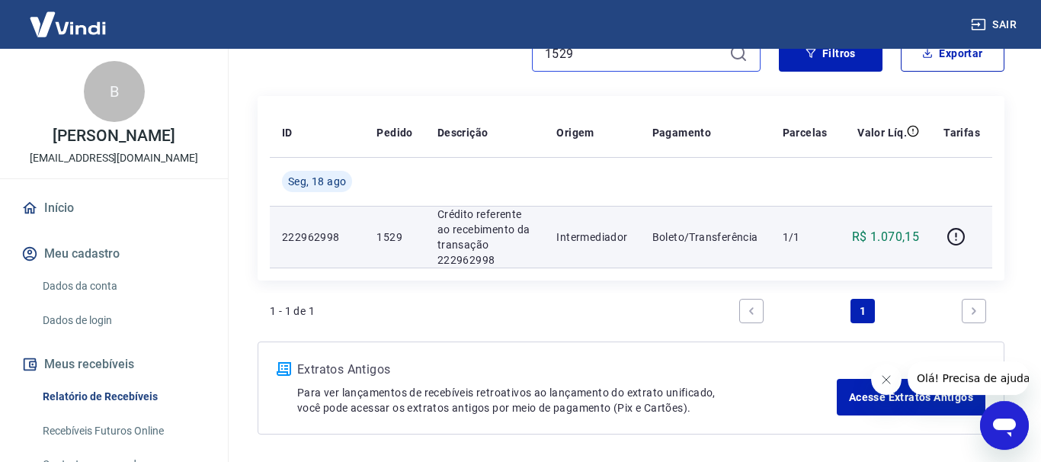
scroll to position [155, 0]
type input "1529"
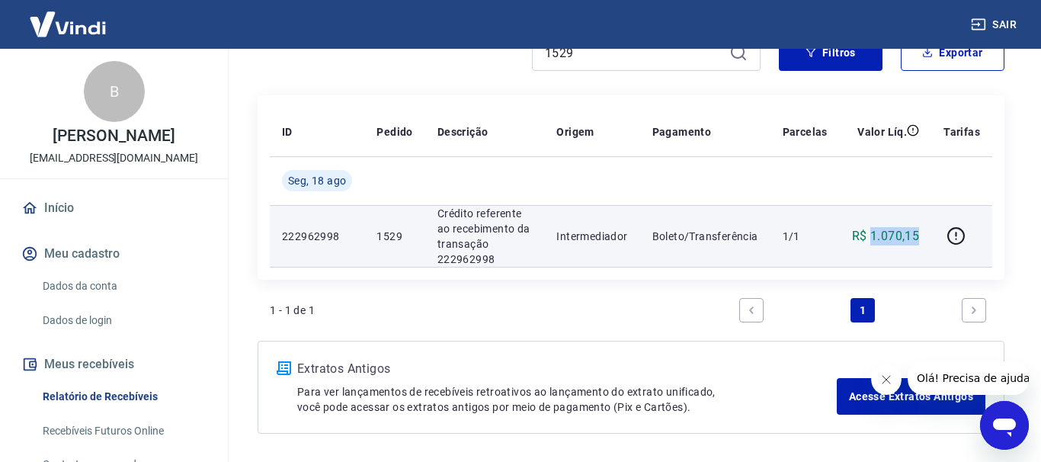
drag, startPoint x: 870, startPoint y: 231, endPoint x: 920, endPoint y: 232, distance: 49.6
click at [919, 232] on p "R$ 1.070,15" at bounding box center [885, 236] width 67 height 18
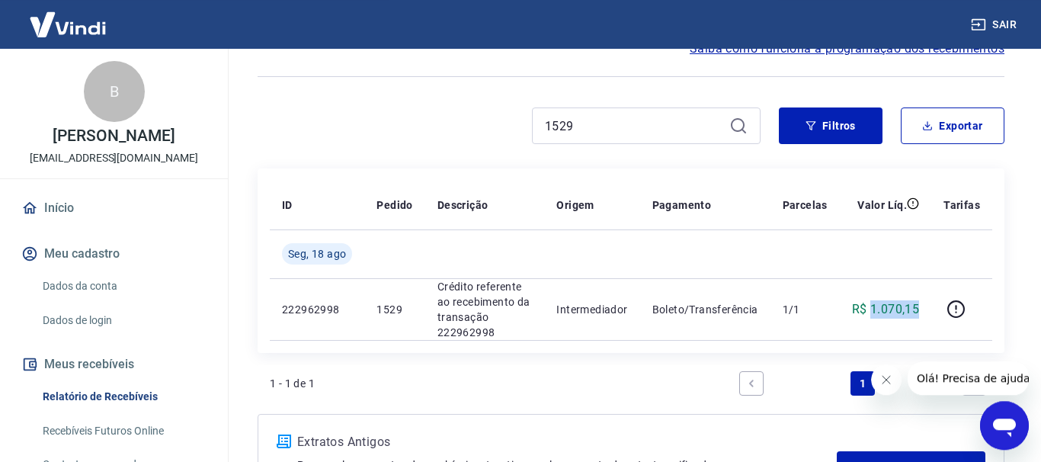
scroll to position [0, 0]
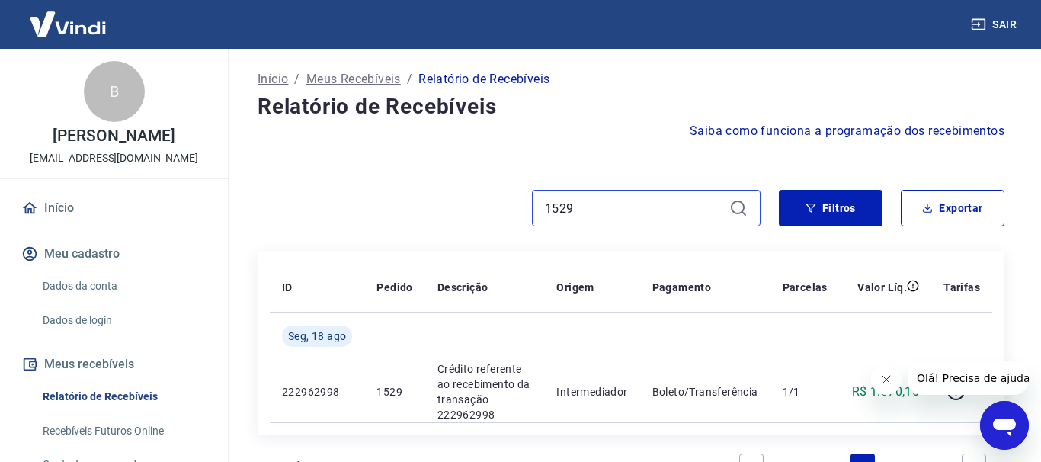
drag, startPoint x: 580, startPoint y: 209, endPoint x: 527, endPoint y: 206, distance: 53.4
click at [545, 206] on input "1529" at bounding box center [634, 208] width 178 height 23
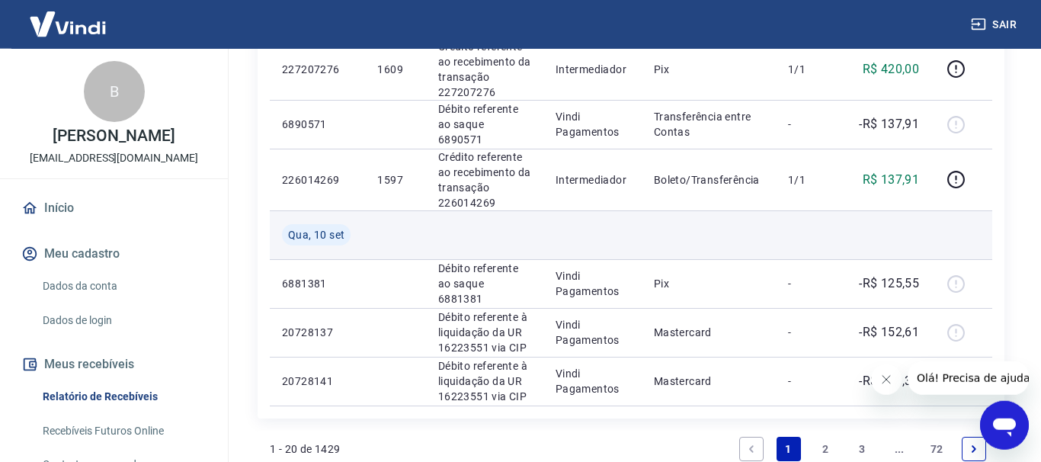
scroll to position [1417, 0]
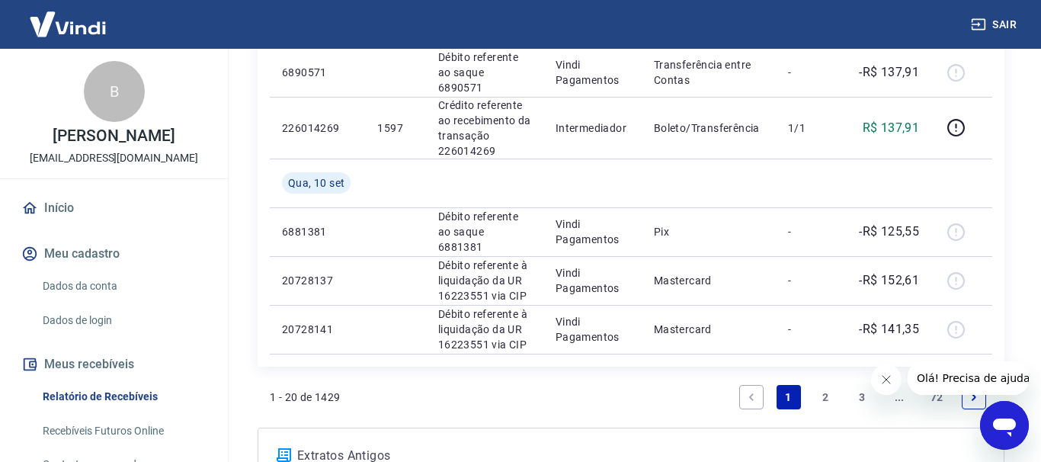
click at [863, 385] on link "3" at bounding box center [862, 397] width 24 height 24
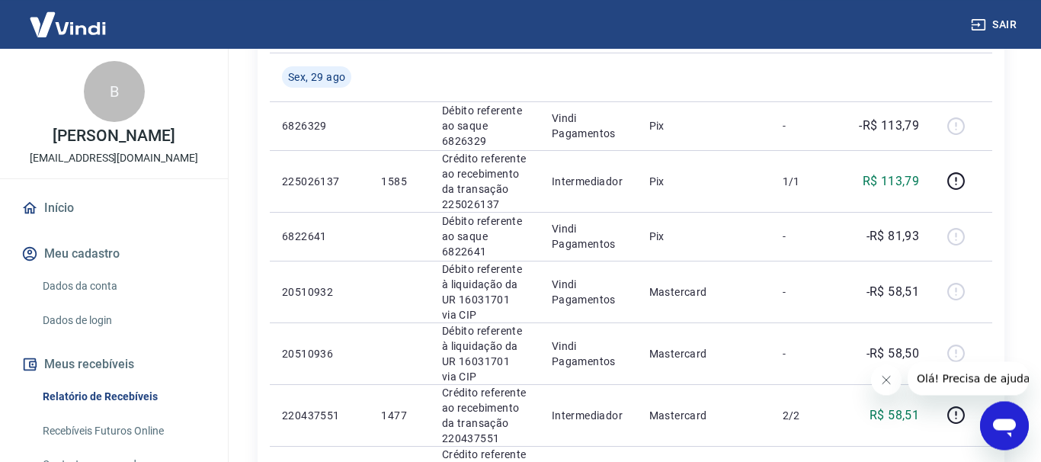
scroll to position [1244, 0]
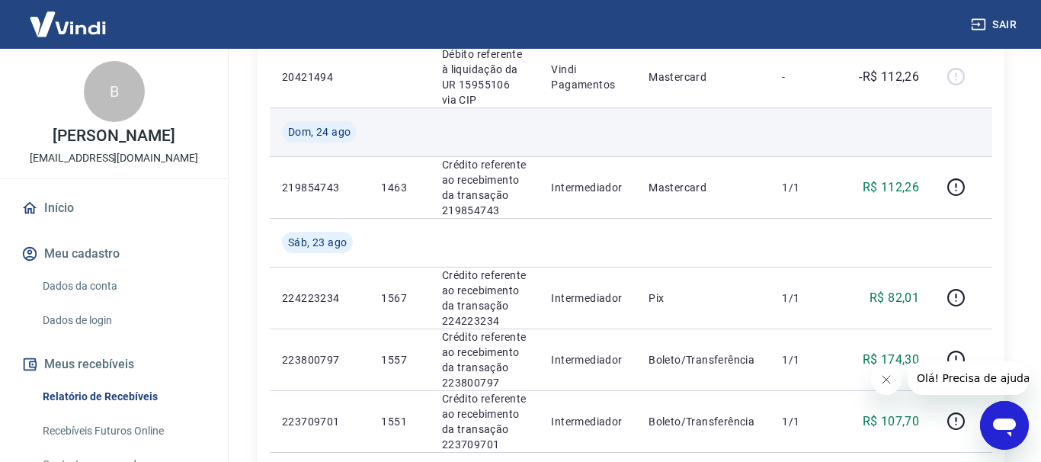
scroll to position [1466, 0]
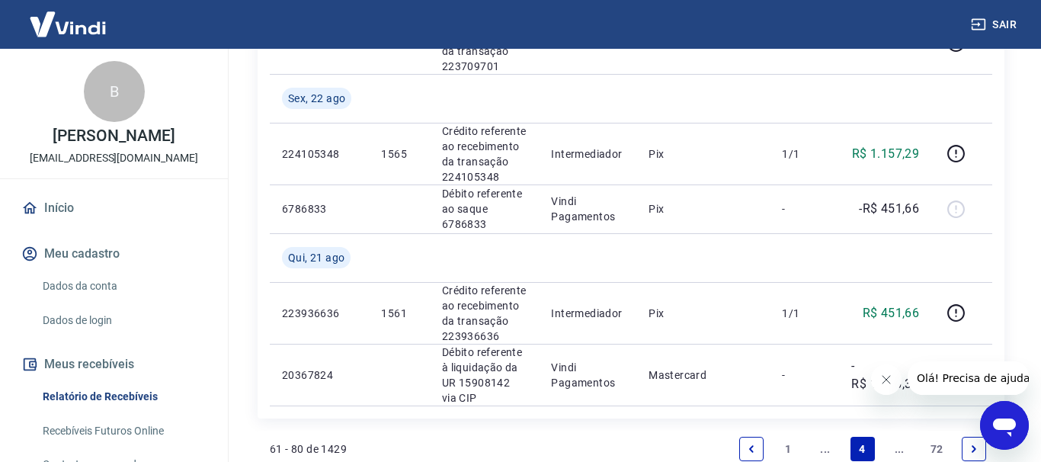
click at [898, 437] on link "..." at bounding box center [899, 449] width 24 height 24
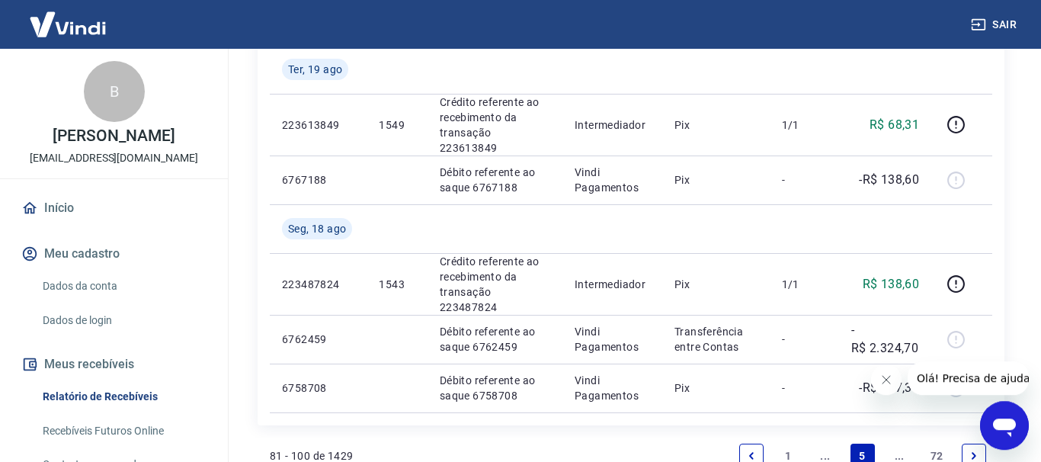
scroll to position [1271, 0]
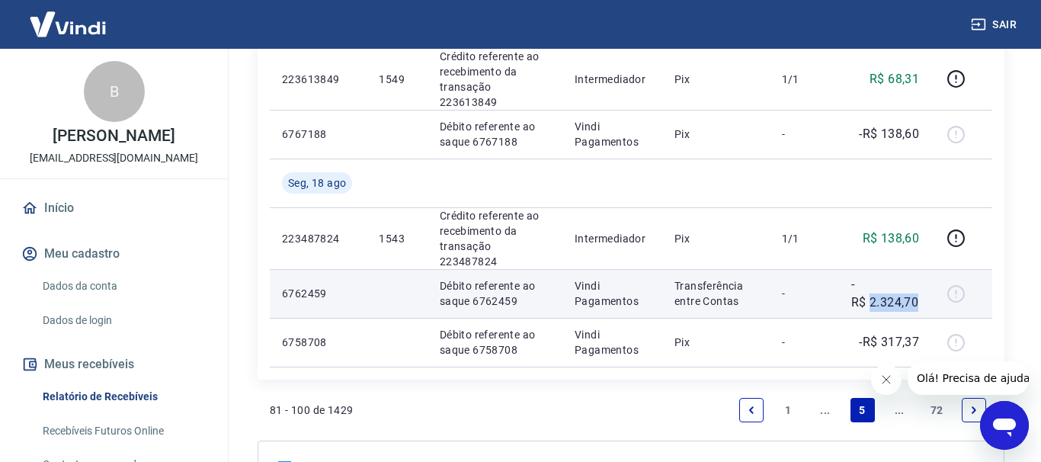
drag, startPoint x: 873, startPoint y: 150, endPoint x: 920, endPoint y: 149, distance: 46.5
click at [919, 275] on p "-R$ 2.324,70" at bounding box center [885, 293] width 68 height 37
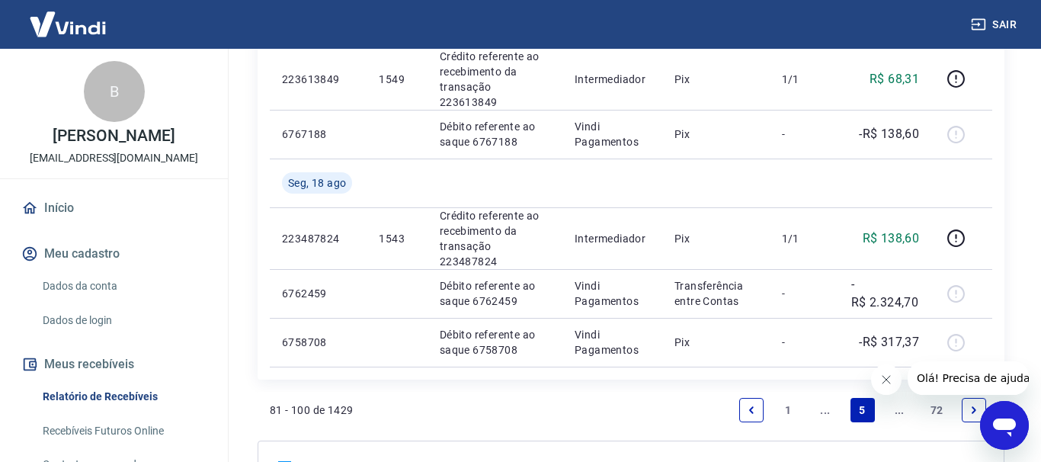
click at [892, 398] on link "..." at bounding box center [899, 410] width 24 height 24
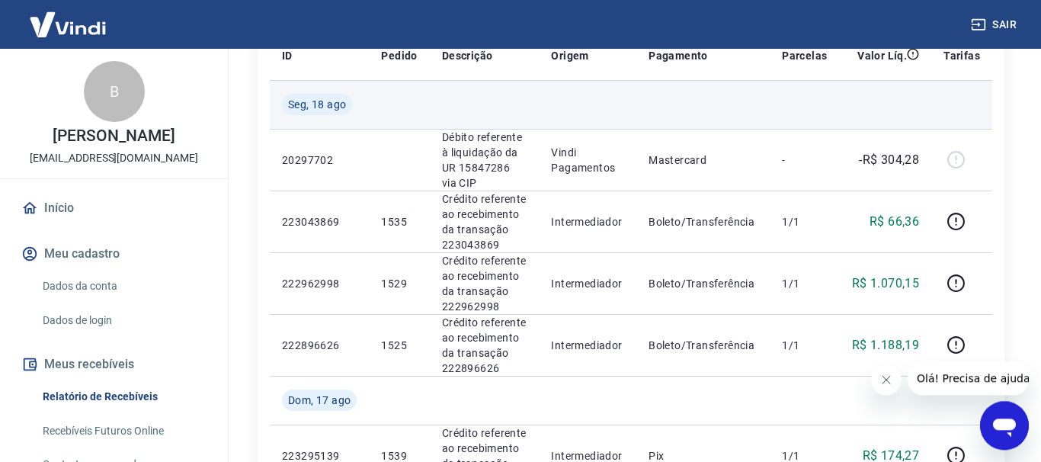
scroll to position [311, 0]
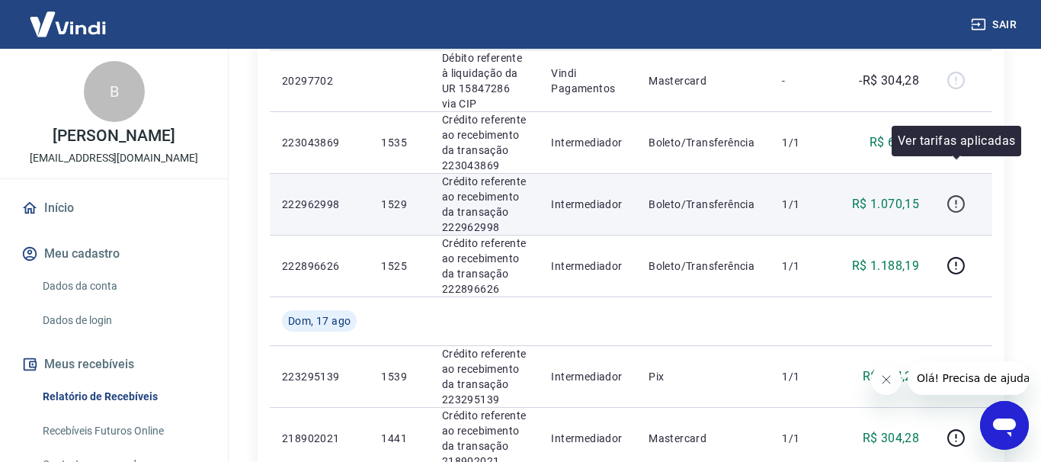
click at [961, 194] on icon "button" at bounding box center [955, 203] width 19 height 19
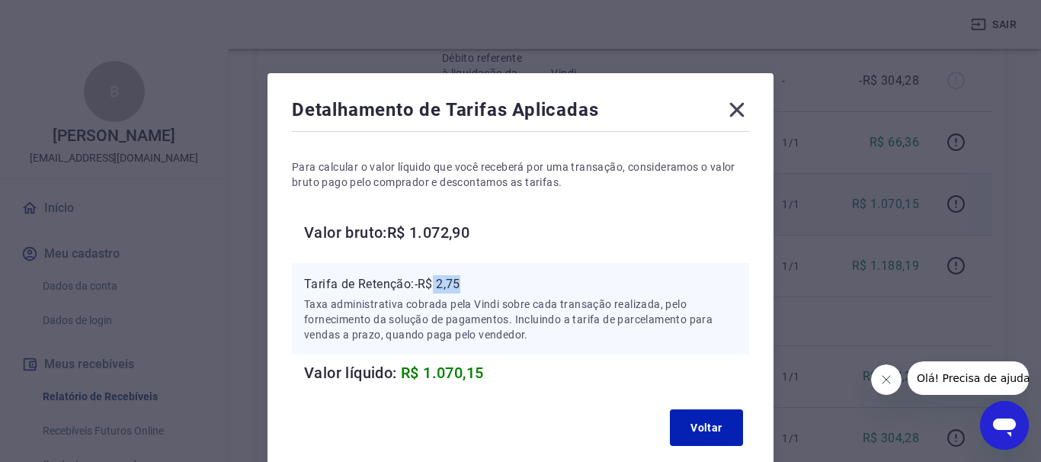
drag, startPoint x: 437, startPoint y: 284, endPoint x: 472, endPoint y: 283, distance: 34.3
click at [471, 283] on p "Tarifa de Retenção: -R$ 2,75" at bounding box center [520, 284] width 433 height 18
click at [738, 117] on icon at bounding box center [737, 110] width 24 height 24
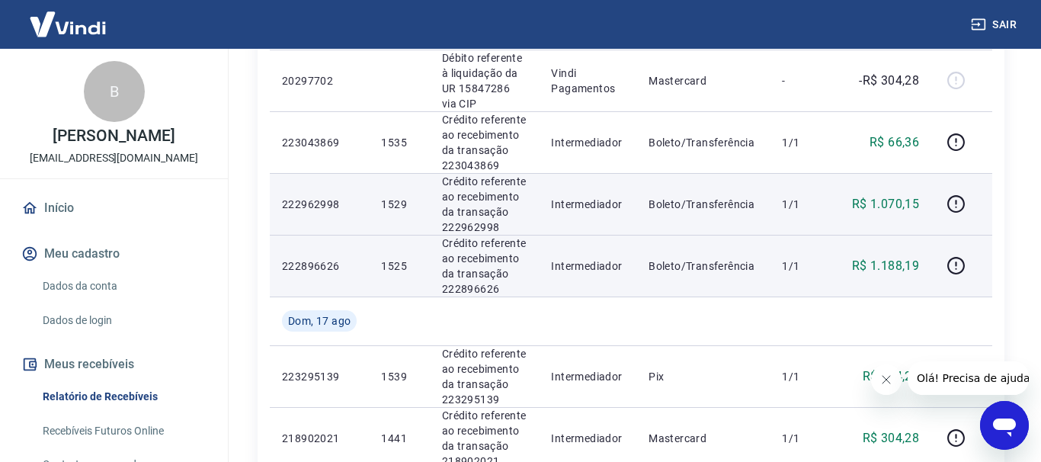
scroll to position [0, 0]
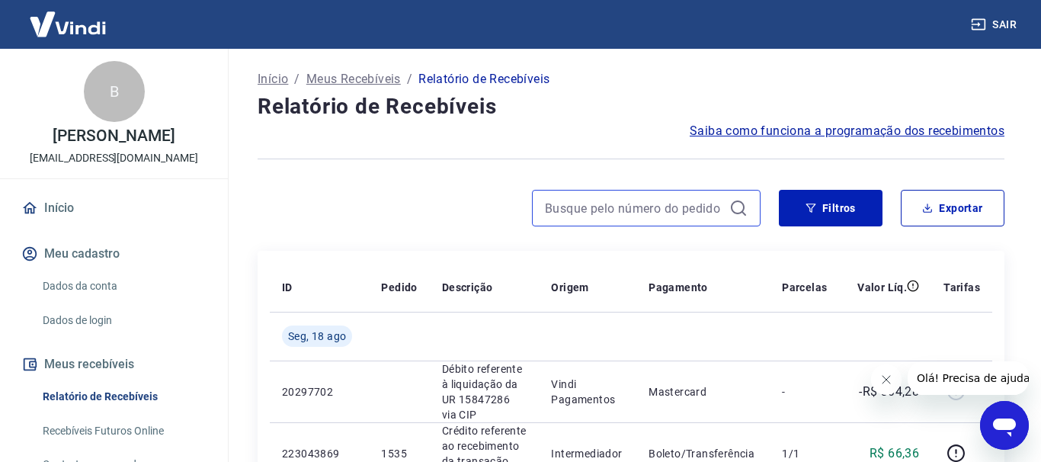
click at [594, 199] on input at bounding box center [634, 208] width 178 height 23
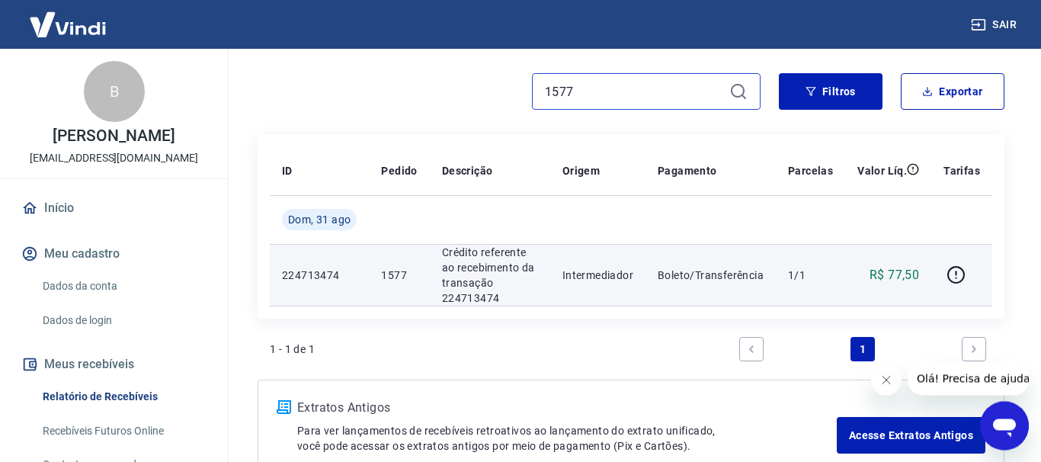
scroll to position [155, 0]
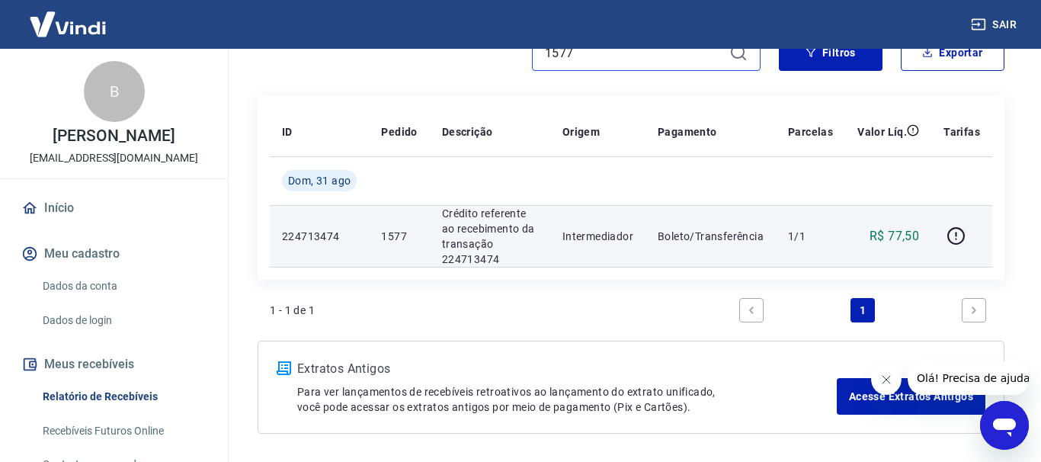
type input "1577"
drag, startPoint x: 892, startPoint y: 231, endPoint x: 919, endPoint y: 230, distance: 26.7
click at [919, 230] on p "R$ 77,50" at bounding box center [894, 236] width 50 height 18
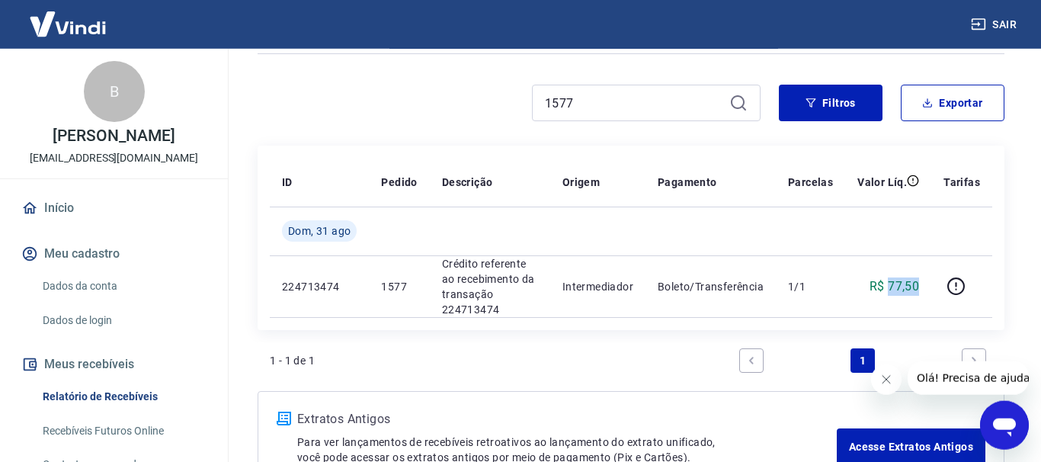
scroll to position [78, 0]
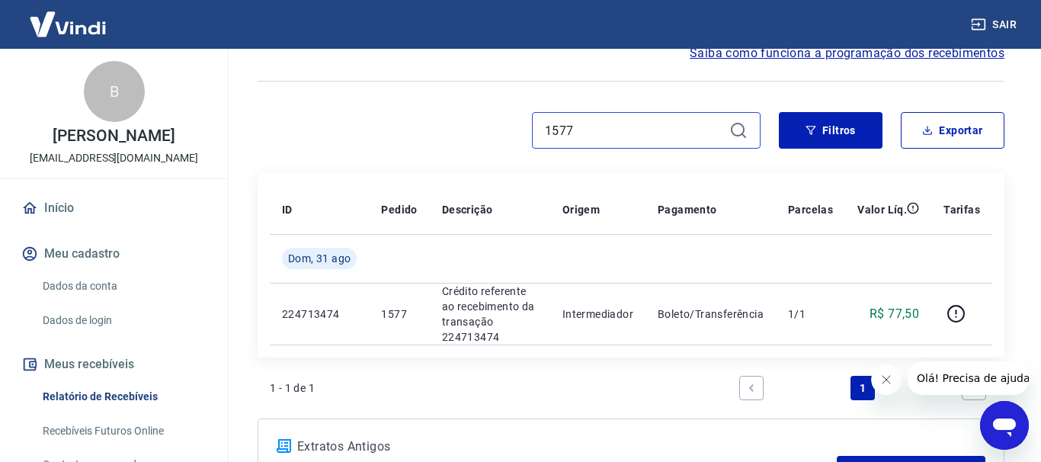
drag, startPoint x: 581, startPoint y: 126, endPoint x: 530, endPoint y: 130, distance: 50.4
click at [545, 130] on input "1577" at bounding box center [634, 130] width 178 height 23
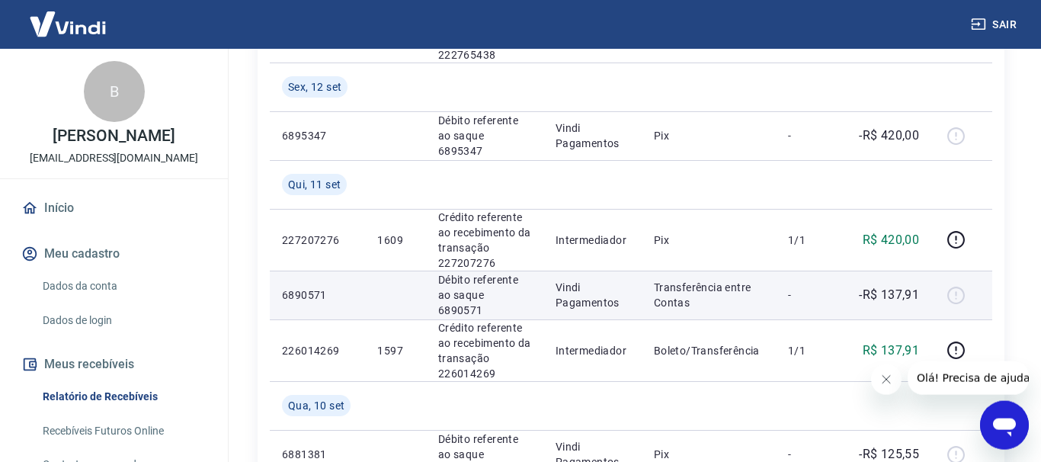
scroll to position [1417, 0]
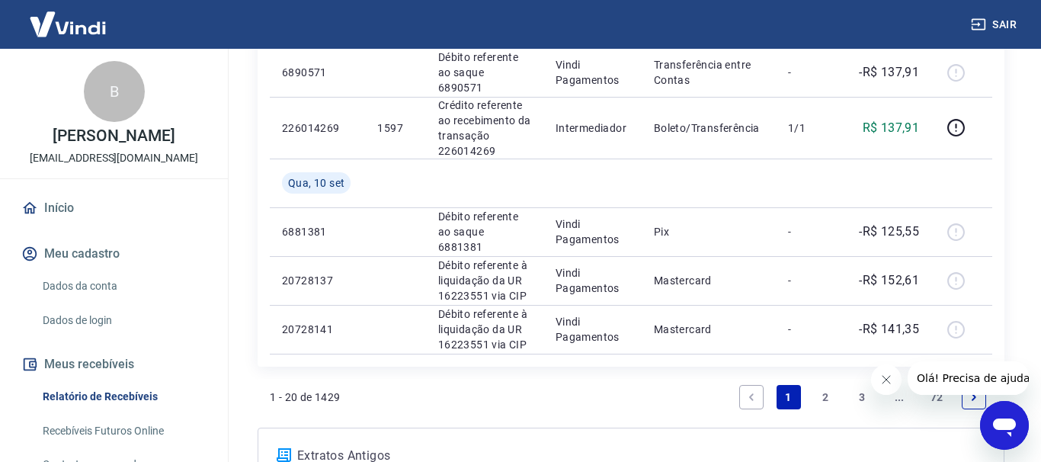
click at [866, 385] on link "3" at bounding box center [862, 397] width 24 height 24
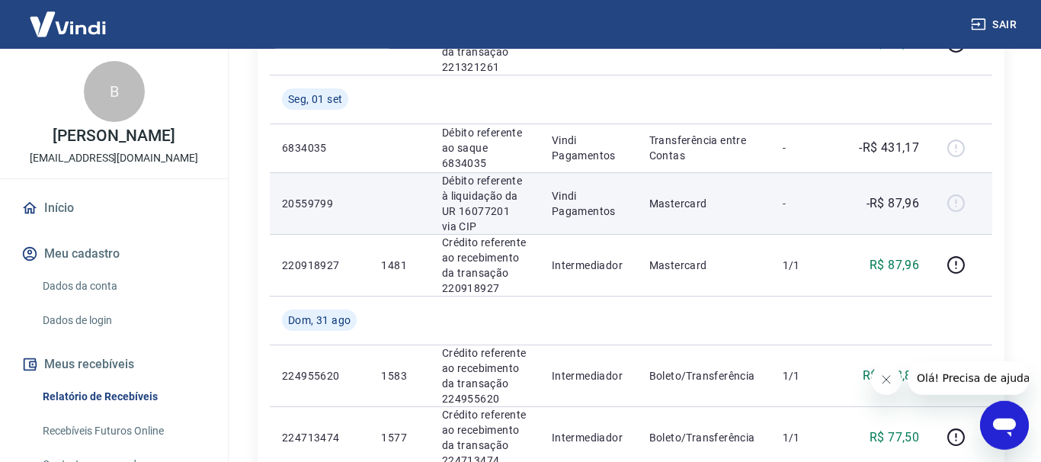
scroll to position [622, 0]
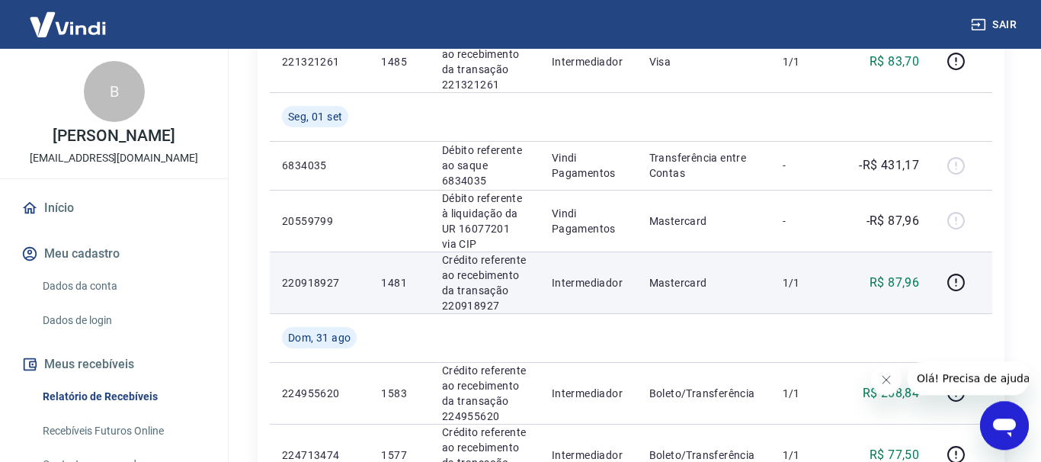
scroll to position [544, 0]
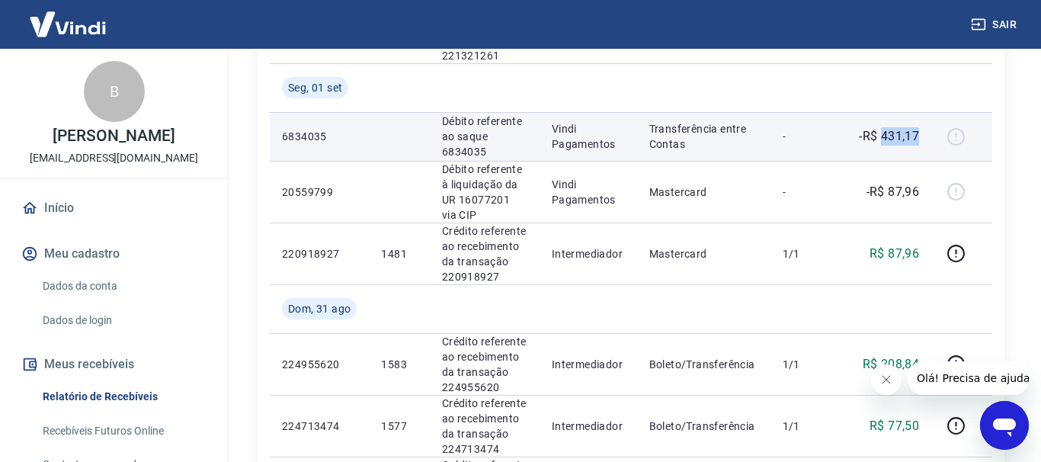
drag, startPoint x: 882, startPoint y: 88, endPoint x: 921, endPoint y: 85, distance: 39.7
click at [921, 112] on td "-R$ 431,17" at bounding box center [885, 136] width 91 height 49
copy p "431,17"
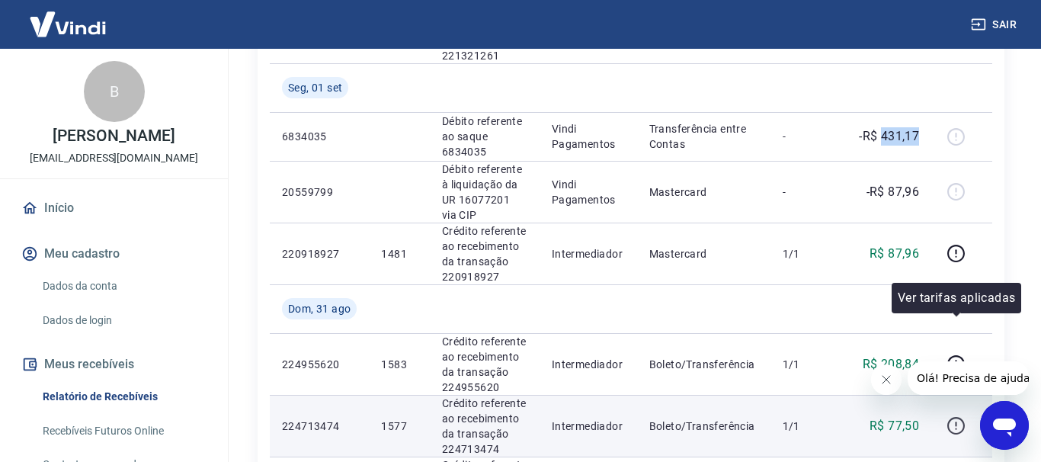
click at [954, 416] on icon "button" at bounding box center [955, 425] width 19 height 19
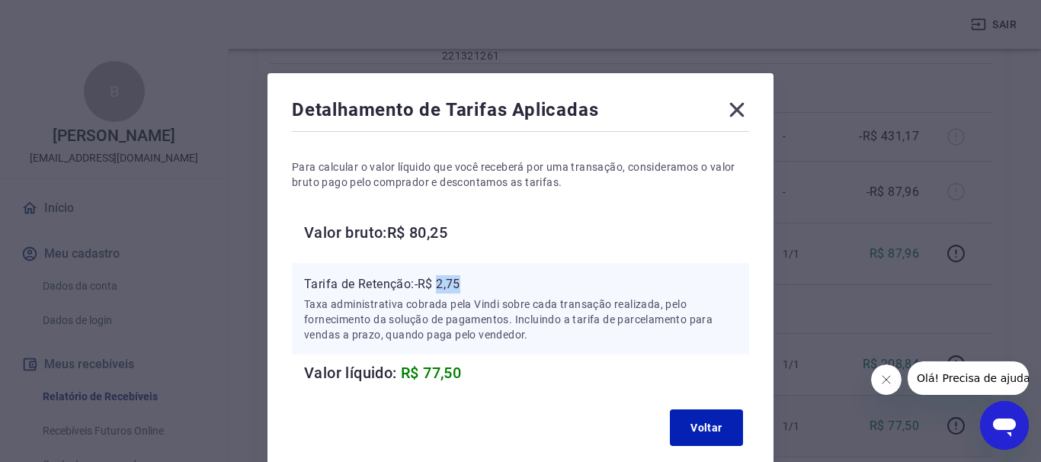
drag, startPoint x: 443, startPoint y: 287, endPoint x: 470, endPoint y: 287, distance: 27.4
click at [470, 287] on p "Tarifa de Retenção: -R$ 2,75" at bounding box center [520, 284] width 433 height 18
copy p "2,75"
click at [735, 115] on icon at bounding box center [737, 110] width 24 height 24
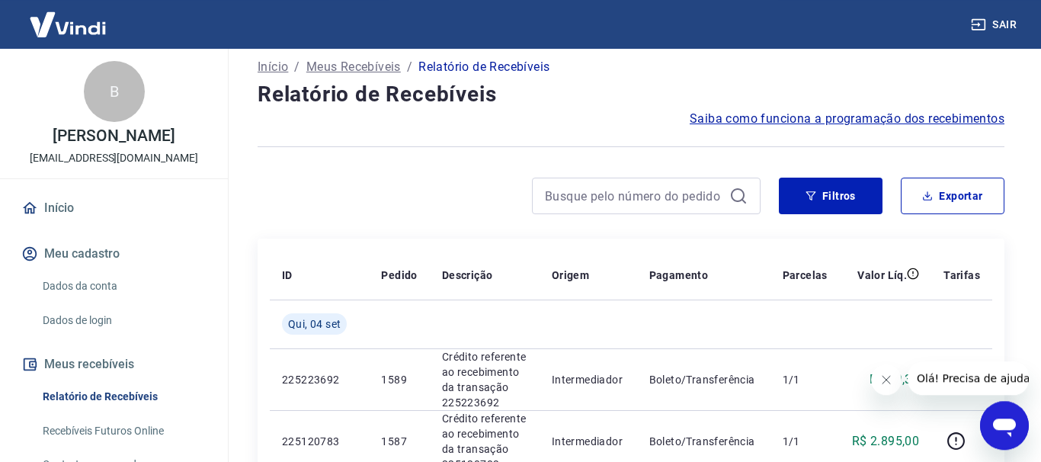
scroll to position [0, 0]
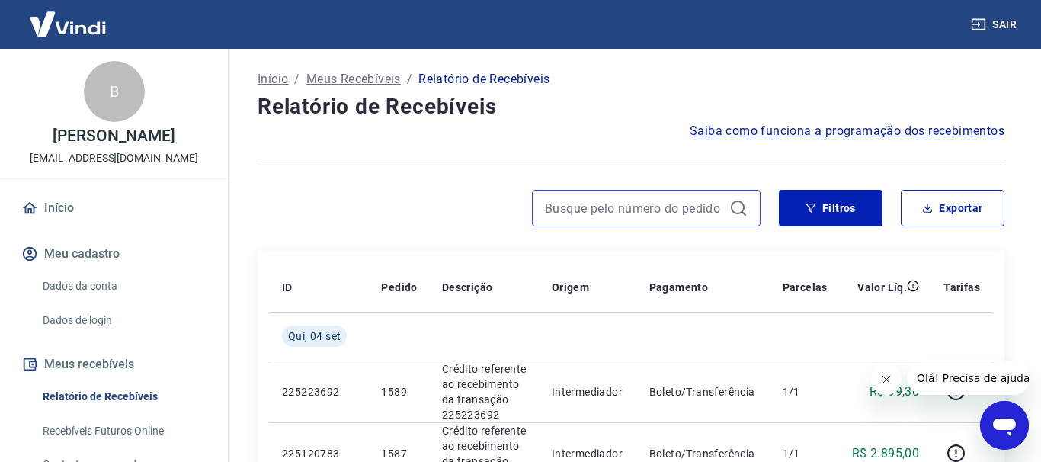
click at [629, 207] on input at bounding box center [634, 208] width 178 height 23
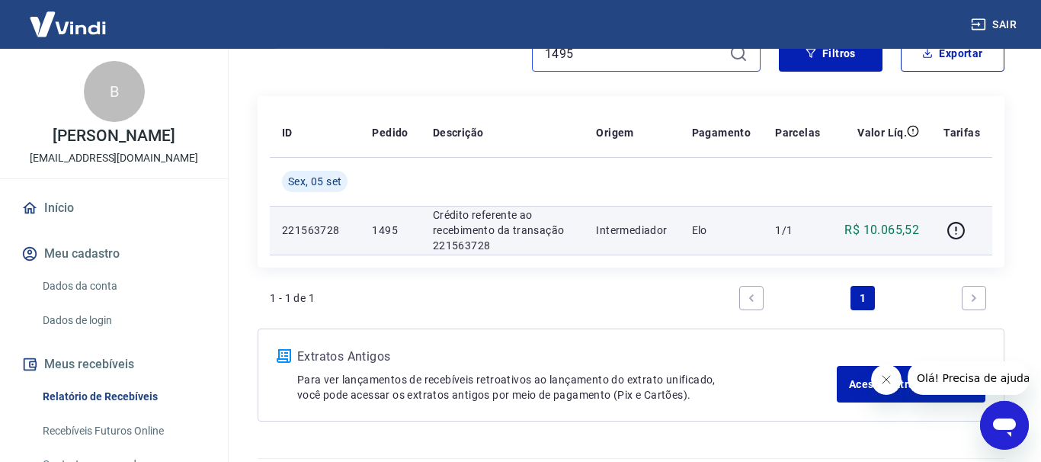
scroll to position [155, 0]
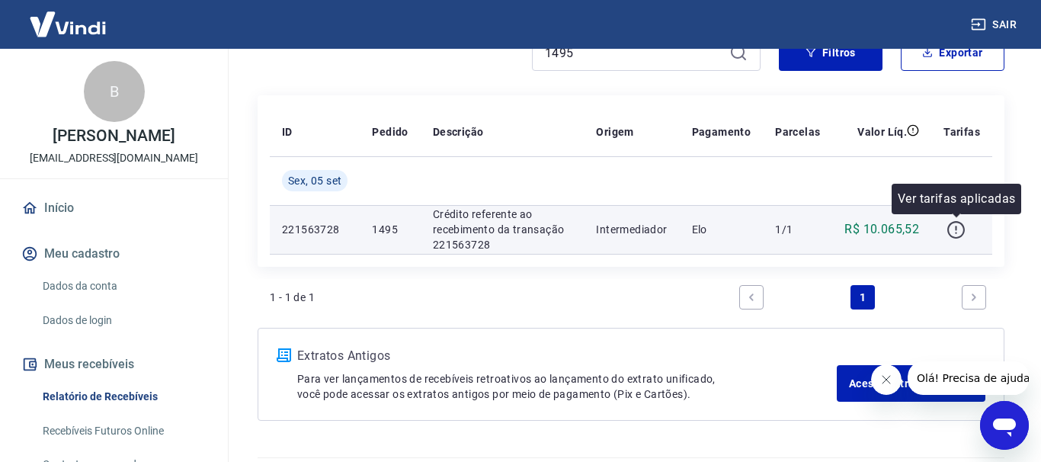
click at [959, 232] on icon "button" at bounding box center [955, 229] width 19 height 19
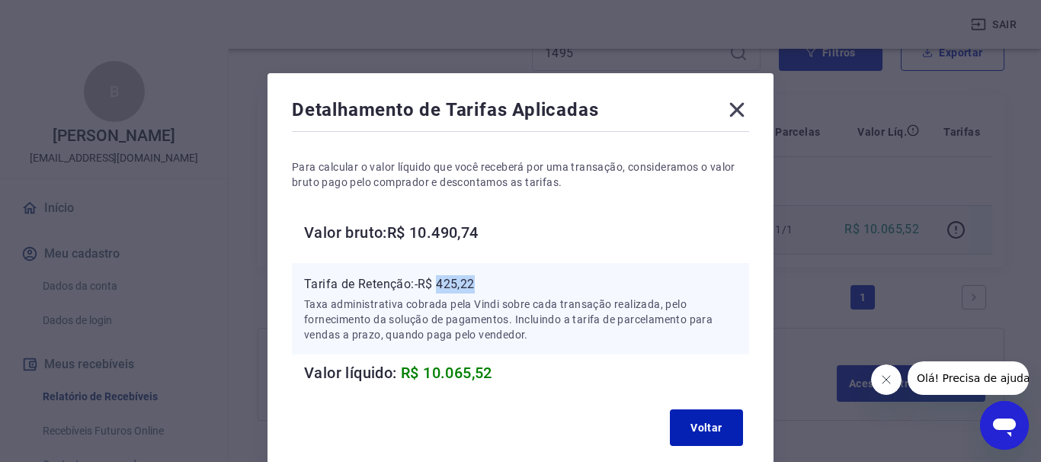
drag, startPoint x: 446, startPoint y: 286, endPoint x: 485, endPoint y: 286, distance: 39.6
click at [485, 286] on p "Tarifa de Retenção: -R$ 425,22" at bounding box center [520, 284] width 433 height 18
copy p "425,22"
drag, startPoint x: 428, startPoint y: 373, endPoint x: 507, endPoint y: 373, distance: 78.5
click at [507, 373] on h6 "Valor líquido: R$ 10.065,52" at bounding box center [526, 372] width 445 height 24
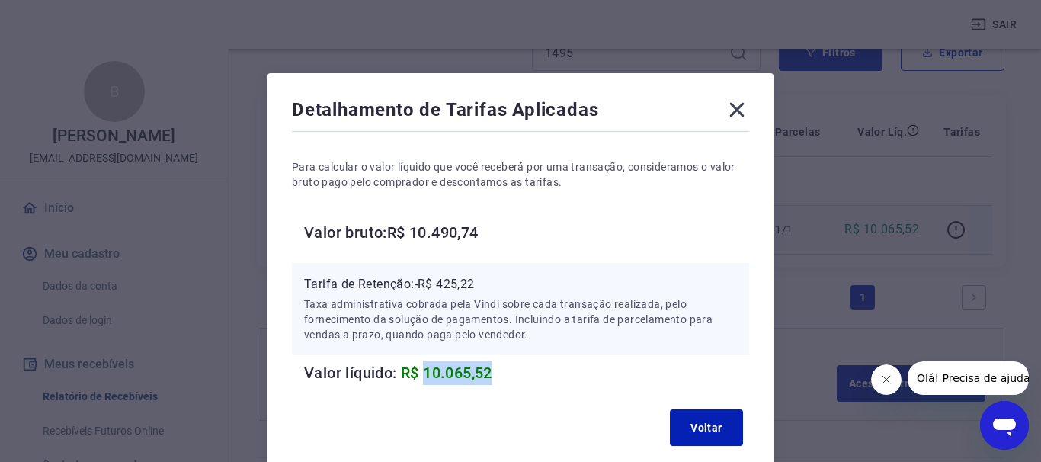
copy span "10.065,52"
click at [735, 114] on icon at bounding box center [737, 110] width 24 height 24
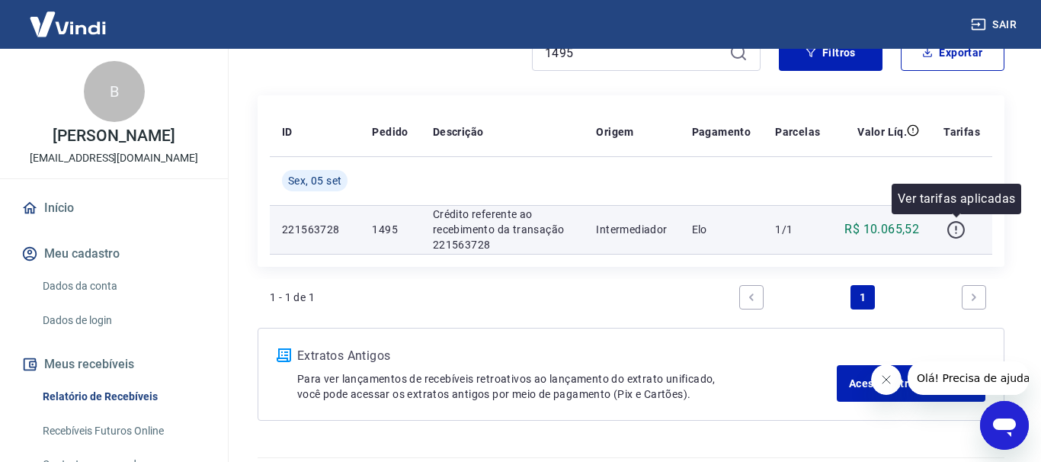
click at [962, 228] on icon "button" at bounding box center [955, 229] width 19 height 19
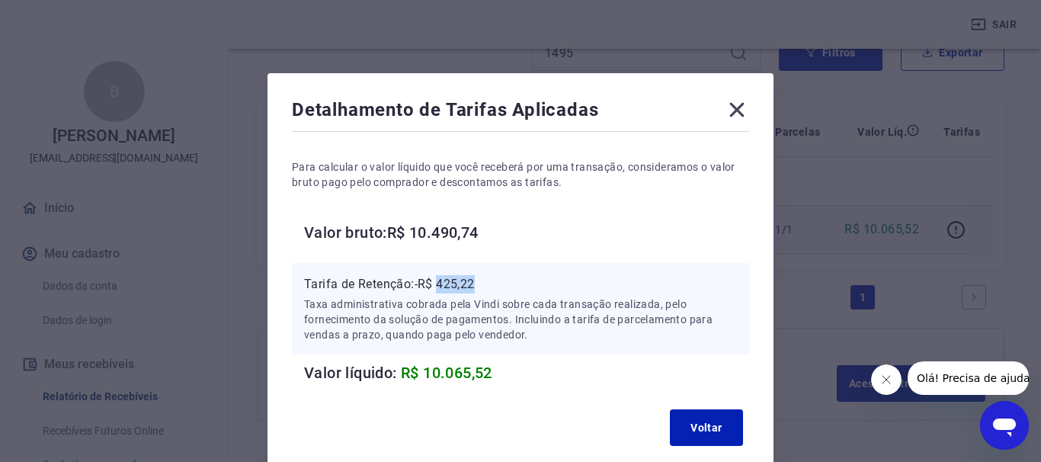
drag, startPoint x: 441, startPoint y: 283, endPoint x: 488, endPoint y: 288, distance: 46.7
click at [488, 288] on p "Tarifa de Retenção: -R$ 425,22" at bounding box center [520, 284] width 433 height 18
copy p "425,22"
click at [740, 115] on icon at bounding box center [737, 110] width 24 height 24
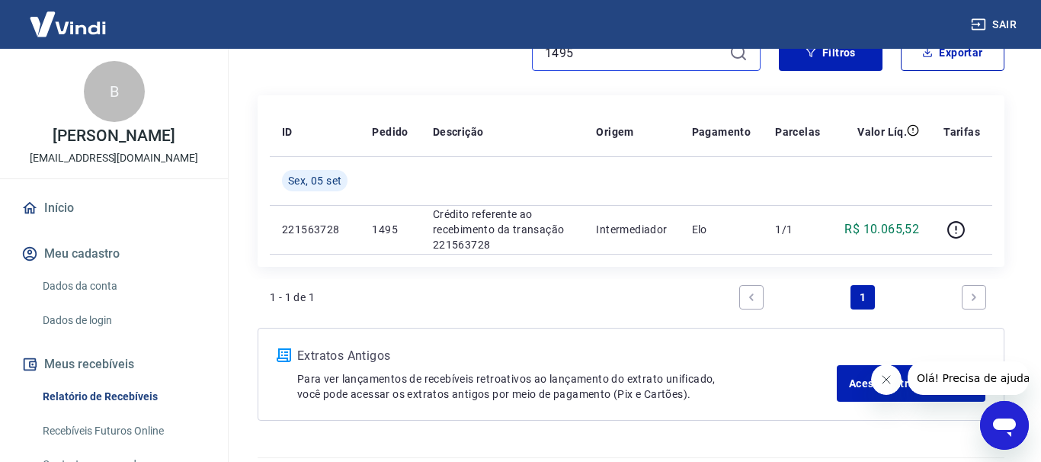
drag, startPoint x: 580, startPoint y: 54, endPoint x: 514, endPoint y: 50, distance: 65.6
click at [545, 50] on input "1495" at bounding box center [634, 52] width 178 height 23
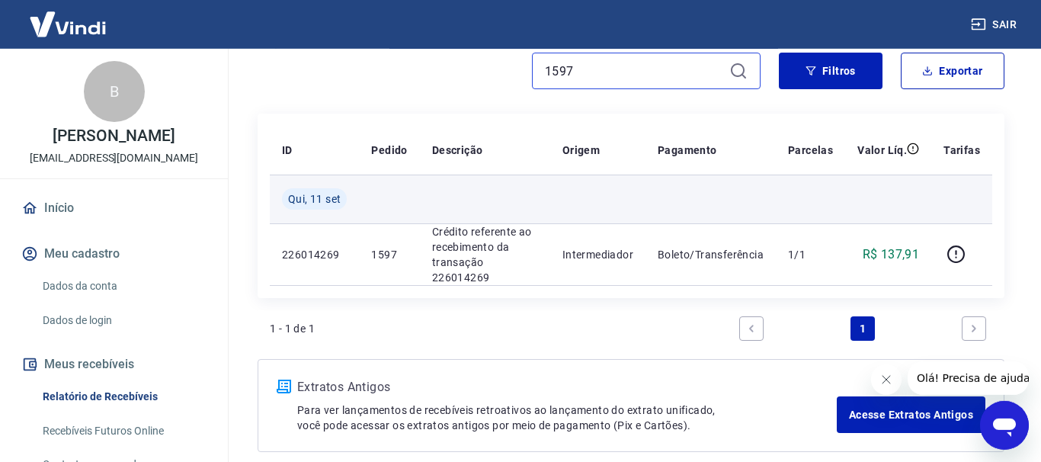
scroll to position [155, 0]
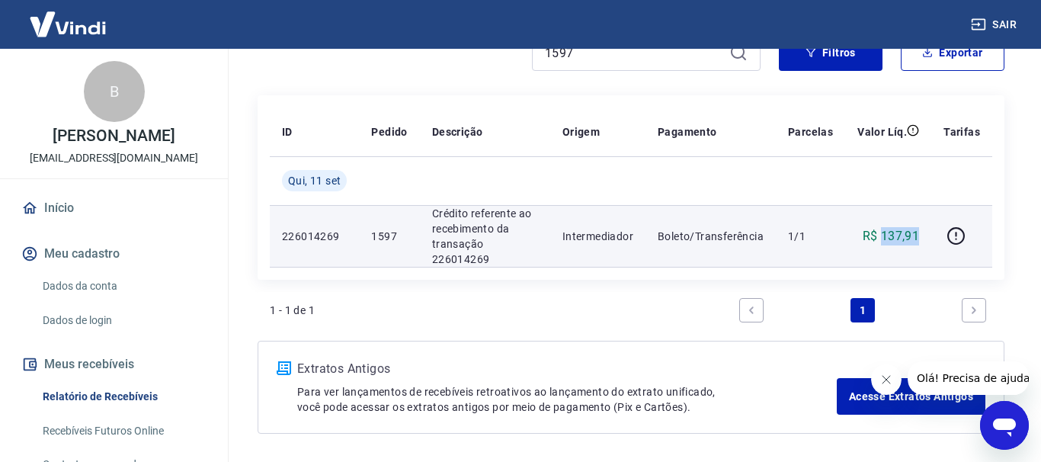
drag, startPoint x: 882, startPoint y: 229, endPoint x: 918, endPoint y: 230, distance: 36.6
click at [918, 230] on p "R$ 137,91" at bounding box center [891, 236] width 57 height 18
copy p "137,91"
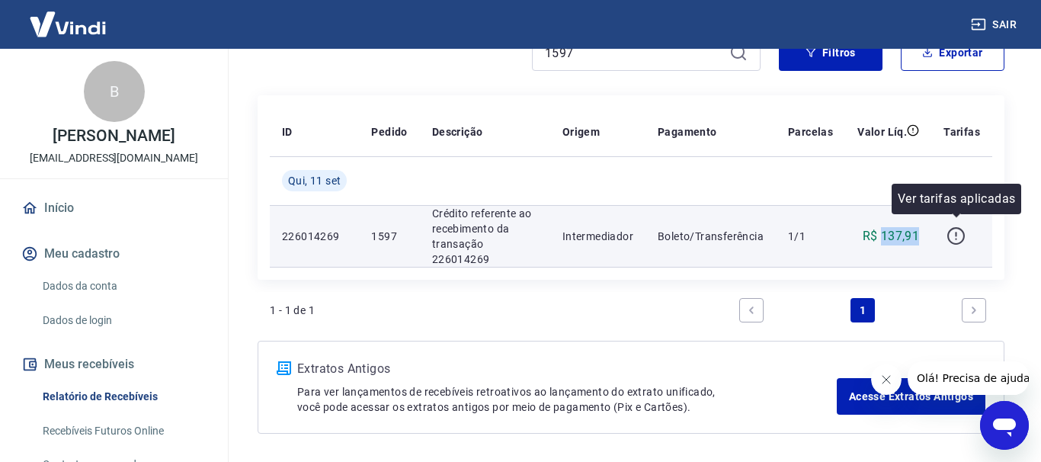
click at [957, 231] on icon "button" at bounding box center [955, 235] width 19 height 19
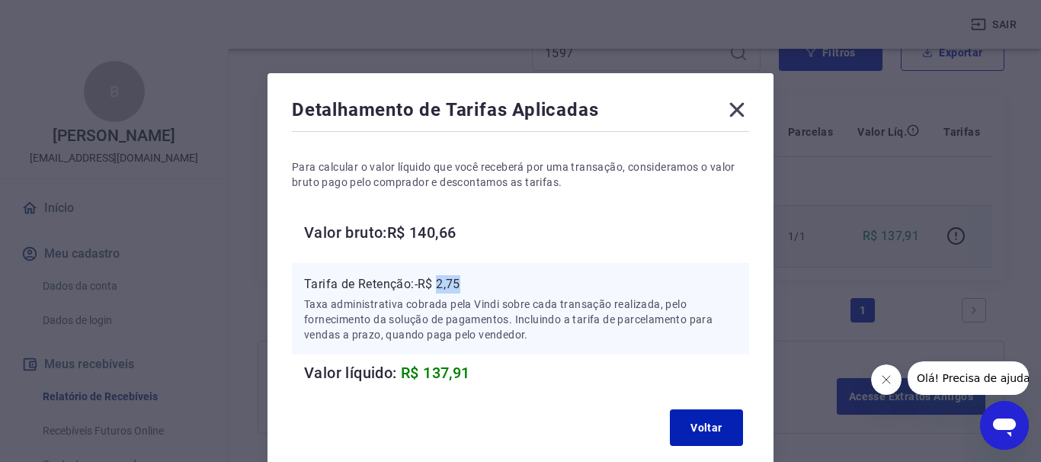
drag, startPoint x: 440, startPoint y: 283, endPoint x: 470, endPoint y: 282, distance: 29.7
click at [470, 282] on p "Tarifa de Retenção: -R$ 2,75" at bounding box center [520, 284] width 433 height 18
copy p "2,75"
click at [733, 106] on icon at bounding box center [737, 110] width 14 height 14
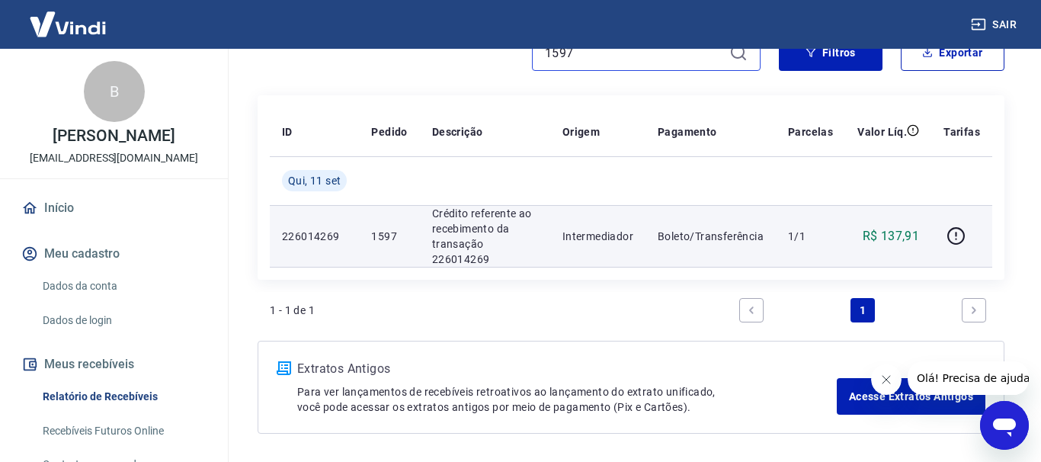
click at [584, 50] on input "1597" at bounding box center [634, 52] width 178 height 23
type input "1613"
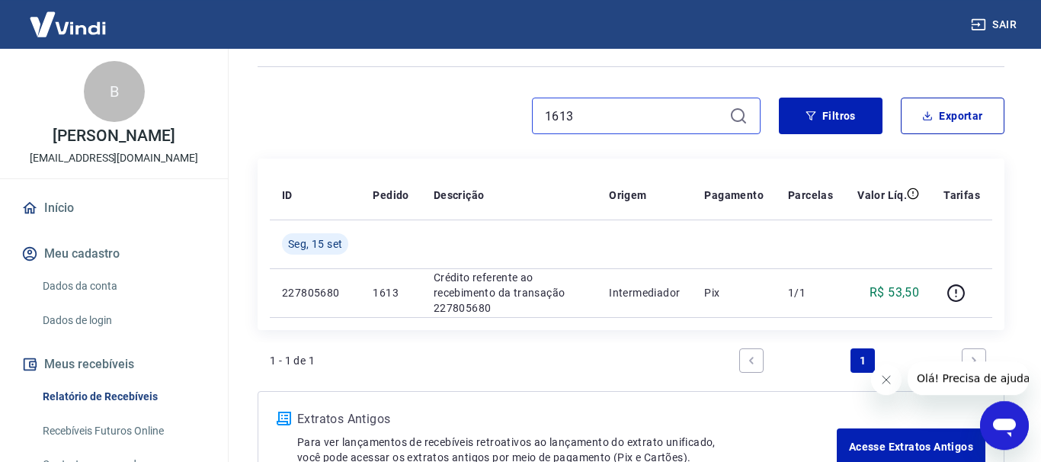
scroll to position [155, 0]
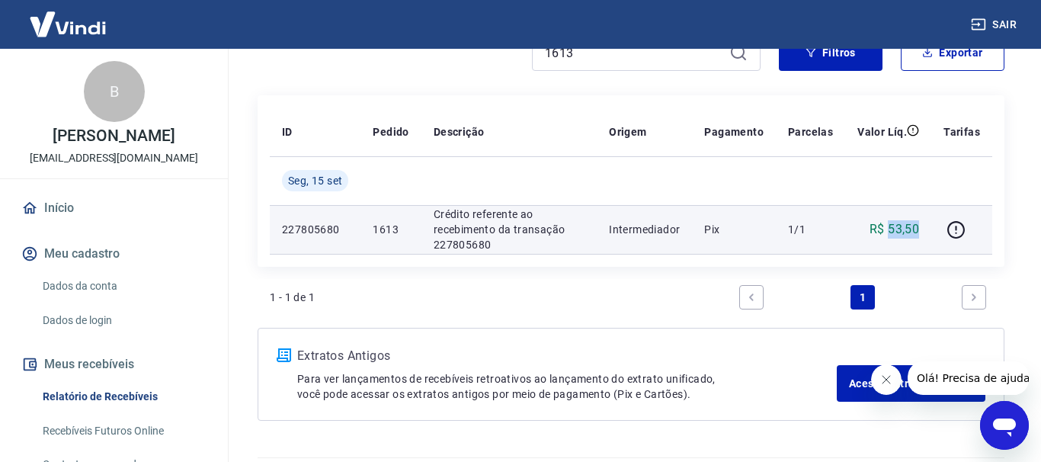
drag, startPoint x: 898, startPoint y: 229, endPoint x: 918, endPoint y: 229, distance: 19.8
click at [918, 229] on p "R$ 53,50" at bounding box center [894, 229] width 50 height 18
copy p "53,50"
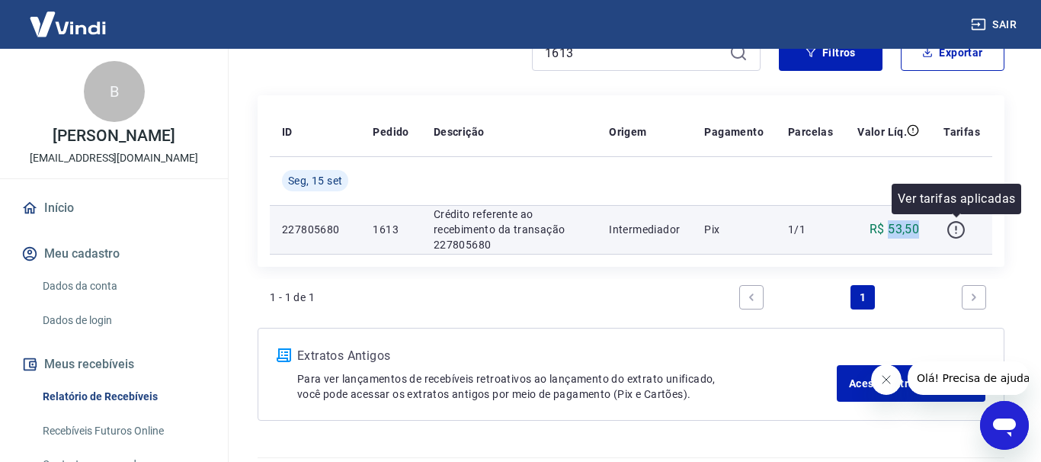
click at [956, 229] on icon "button" at bounding box center [955, 229] width 19 height 19
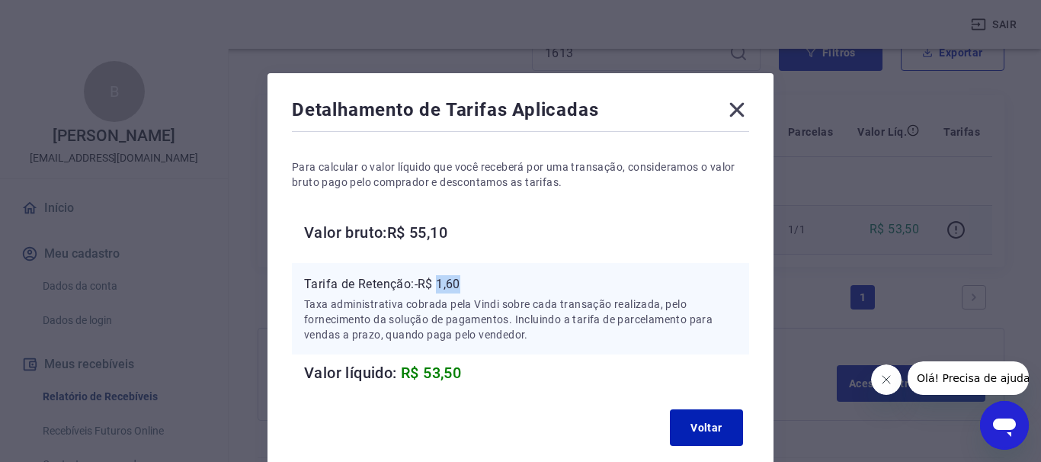
drag, startPoint x: 442, startPoint y: 283, endPoint x: 471, endPoint y: 286, distance: 29.1
click at [471, 286] on p "Tarifa de Retenção: -R$ 1,60" at bounding box center [520, 284] width 433 height 18
copy p "1,60"
